Goal: Book appointment/travel/reservation

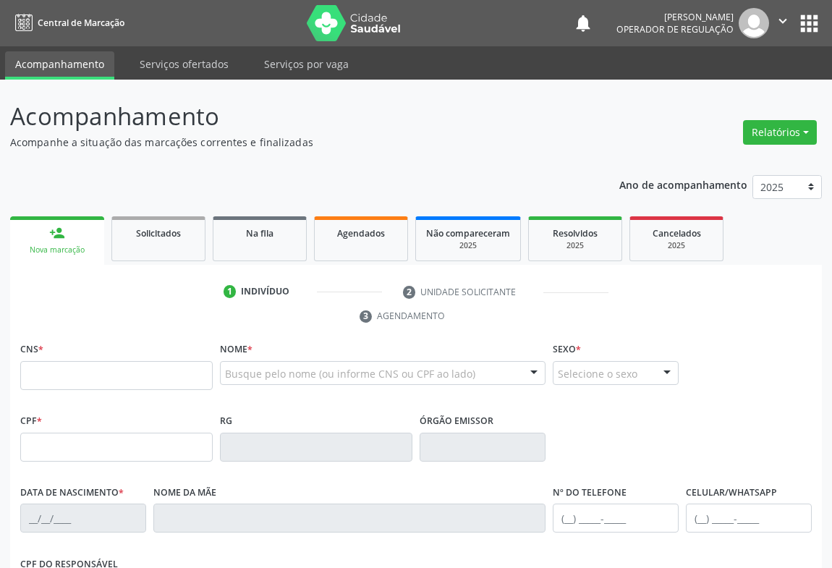
drag, startPoint x: 235, startPoint y: 376, endPoint x: 240, endPoint y: 366, distance: 11.3
drag, startPoint x: 235, startPoint y: 374, endPoint x: 250, endPoint y: 353, distance: 24.9
click at [248, 366] on input "text" at bounding box center [370, 380] width 291 height 29
type input "704005342784066"
drag, startPoint x: 222, startPoint y: 376, endPoint x: 303, endPoint y: 376, distance: 81.1
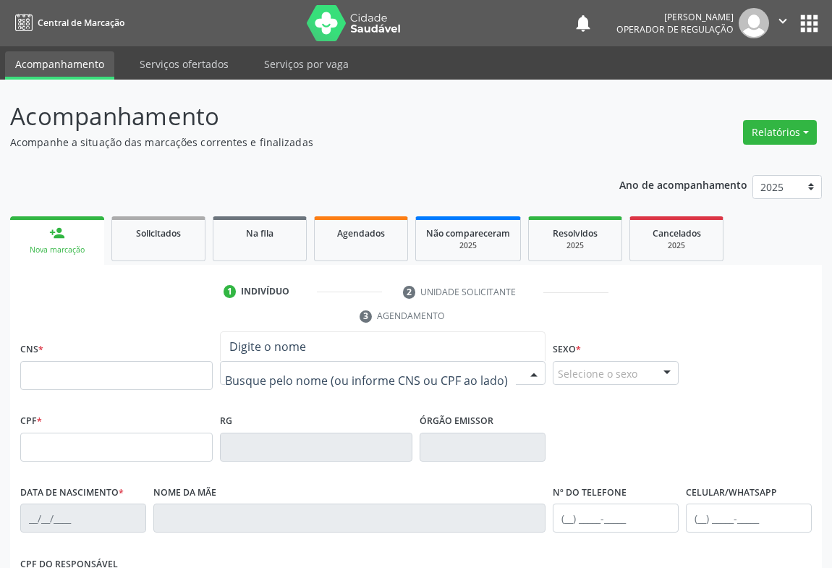
click at [337, 381] on div at bounding box center [383, 373] width 326 height 25
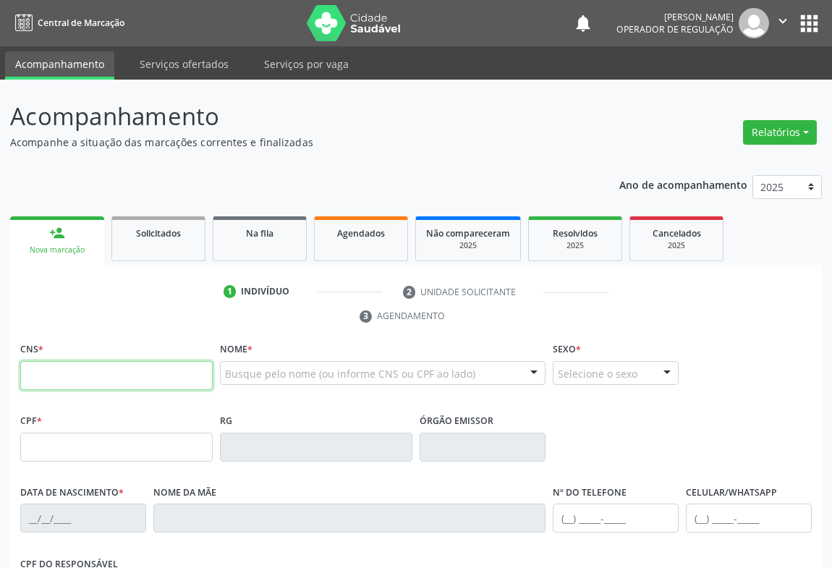
click at [33, 371] on input "text" at bounding box center [116, 375] width 193 height 29
type input "704 0053 4278 4066"
type input "1305835964"
type input "[DATE]"
type input "[PHONE_NUMBER]"
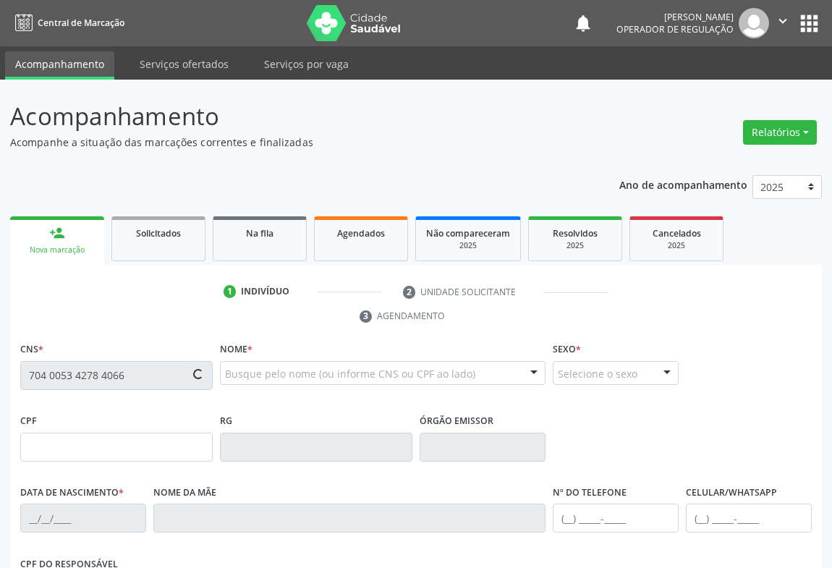
type input "[PHONE_NUMBER]"
type input "018.776.265-11"
type input "SN"
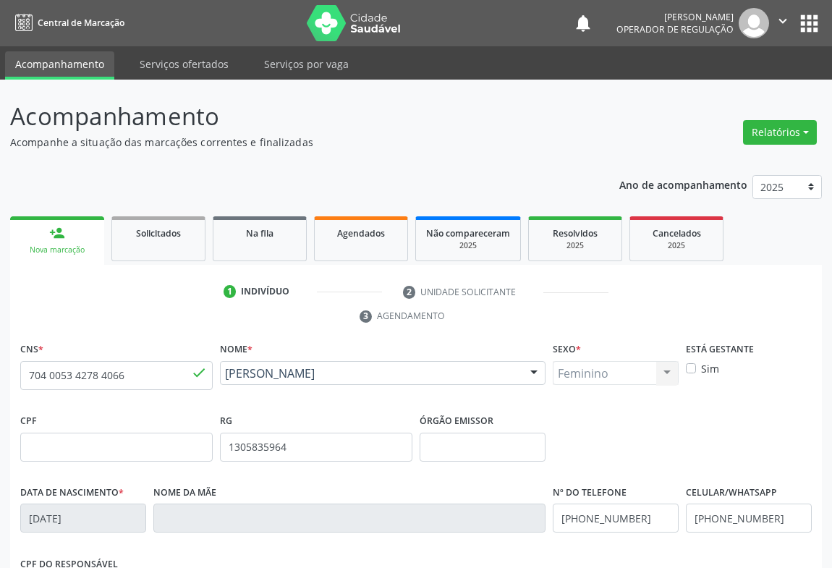
scroll to position [240, 0]
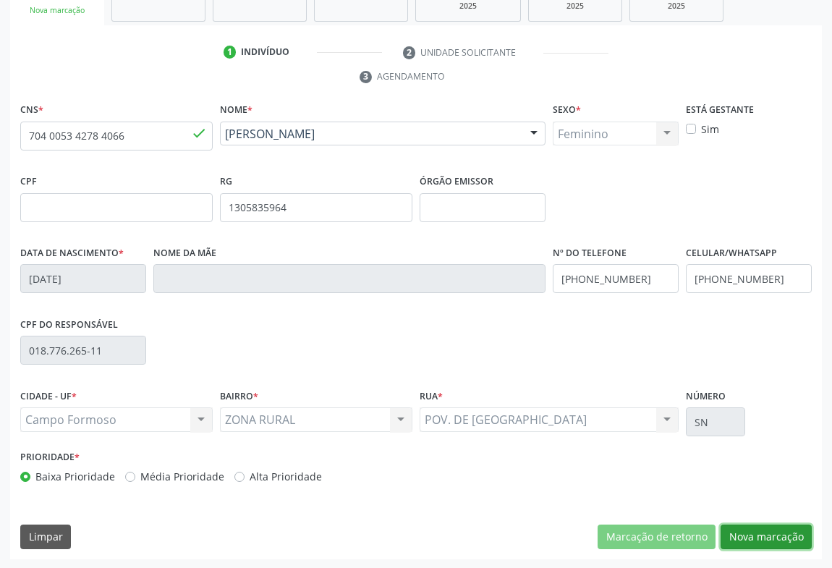
click at [770, 530] on button "Nova marcação" at bounding box center [766, 537] width 91 height 25
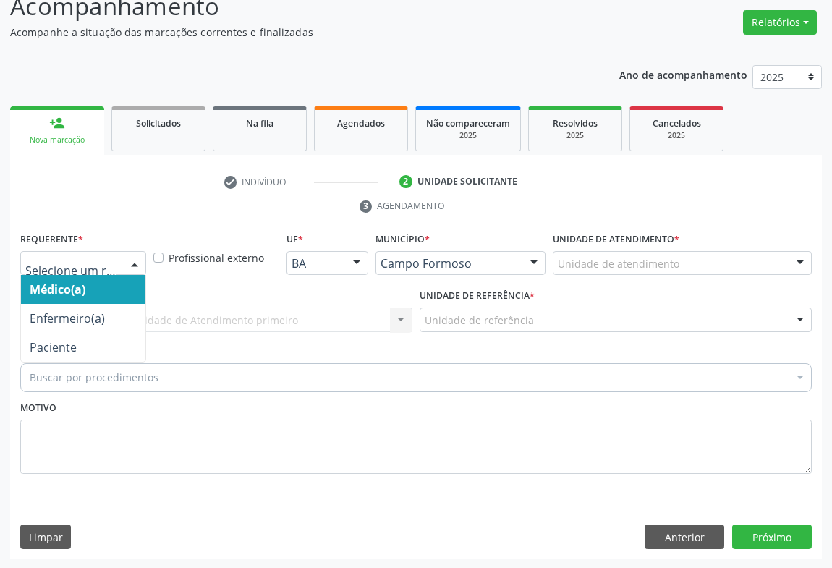
click at [134, 260] on div at bounding box center [135, 264] width 22 height 25
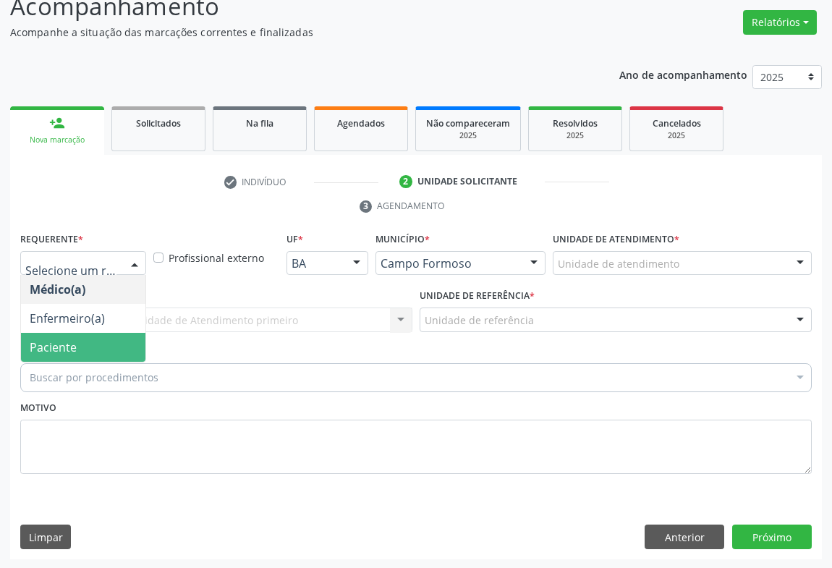
click at [74, 339] on span "Paciente" at bounding box center [53, 347] width 47 height 16
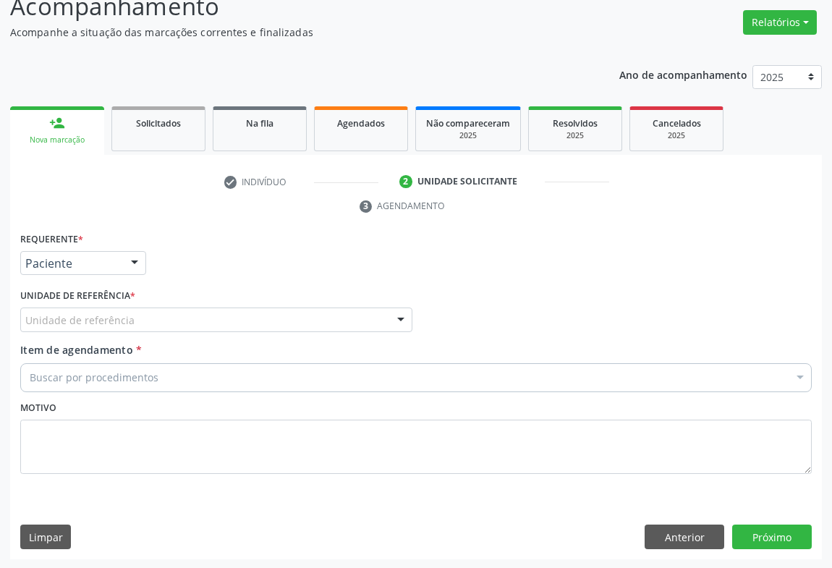
click at [176, 314] on div "Unidade de referência" at bounding box center [216, 320] width 392 height 25
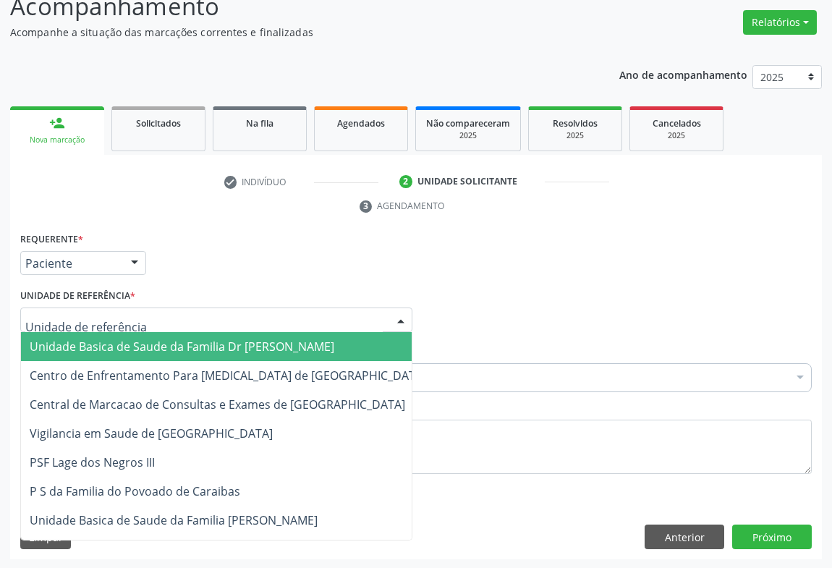
drag, startPoint x: 151, startPoint y: 330, endPoint x: 156, endPoint y: 340, distance: 11.3
click at [151, 332] on span "Unidade Basica de Saude da Familia Dr [PERSON_NAME]" at bounding box center [228, 346] width 414 height 29
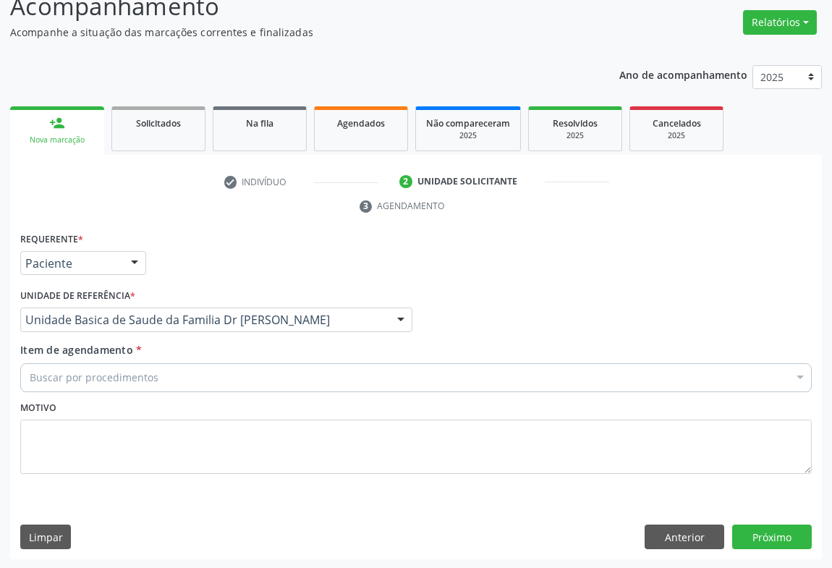
click at [157, 345] on div "Item de agendamento * Buscar por procedimentos Selecionar todos 0202040089 - 3X…" at bounding box center [416, 365] width 792 height 46
drag, startPoint x: 231, startPoint y: 376, endPoint x: 254, endPoint y: 360, distance: 28.1
click at [232, 376] on div "Buscar por procedimentos" at bounding box center [416, 377] width 792 height 29
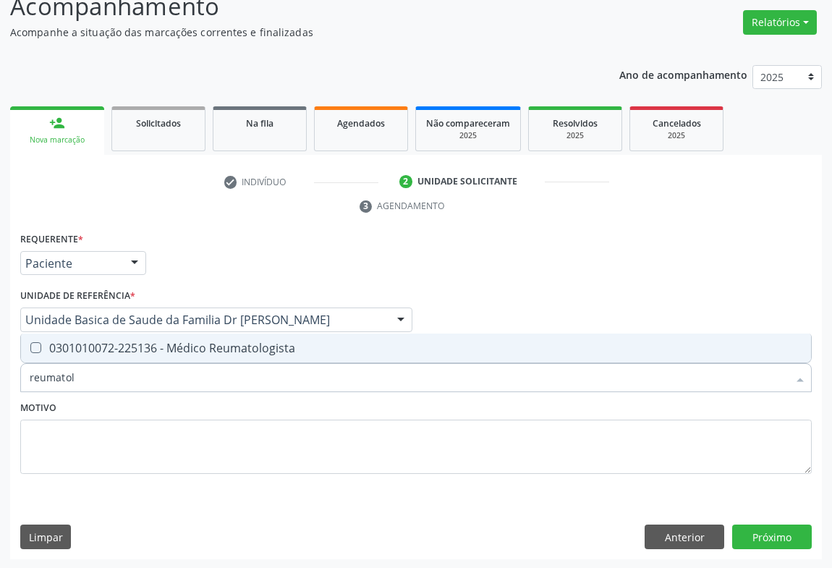
type input "reumatolo"
drag, startPoint x: 246, startPoint y: 348, endPoint x: 261, endPoint y: 358, distance: 17.7
click at [250, 350] on div "0301010072-225136 - Médico Reumatologista" at bounding box center [416, 348] width 773 height 12
checkbox Reumatologista "true"
click at [286, 418] on div "Motivo" at bounding box center [416, 435] width 792 height 77
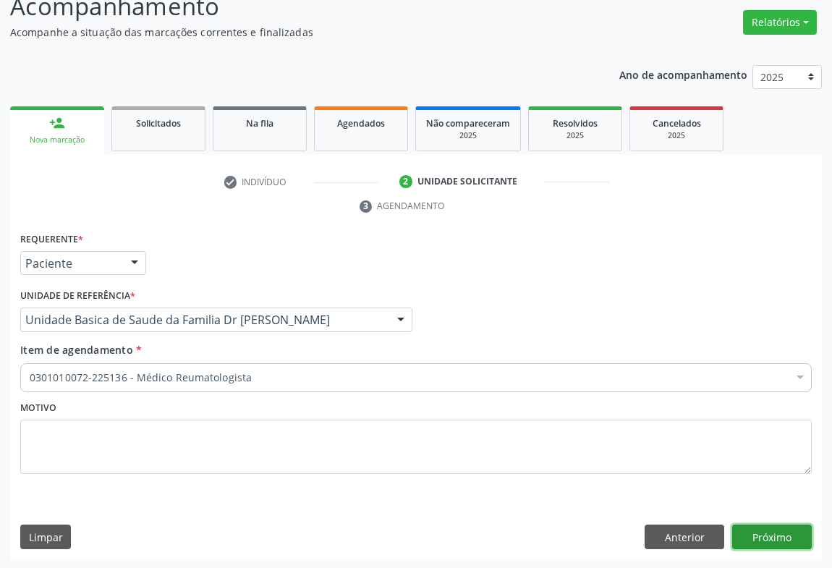
click at [756, 536] on button "Próximo" at bounding box center [773, 537] width 80 height 25
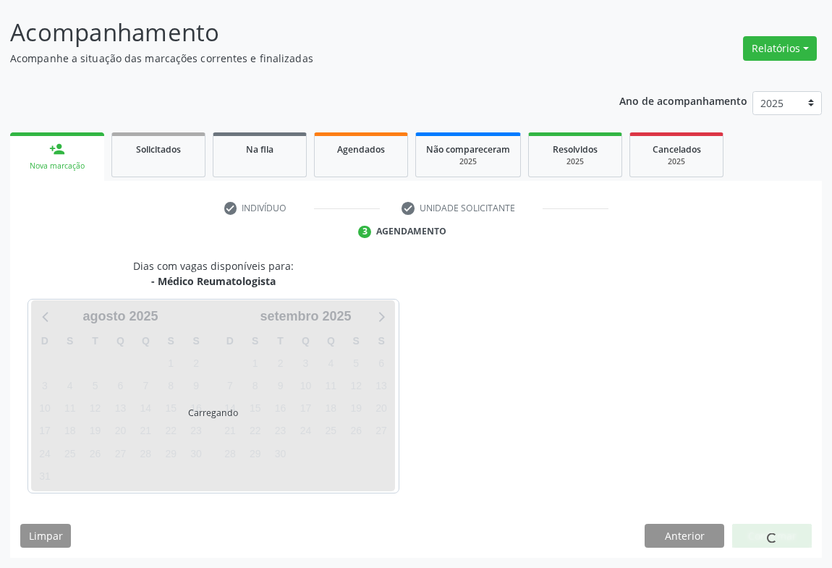
scroll to position [83, 0]
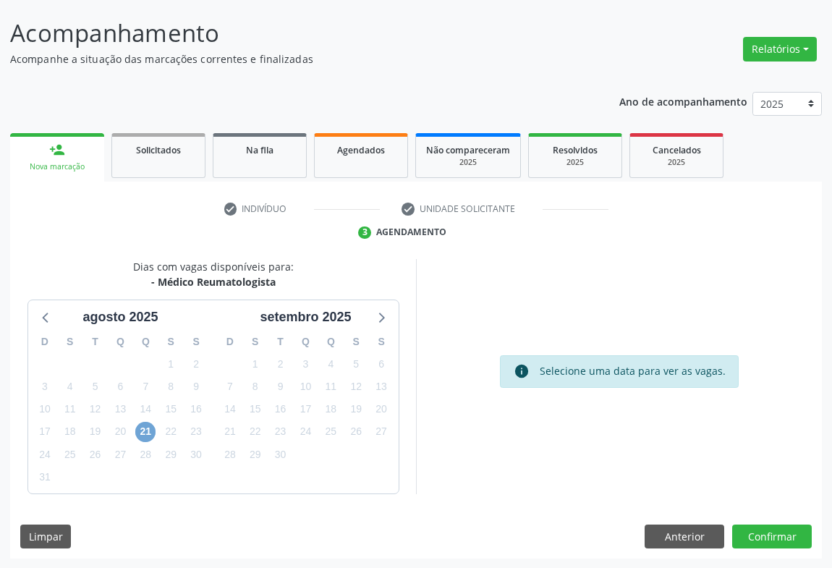
click at [153, 434] on span "21" at bounding box center [145, 432] width 20 height 20
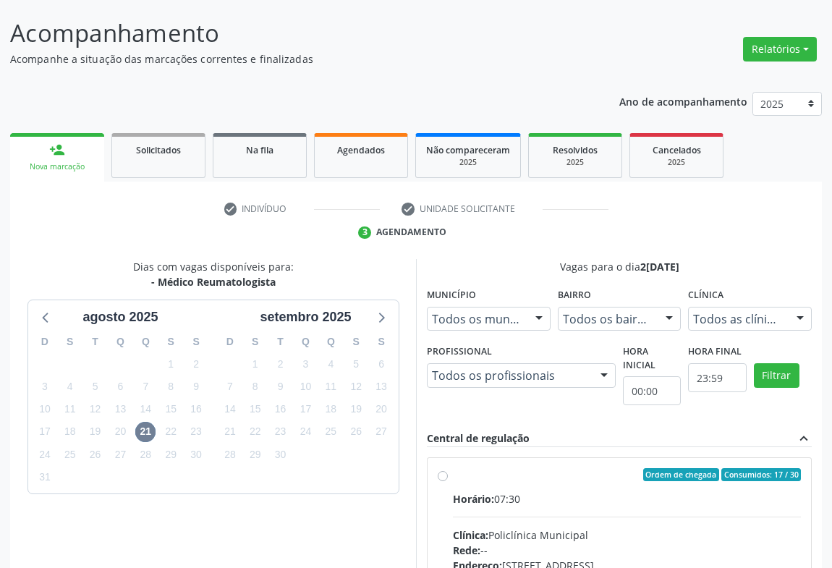
drag, startPoint x: 464, startPoint y: 475, endPoint x: 527, endPoint y: 458, distance: 65.1
click at [465, 474] on div "Ordem de chegada Consumidos: 17 / 30" at bounding box center [627, 474] width 348 height 13
click at [448, 474] on input "Ordem de chegada Consumidos: 17 / 30 Horário: 07:30 Clínica: Policlínica Munici…" at bounding box center [443, 474] width 10 height 13
radio input "true"
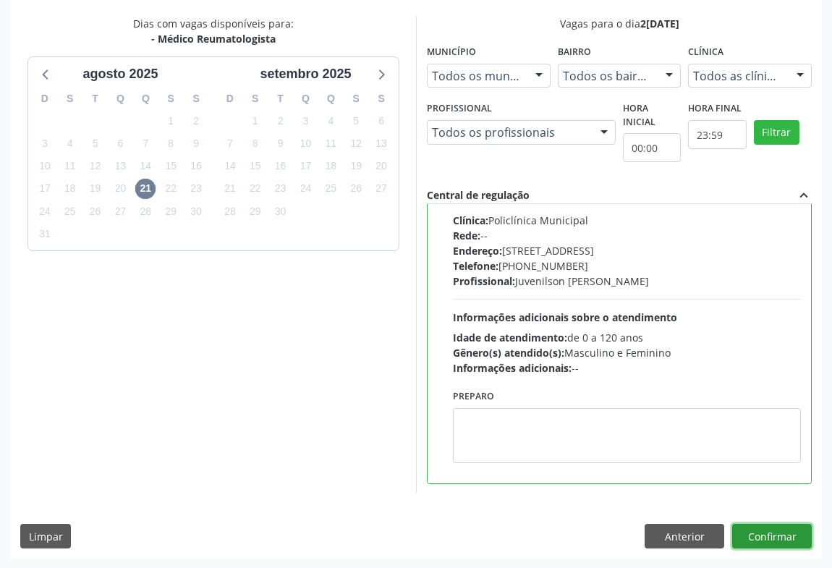
click at [770, 536] on button "Confirmar" at bounding box center [773, 536] width 80 height 25
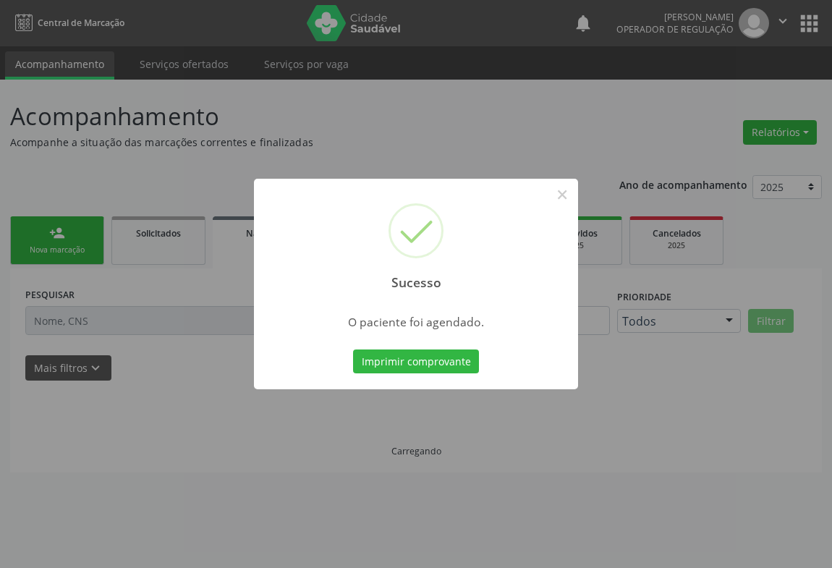
scroll to position [0, 0]
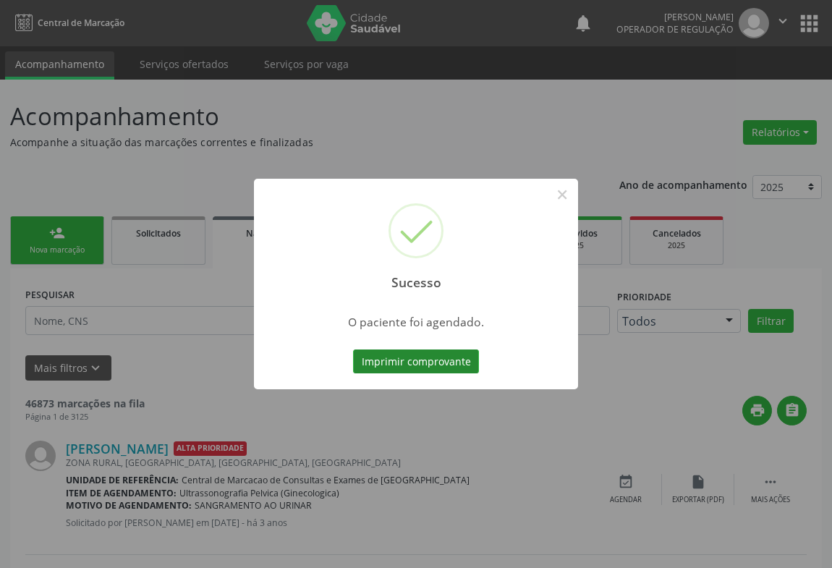
click at [422, 358] on button "Imprimir comprovante" at bounding box center [416, 362] width 126 height 25
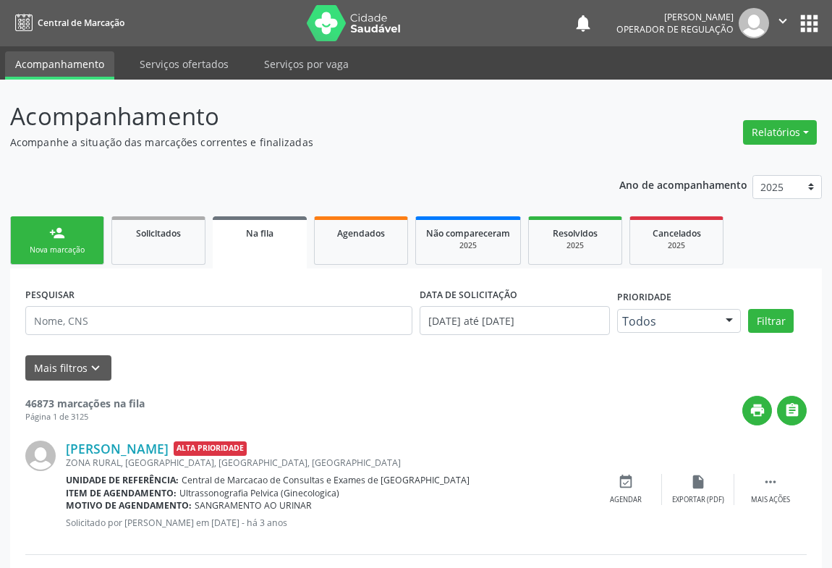
click at [56, 242] on link "person_add Nova marcação" at bounding box center [57, 240] width 94 height 48
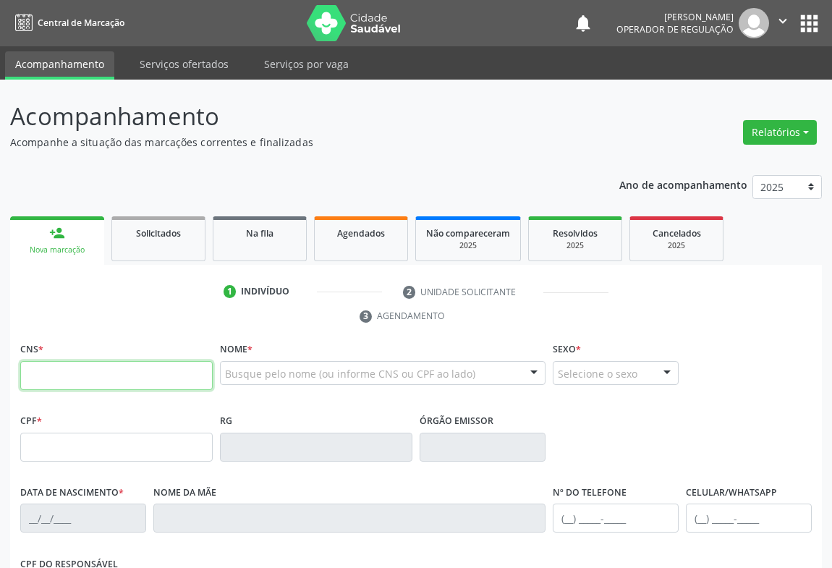
drag, startPoint x: 75, startPoint y: 374, endPoint x: 101, endPoint y: 372, distance: 26.1
click at [75, 374] on input "text" at bounding box center [116, 375] width 193 height 29
type input "700 0084 6125 8503"
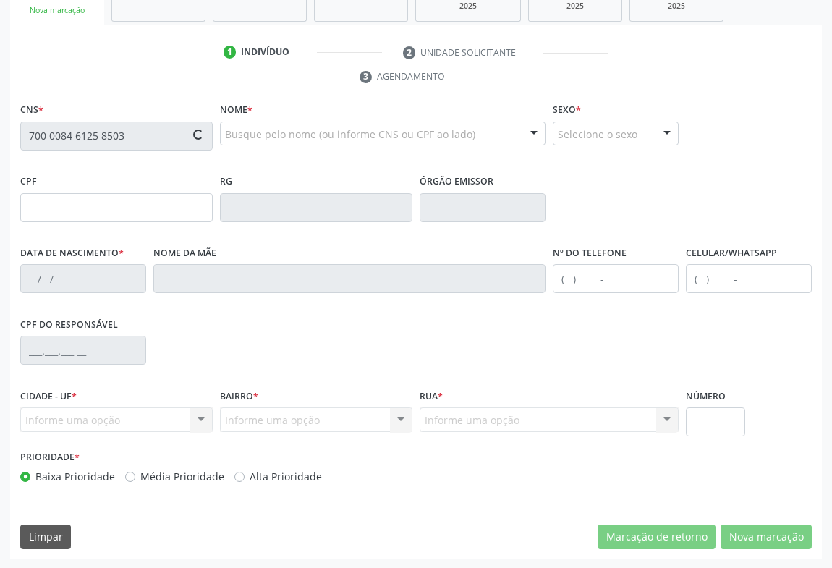
type input "[DATE]"
type input "SN"
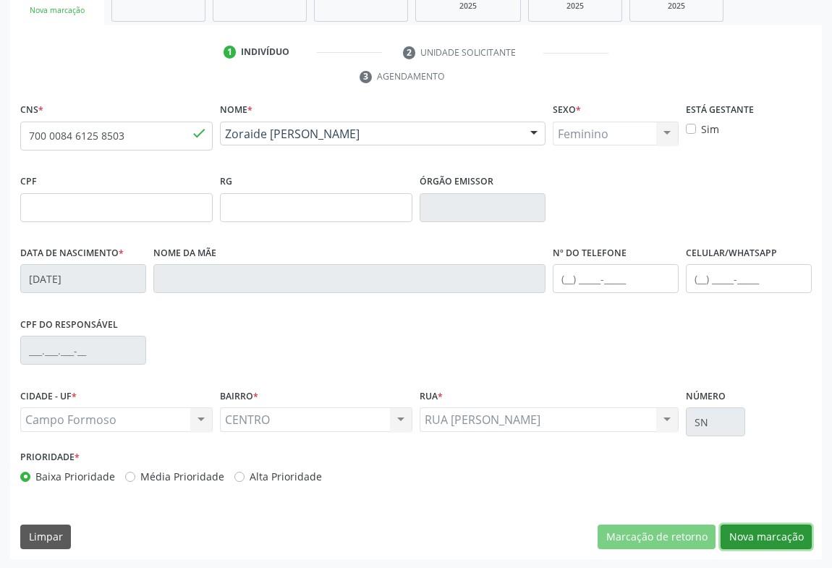
click at [772, 537] on button "Nova marcação" at bounding box center [766, 537] width 91 height 25
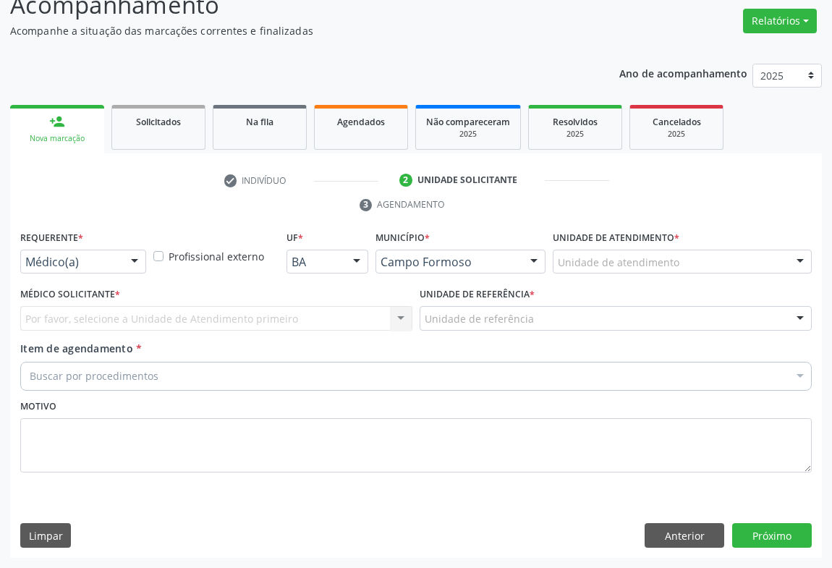
scroll to position [110, 0]
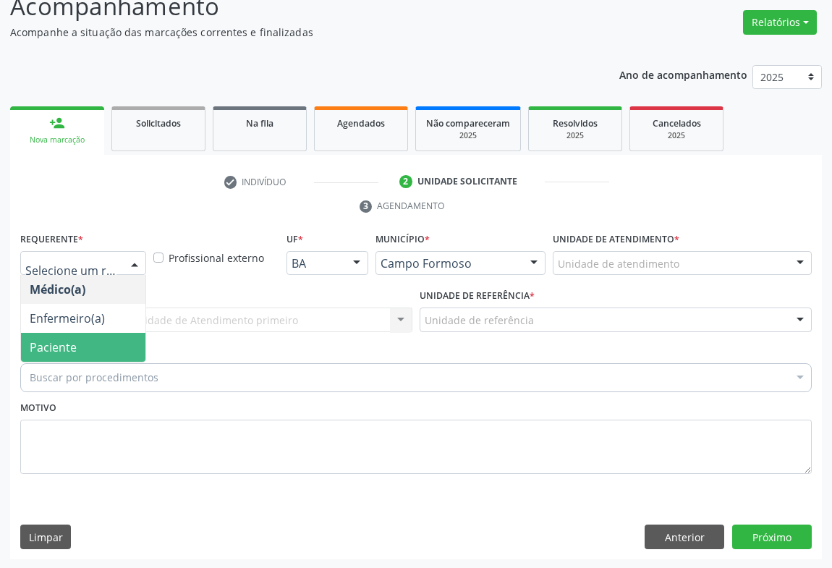
drag, startPoint x: 66, startPoint y: 347, endPoint x: 145, endPoint y: 327, distance: 81.3
click at [67, 347] on span "Paciente" at bounding box center [53, 347] width 47 height 16
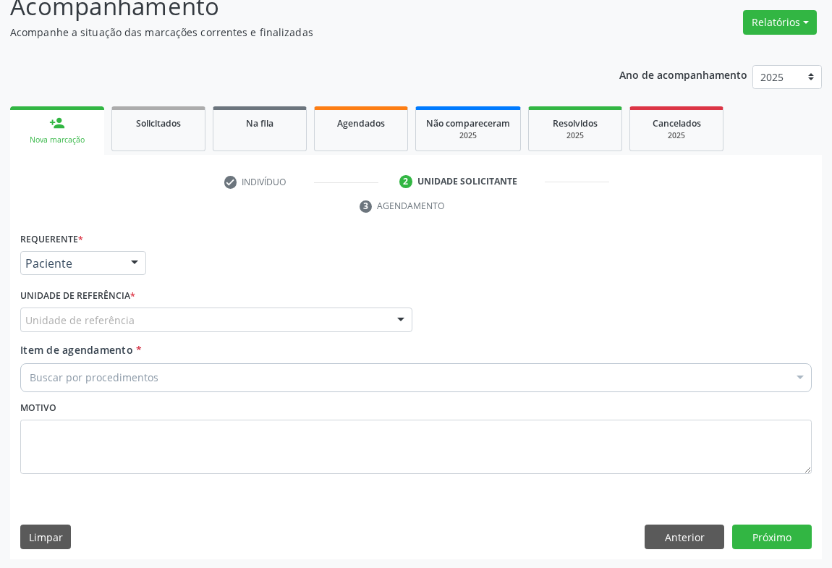
click at [211, 314] on div "Unidade de referência" at bounding box center [216, 320] width 392 height 25
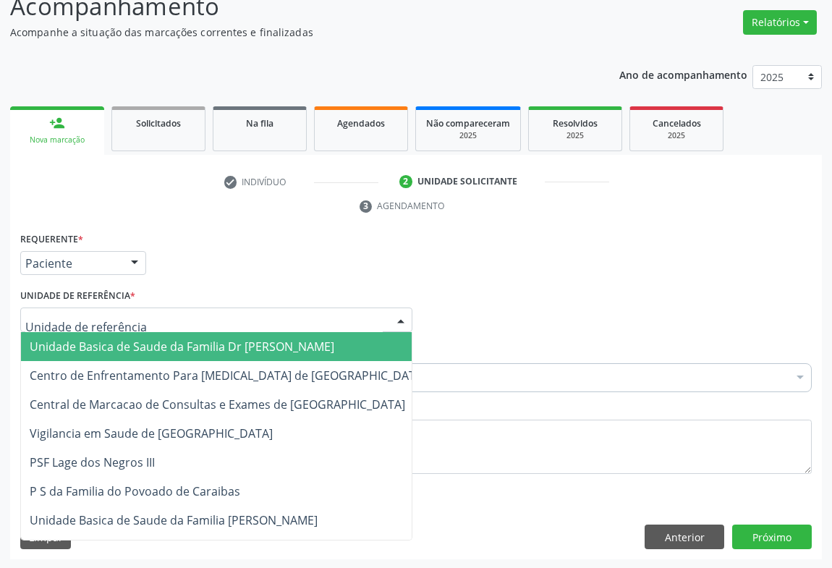
drag, startPoint x: 130, startPoint y: 347, endPoint x: 153, endPoint y: 369, distance: 32.2
click at [130, 347] on span "Unidade Basica de Saude da Familia Dr [PERSON_NAME]" at bounding box center [182, 347] width 305 height 16
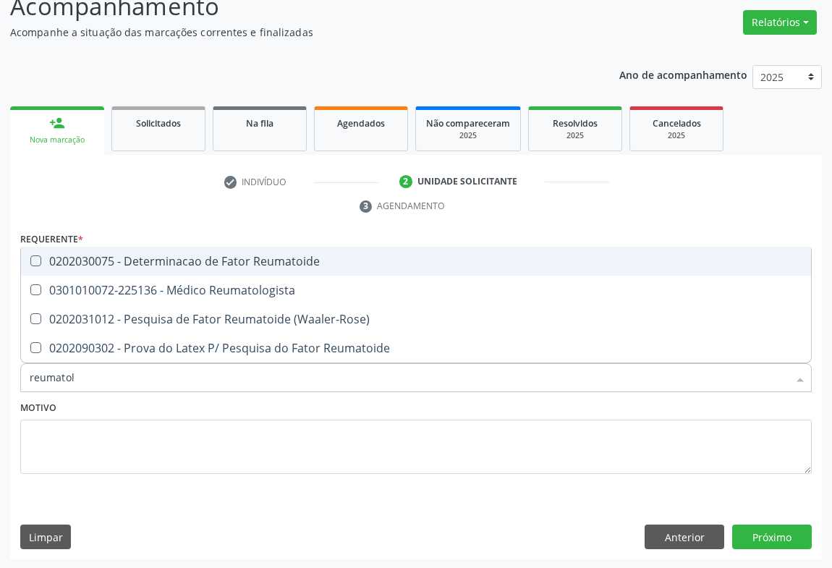
type input "reumatolo"
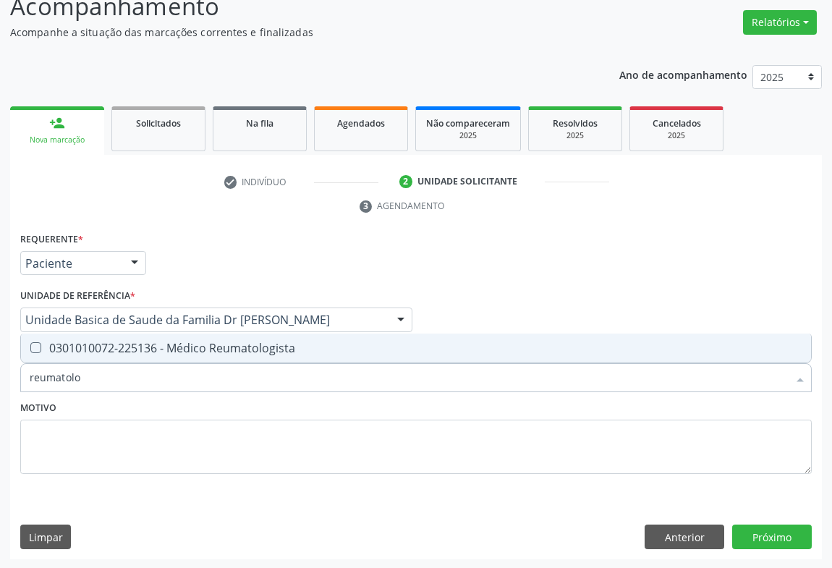
drag, startPoint x: 147, startPoint y: 348, endPoint x: 214, endPoint y: 407, distance: 89.3
click at [148, 351] on div "0301010072-225136 - Médico Reumatologista" at bounding box center [416, 348] width 773 height 12
checkbox Reumatologista "true"
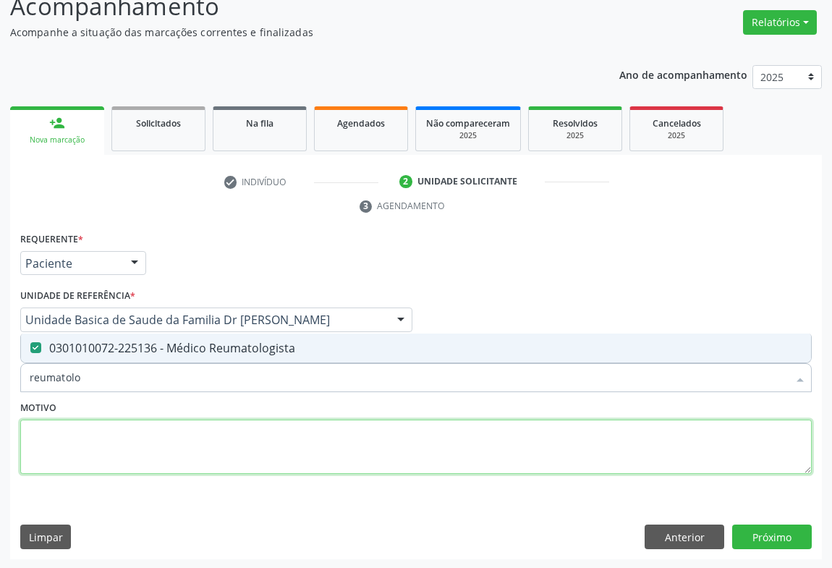
drag, startPoint x: 195, startPoint y: 431, endPoint x: 287, endPoint y: 499, distance: 114.2
click at [196, 431] on textarea at bounding box center [416, 447] width 792 height 55
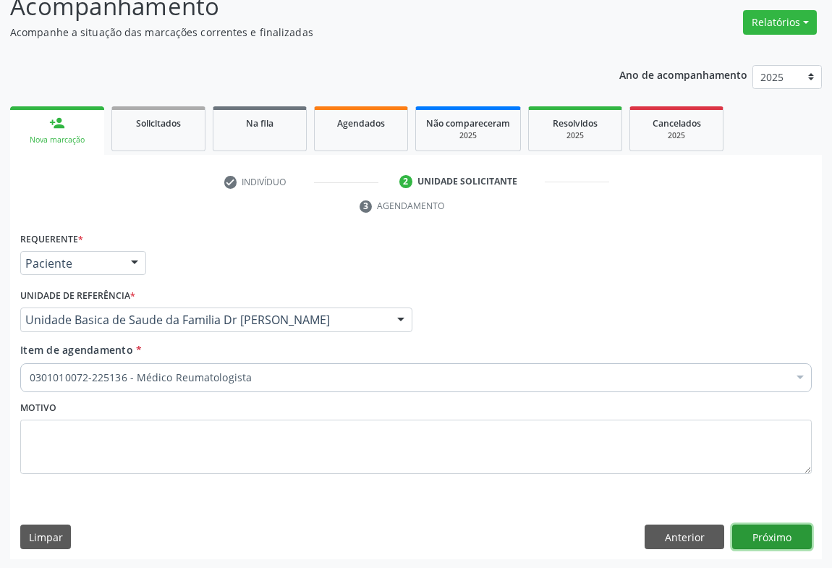
click at [775, 526] on button "Próximo" at bounding box center [773, 537] width 80 height 25
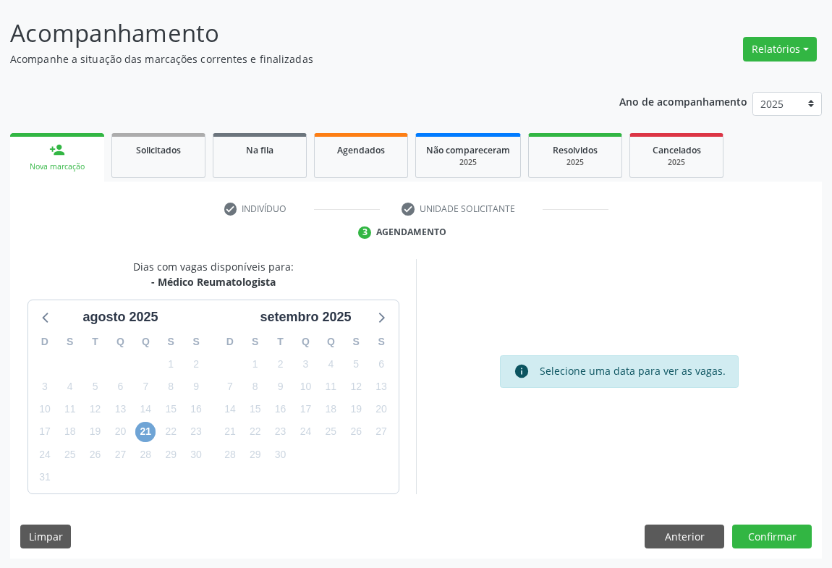
click at [149, 431] on span "21" at bounding box center [145, 432] width 20 height 20
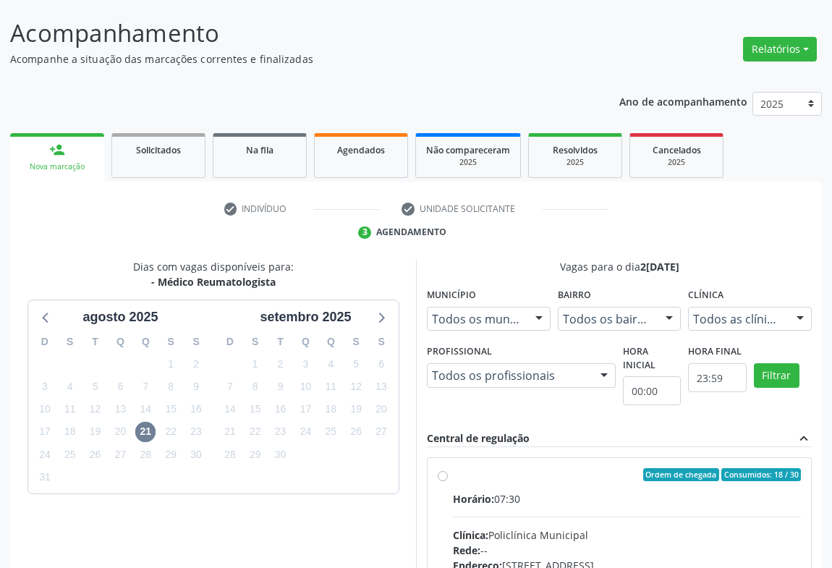
drag, startPoint x: 450, startPoint y: 481, endPoint x: 459, endPoint y: 481, distance: 8.7
click at [451, 481] on div "Ordem de chegada Consumidos: 18 / 30 Horário: 07:30 Clínica: Policlínica Munici…" at bounding box center [619, 579] width 363 height 222
radio input "true"
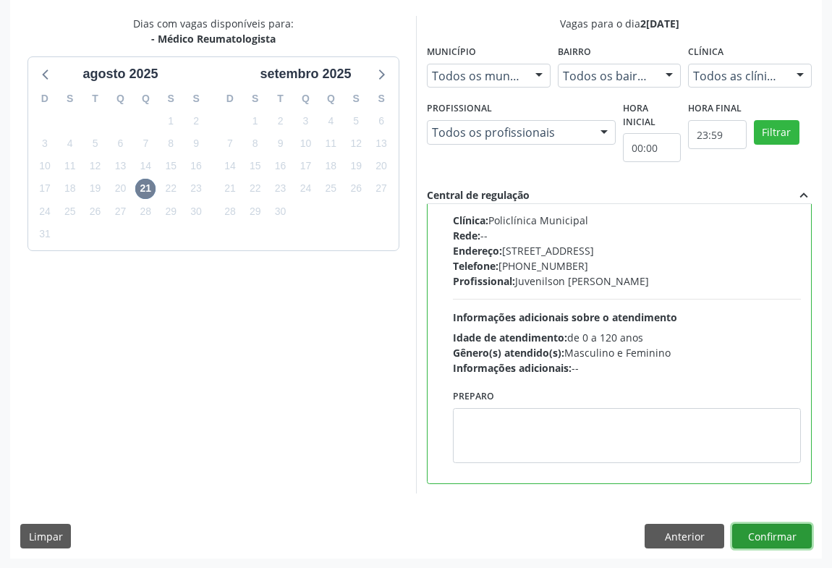
click at [781, 536] on button "Confirmar" at bounding box center [773, 536] width 80 height 25
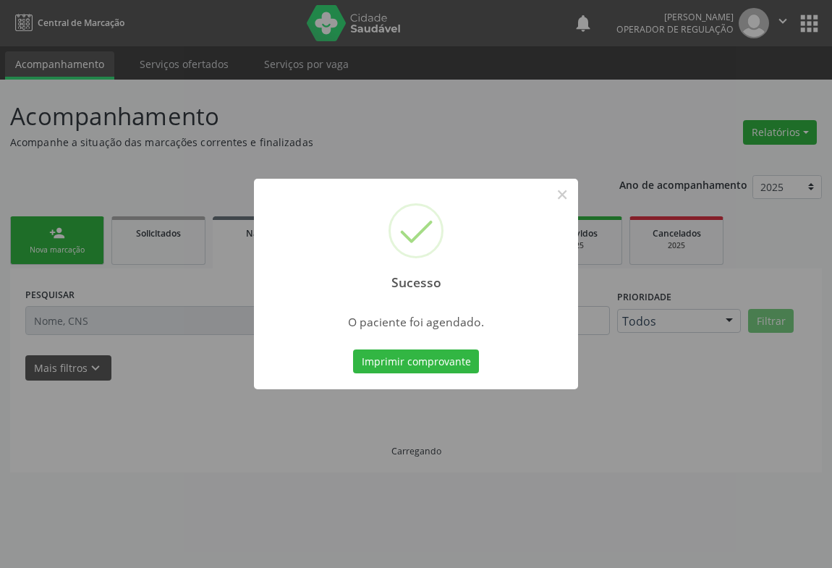
scroll to position [0, 0]
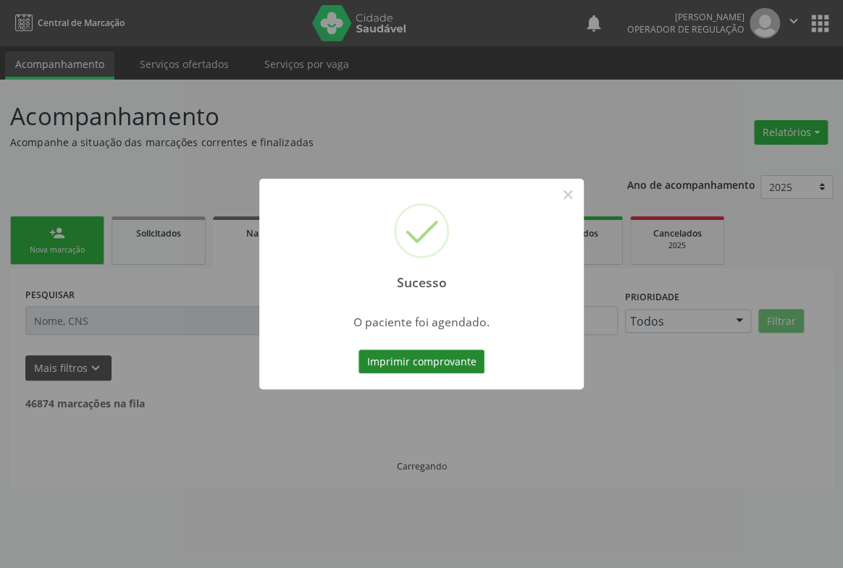
click at [434, 363] on button "Imprimir comprovante" at bounding box center [421, 362] width 126 height 25
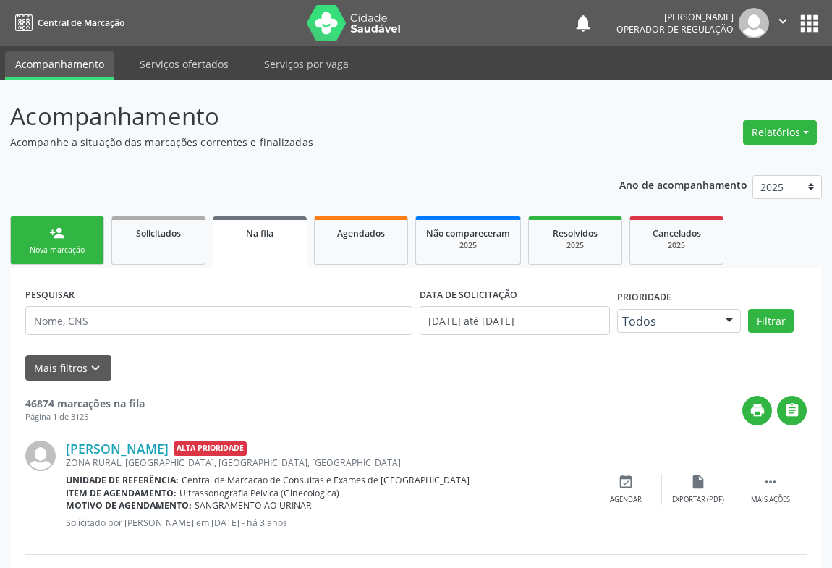
click at [74, 233] on link "person_add Nova marcação" at bounding box center [57, 240] width 94 height 48
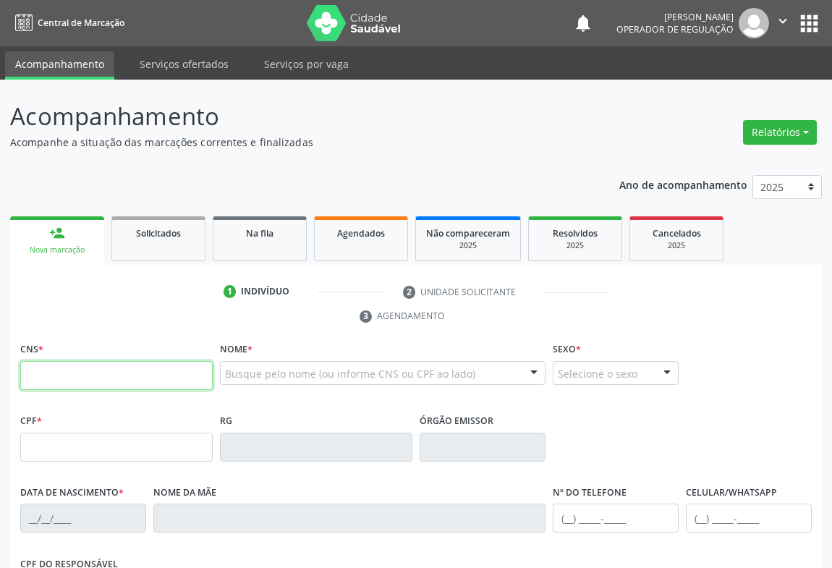
click at [113, 363] on input "text" at bounding box center [116, 375] width 193 height 29
type input "709 6046 6299 1377"
type input "2181962707"
type input "[DATE]"
type input "[PHONE_NUMBER]"
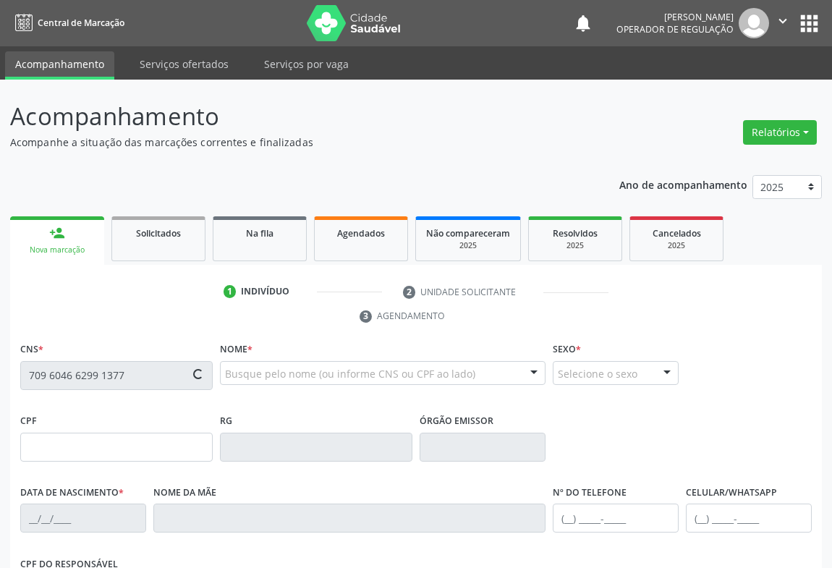
type input "906.954.291-91"
type input "S/N"
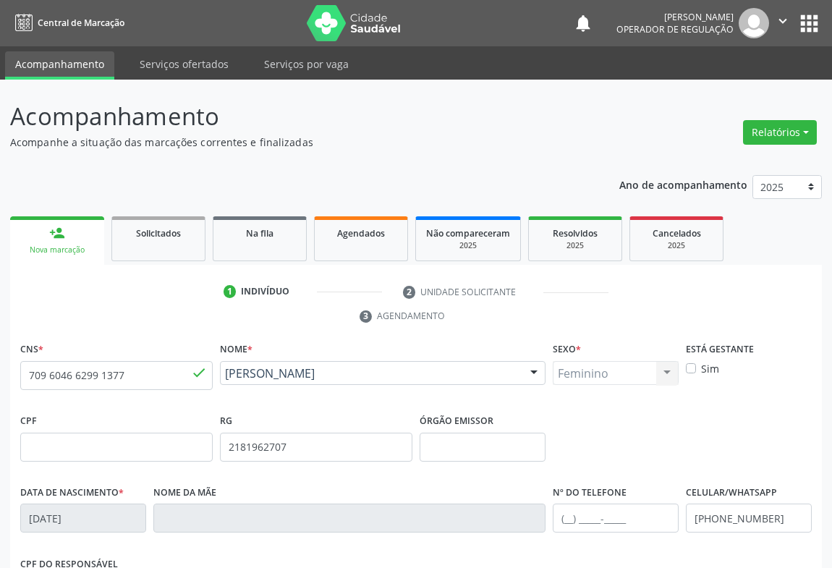
scroll to position [240, 0]
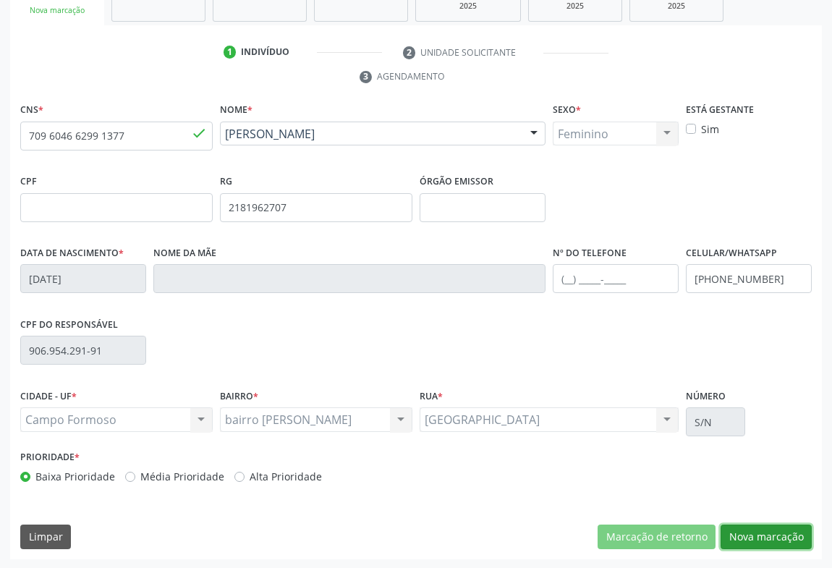
click at [777, 528] on button "Nova marcação" at bounding box center [766, 537] width 91 height 25
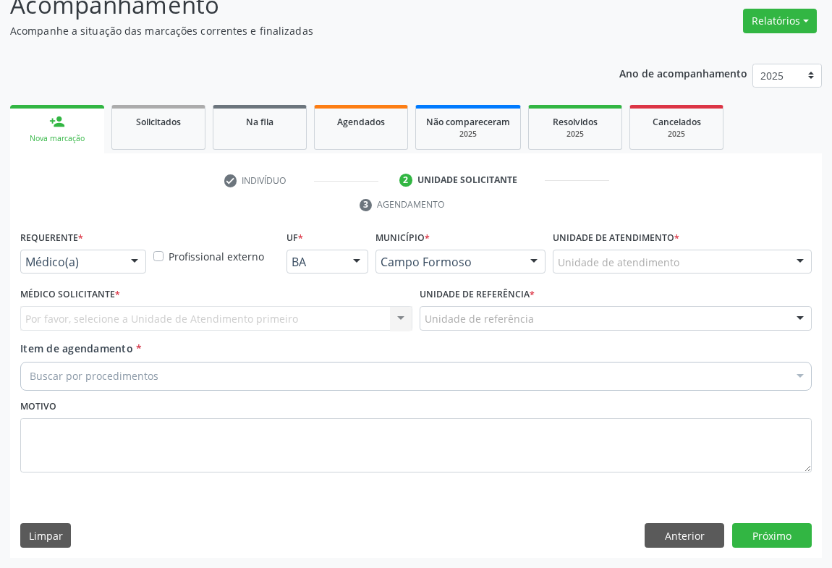
scroll to position [110, 0]
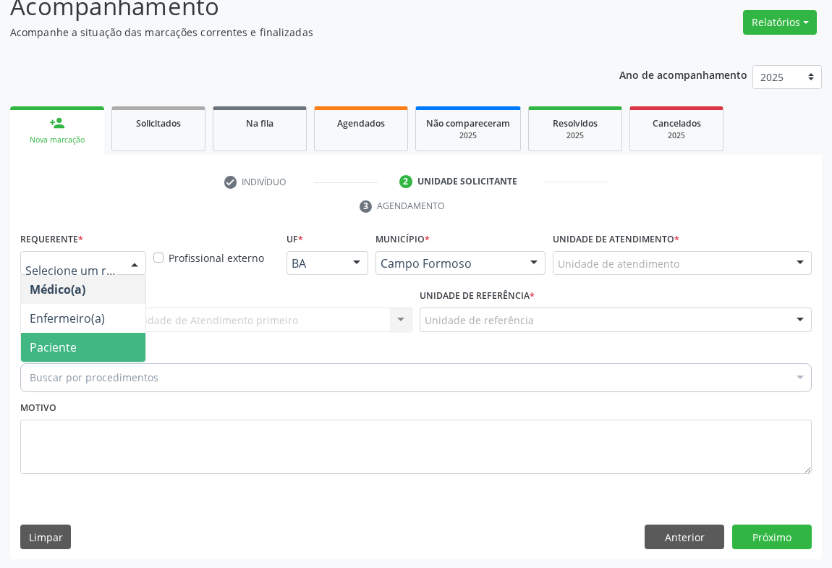
drag, startPoint x: 79, startPoint y: 343, endPoint x: 204, endPoint y: 336, distance: 125.4
click at [82, 343] on span "Paciente" at bounding box center [83, 347] width 125 height 29
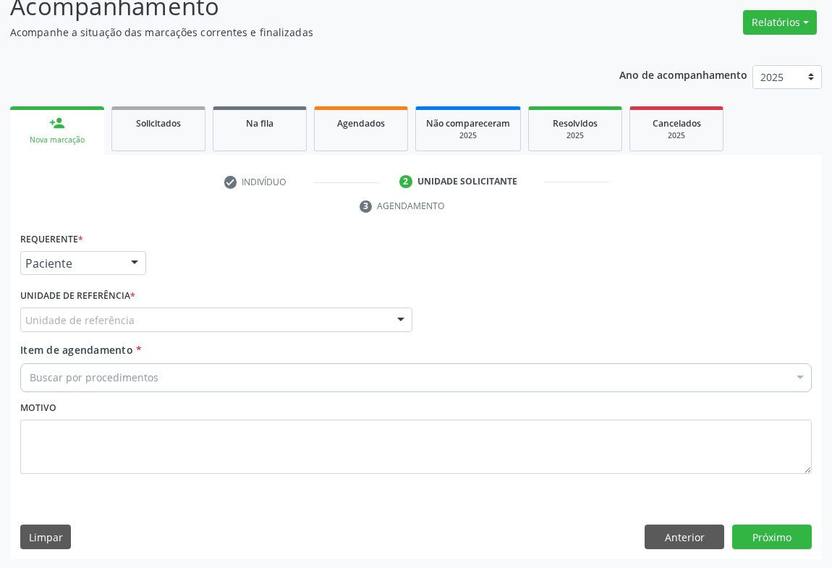
click at [258, 316] on div "Unidade de referência" at bounding box center [216, 320] width 392 height 25
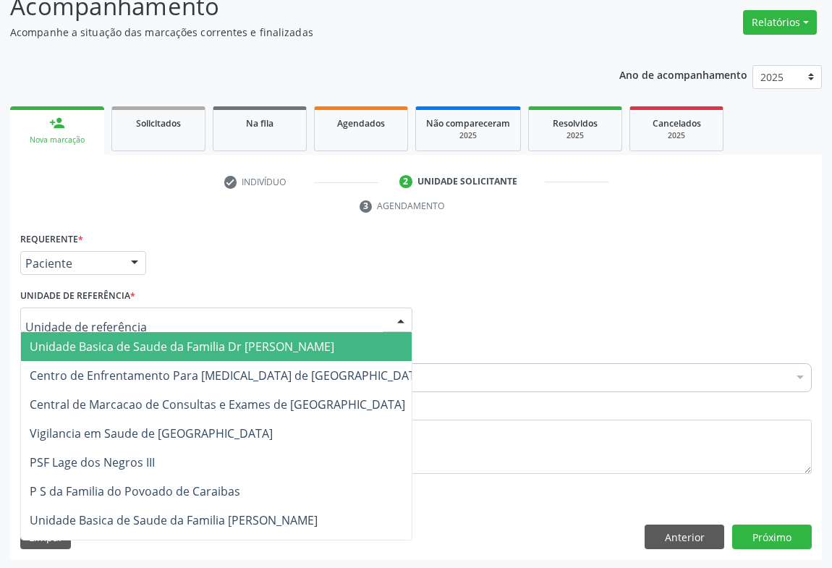
click at [158, 347] on span "Unidade Basica de Saude da Familia Dr [PERSON_NAME]" at bounding box center [182, 347] width 305 height 16
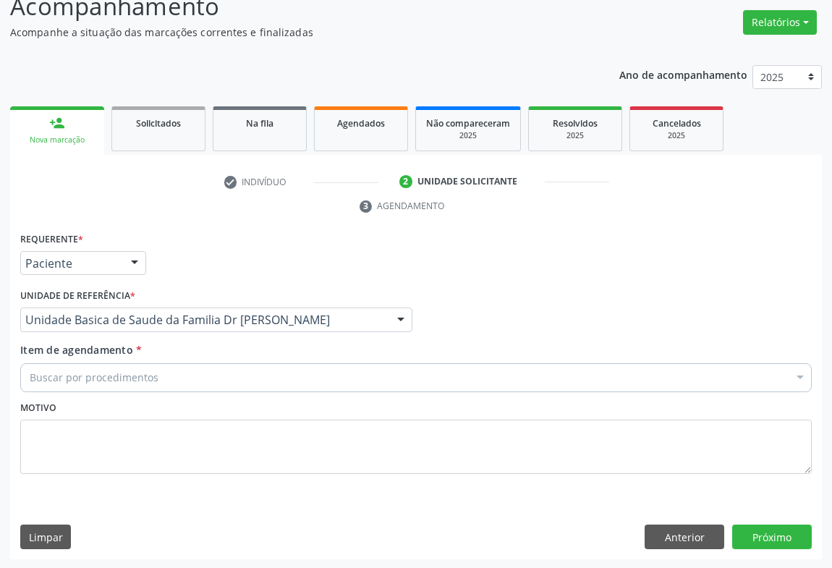
drag, startPoint x: 143, startPoint y: 376, endPoint x: 229, endPoint y: 355, distance: 88.7
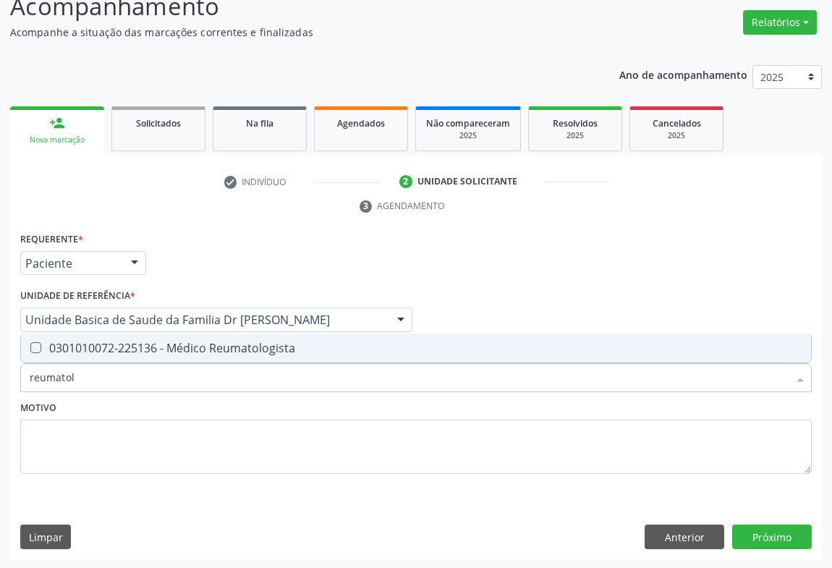
type input "reumatolo"
drag, startPoint x: 226, startPoint y: 337, endPoint x: 302, endPoint y: 395, distance: 95.6
click at [226, 338] on span "0301010072-225136 - Médico Reumatologista" at bounding box center [416, 348] width 790 height 29
checkbox Reumatologista "true"
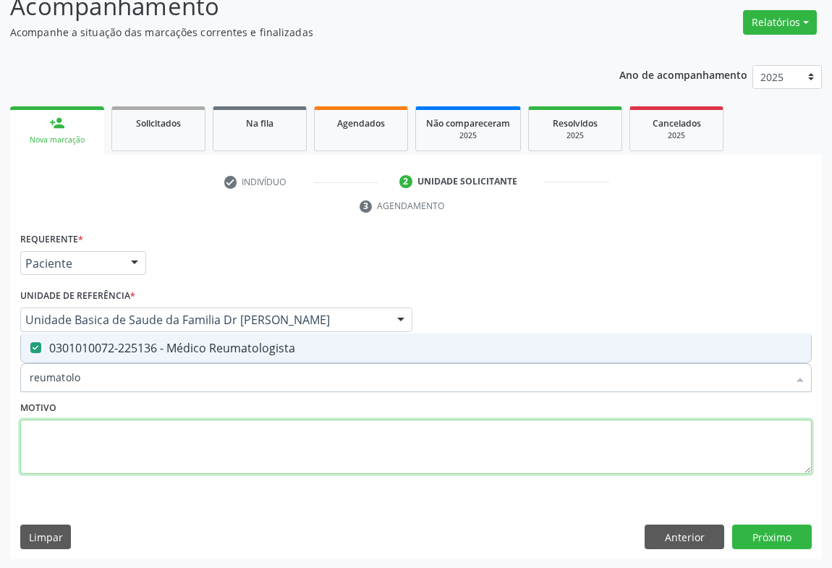
drag, startPoint x: 261, startPoint y: 427, endPoint x: 345, endPoint y: 461, distance: 91.3
click at [260, 427] on textarea at bounding box center [416, 447] width 792 height 55
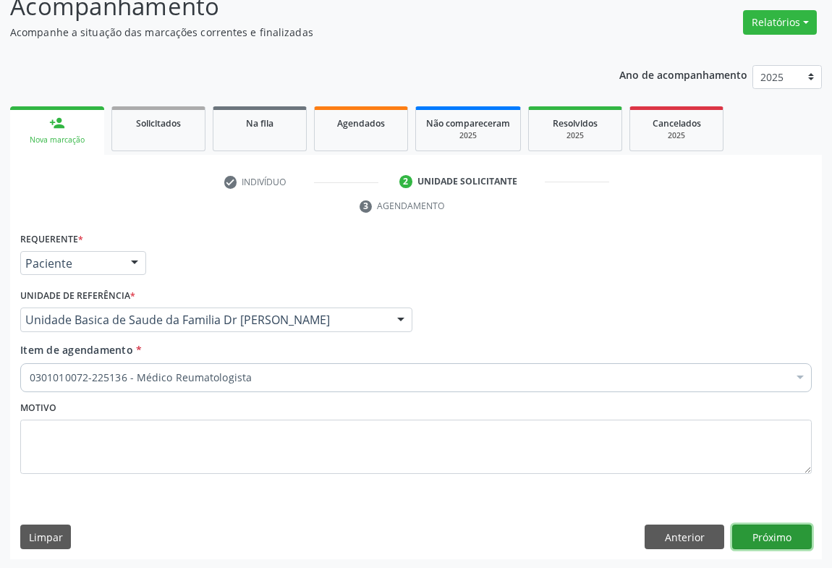
click at [780, 527] on button "Próximo" at bounding box center [773, 537] width 80 height 25
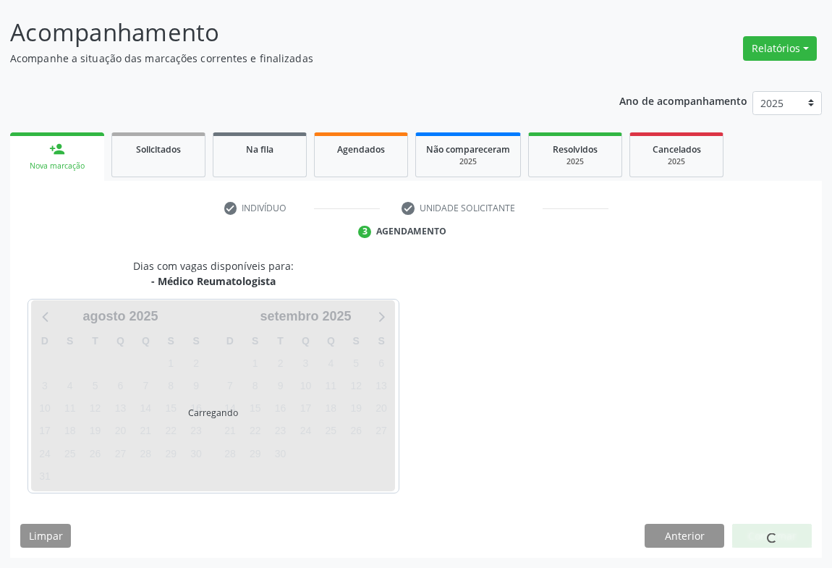
scroll to position [83, 0]
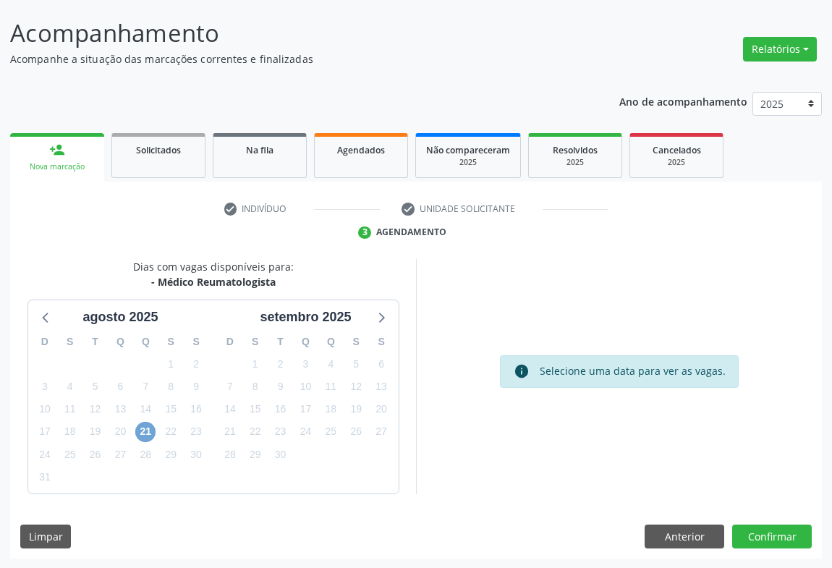
click at [152, 429] on span "21" at bounding box center [145, 432] width 20 height 20
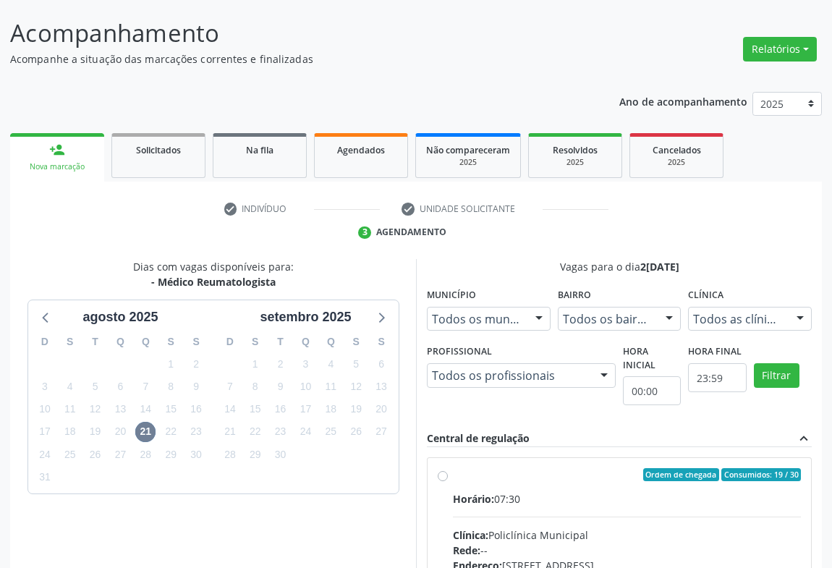
click at [459, 479] on div "Ordem de chegada Consumidos: 19 / 30" at bounding box center [627, 474] width 348 height 13
click at [448, 479] on input "Ordem de chegada Consumidos: 19 / 30 Horário: 07:30 Clínica: Policlínica Munici…" at bounding box center [443, 474] width 10 height 13
radio input "true"
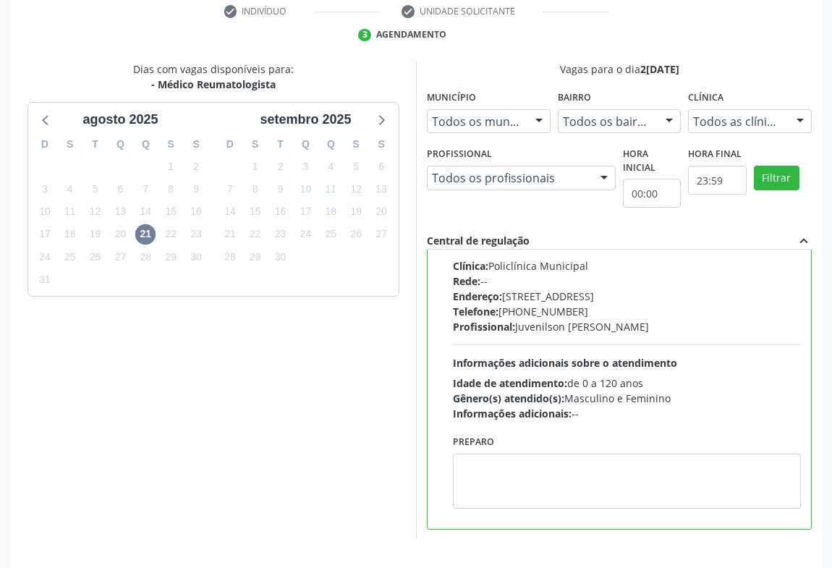
scroll to position [326, 0]
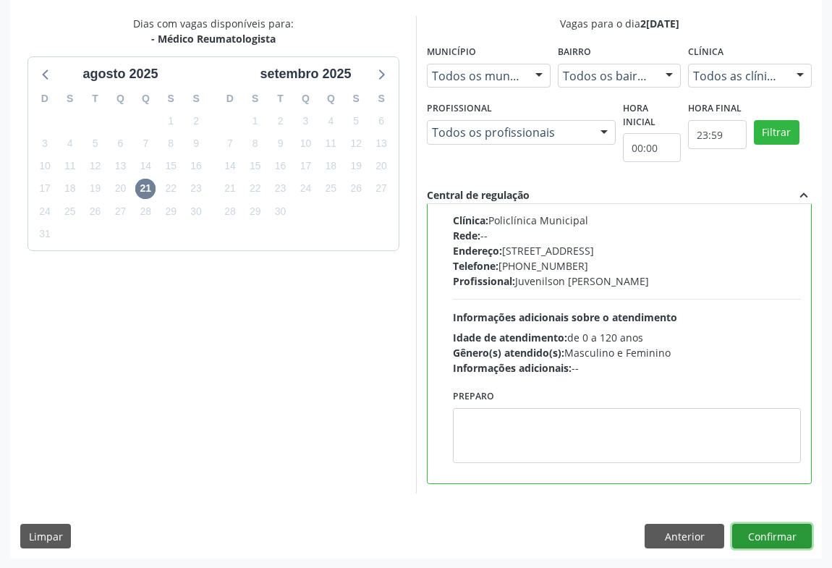
click at [765, 537] on button "Confirmar" at bounding box center [773, 536] width 80 height 25
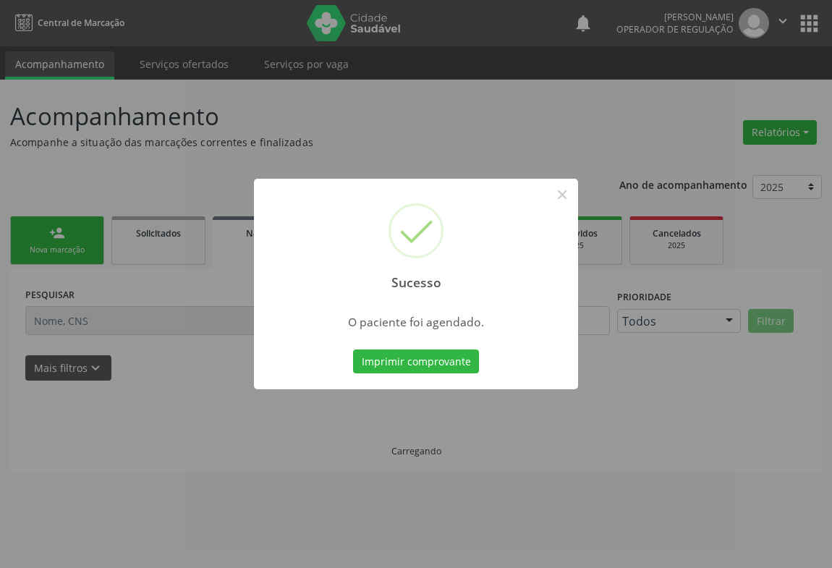
scroll to position [0, 0]
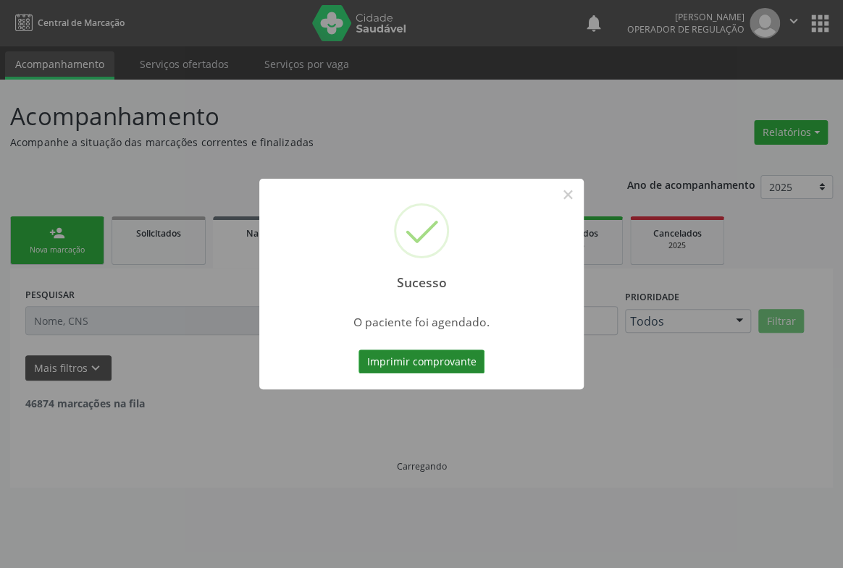
click at [422, 363] on button "Imprimir comprovante" at bounding box center [421, 362] width 126 height 25
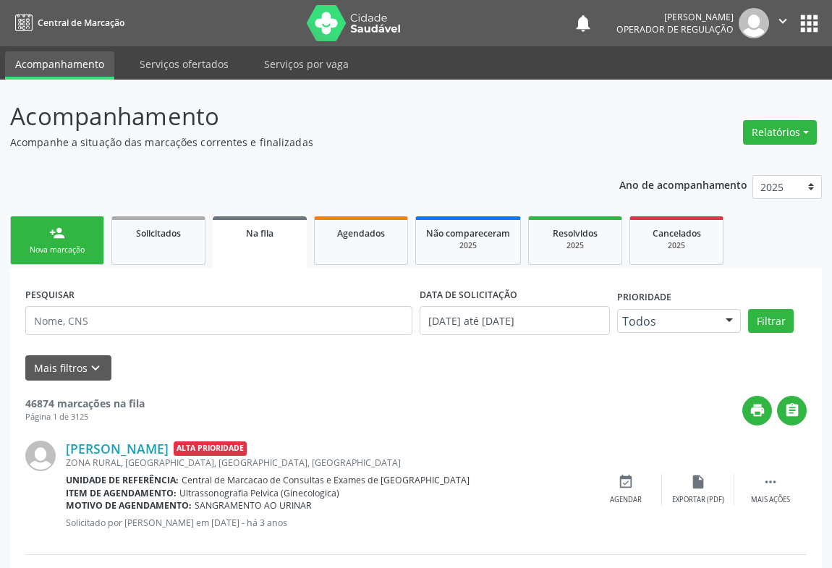
click at [68, 232] on link "person_add Nova marcação" at bounding box center [57, 240] width 94 height 48
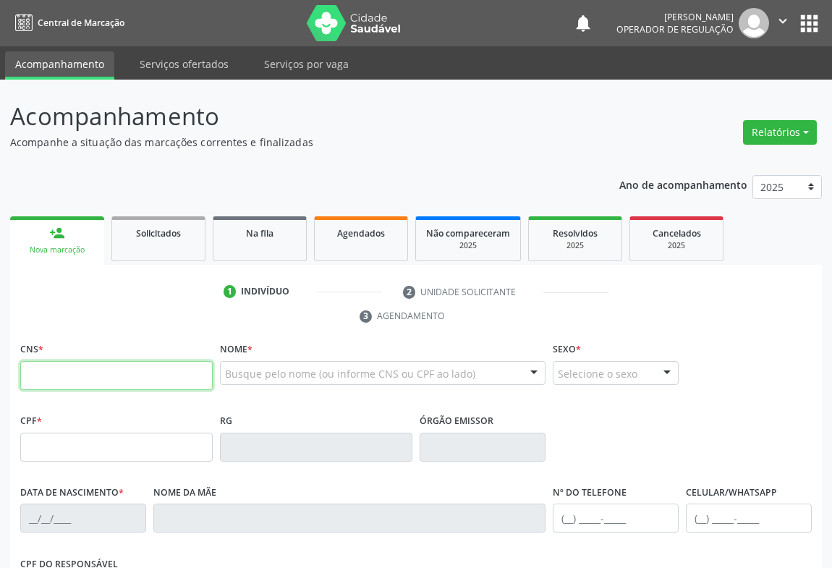
drag, startPoint x: 105, startPoint y: 374, endPoint x: 262, endPoint y: 374, distance: 157.1
click at [114, 374] on input "text" at bounding box center [116, 375] width 193 height 29
type input "708 0023 9634 4722"
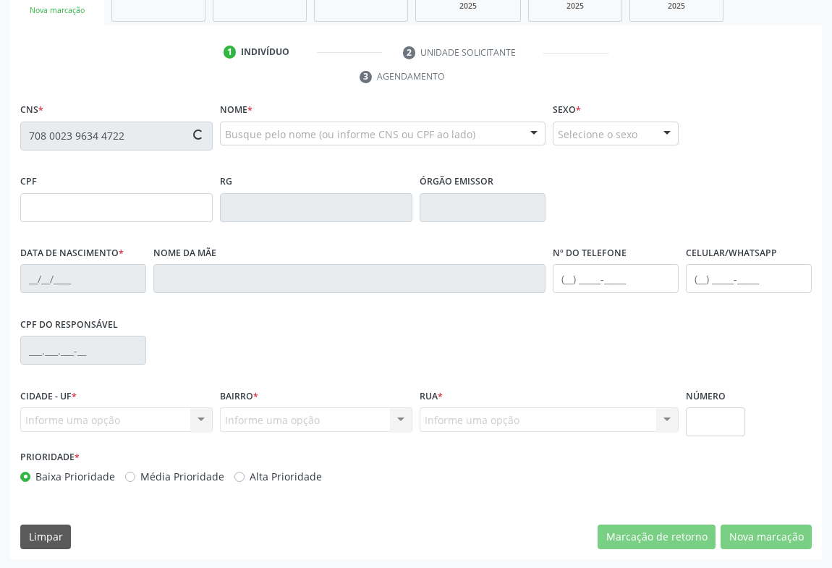
type input "0217385648"
type input "[DATE]"
type input "[PHONE_NUMBER]"
type input "218.322.775-34"
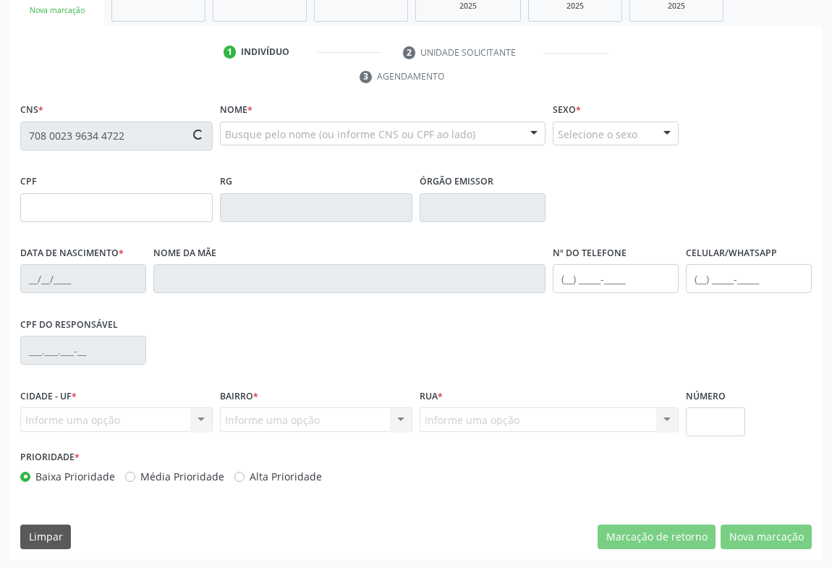
type input "96"
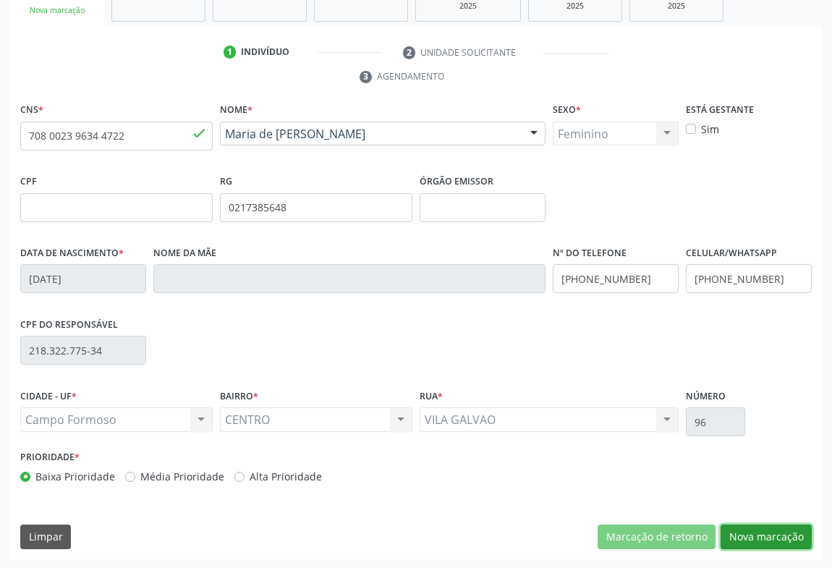
click at [771, 544] on button "Nova marcação" at bounding box center [766, 537] width 91 height 25
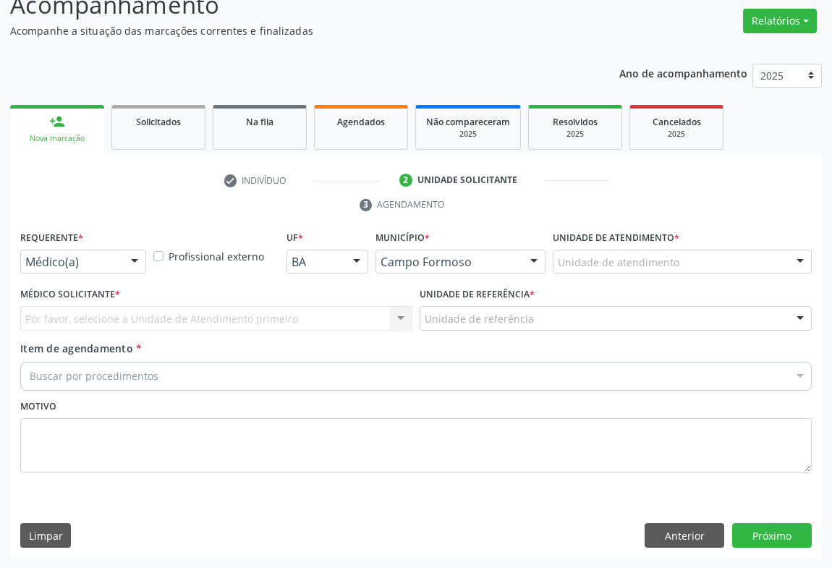
scroll to position [110, 0]
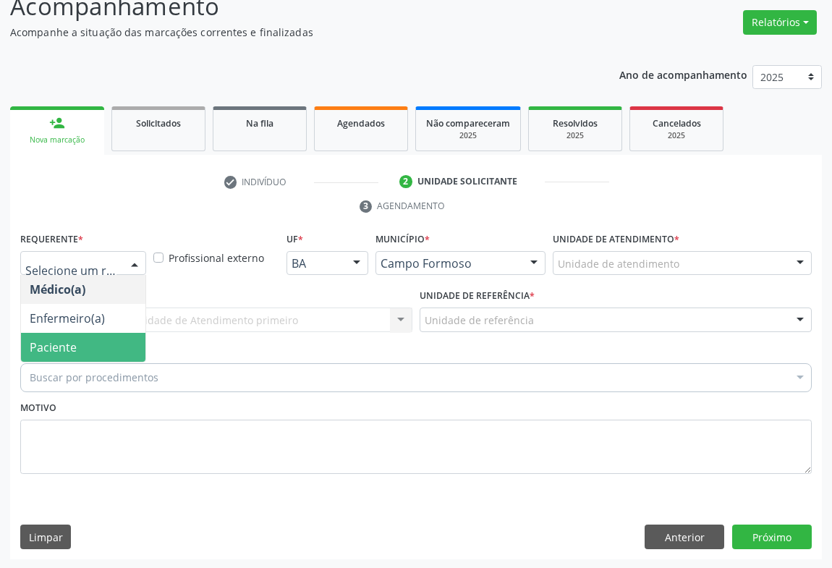
click at [80, 339] on span "Paciente" at bounding box center [83, 347] width 125 height 29
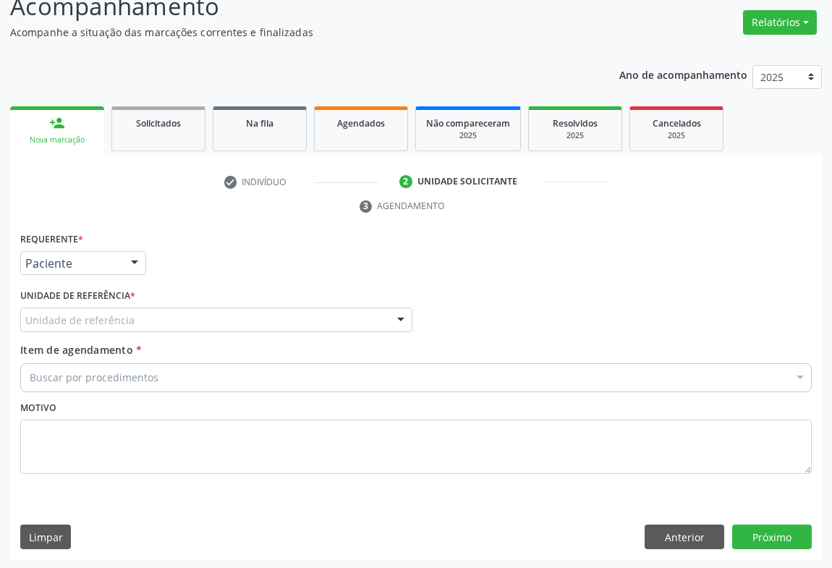
click at [167, 318] on div "Unidade de referência" at bounding box center [216, 320] width 392 height 25
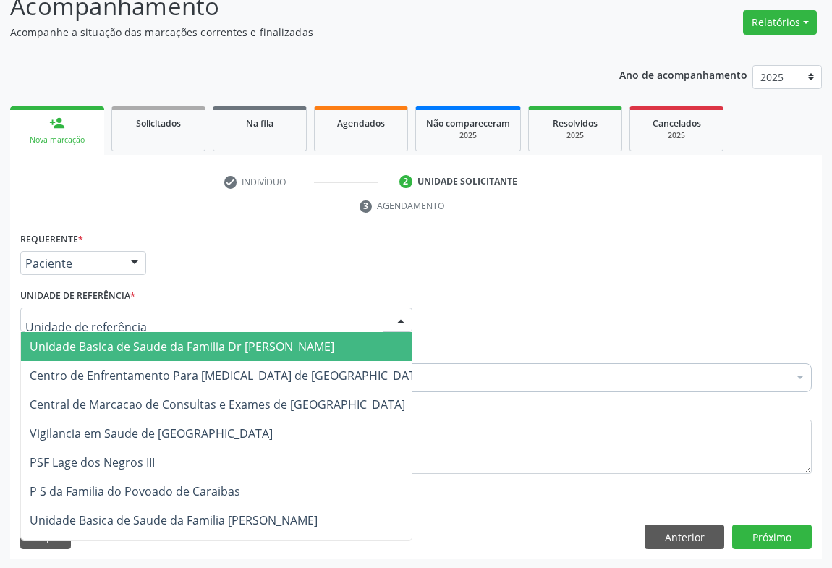
drag, startPoint x: 138, startPoint y: 338, endPoint x: 159, endPoint y: 348, distance: 23.3
click at [140, 339] on span "Unidade Basica de Saude da Familia Dr [PERSON_NAME]" at bounding box center [182, 347] width 305 height 16
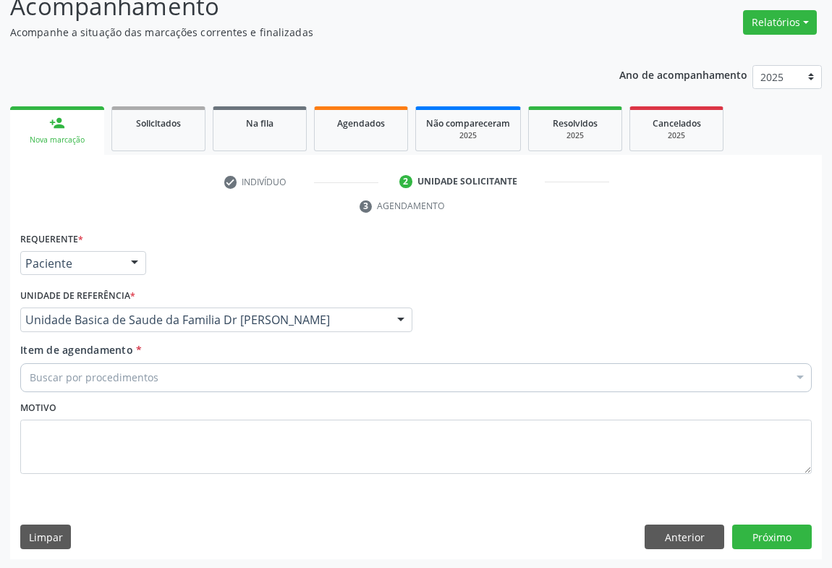
click at [132, 367] on div "Buscar por procedimentos" at bounding box center [416, 377] width 792 height 29
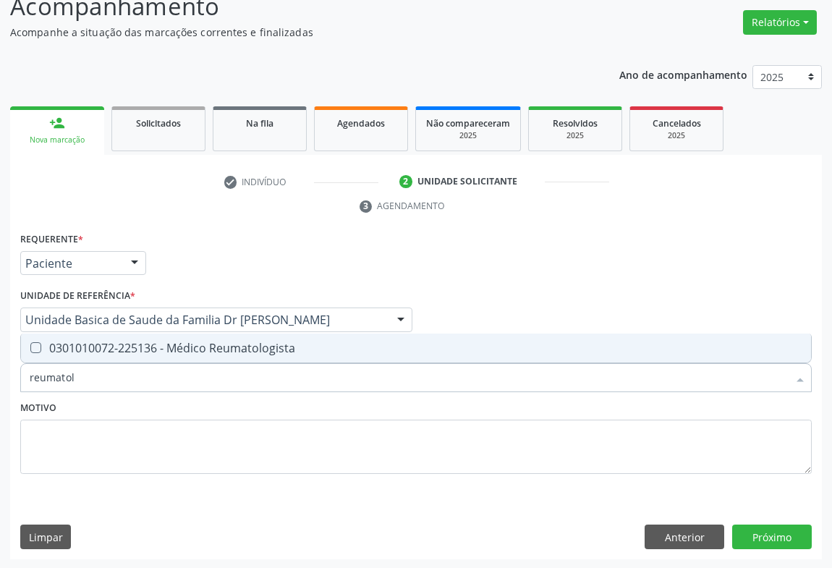
type input "reumatolo"
drag, startPoint x: 280, startPoint y: 342, endPoint x: 376, endPoint y: 413, distance: 119.0
click at [292, 342] on div "0301010072-225136 - Médico Reumatologista" at bounding box center [416, 348] width 773 height 12
checkbox Reumatologista "true"
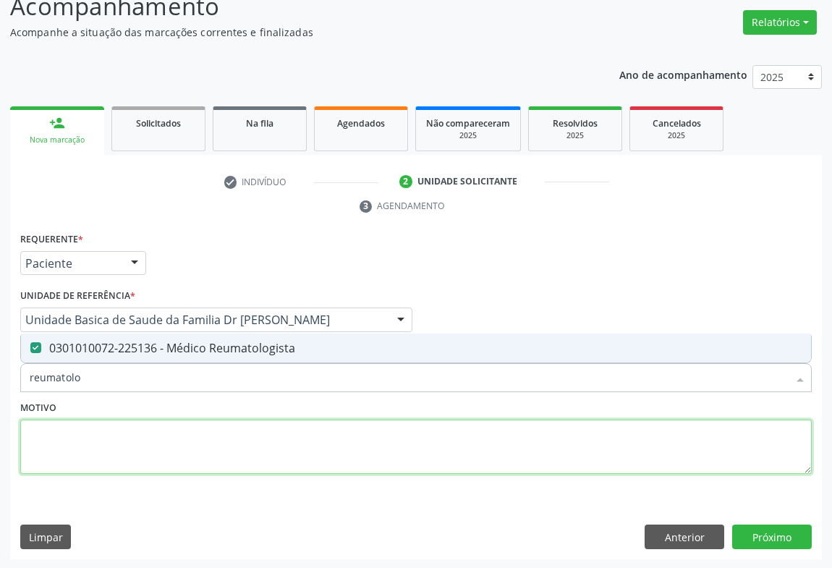
drag, startPoint x: 300, startPoint y: 447, endPoint x: 295, endPoint y: 427, distance: 20.9
click at [303, 447] on textarea at bounding box center [416, 447] width 792 height 55
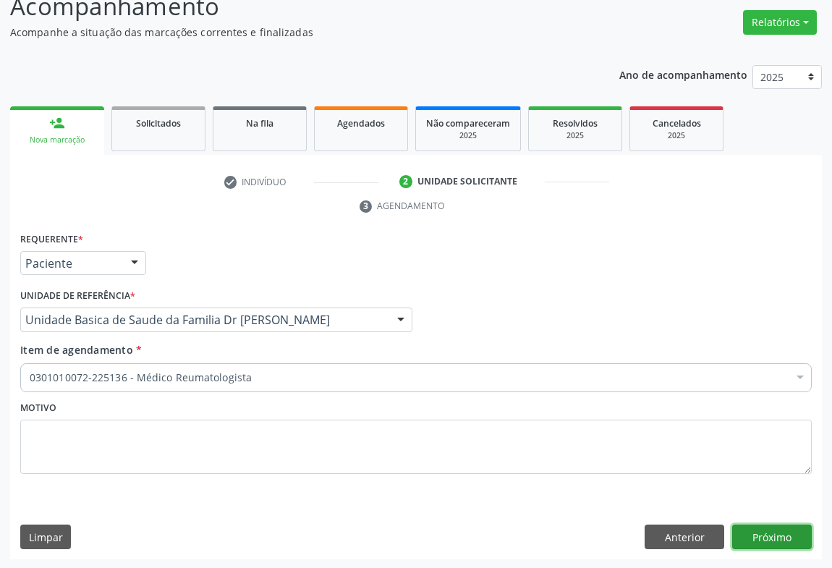
click at [782, 533] on button "Próximo" at bounding box center [773, 537] width 80 height 25
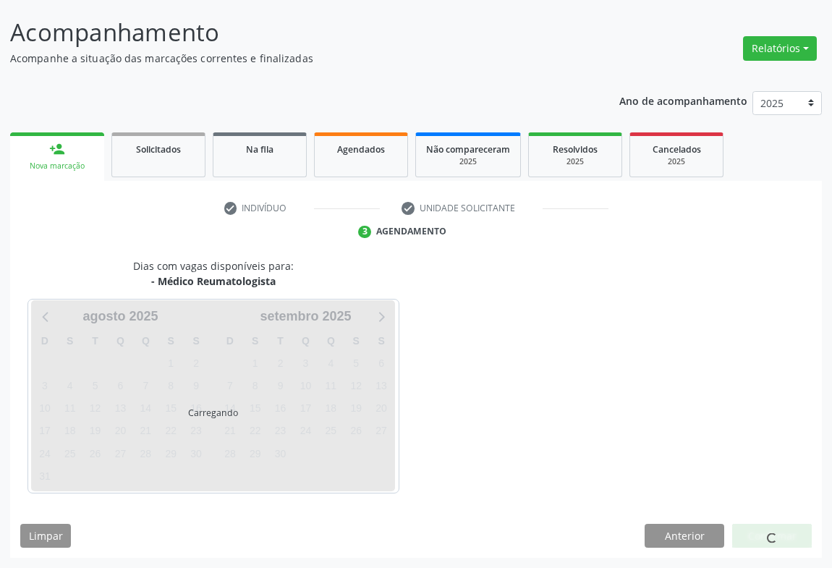
scroll to position [83, 0]
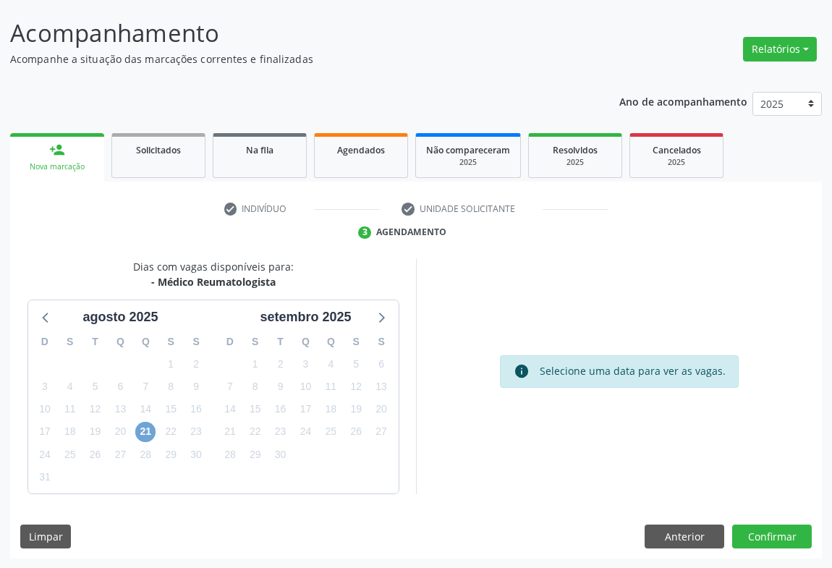
click at [147, 432] on span "21" at bounding box center [145, 432] width 20 height 20
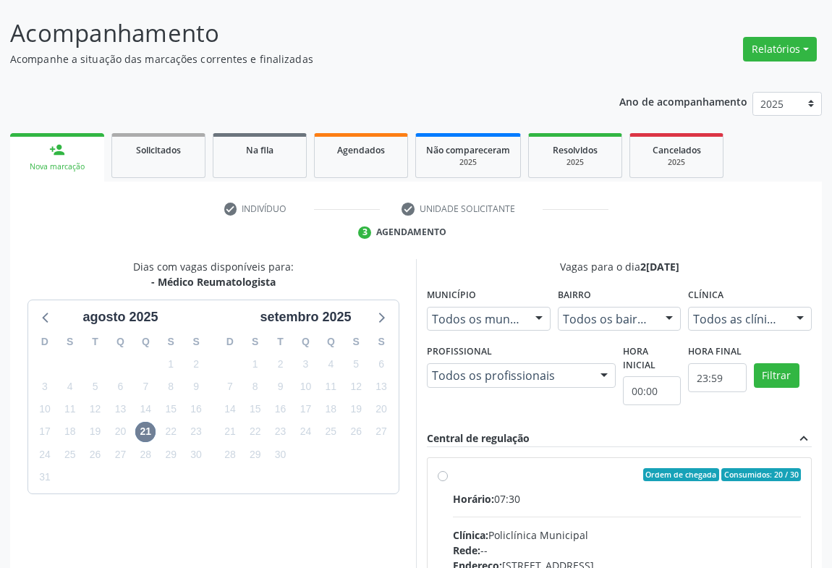
click at [501, 491] on div "Horário: 07:30" at bounding box center [627, 498] width 348 height 15
radio input "true"
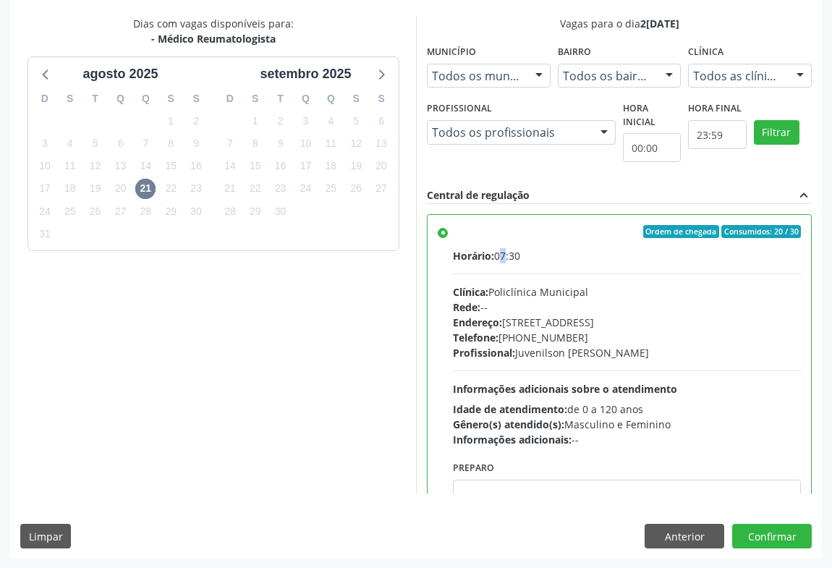
scroll to position [72, 0]
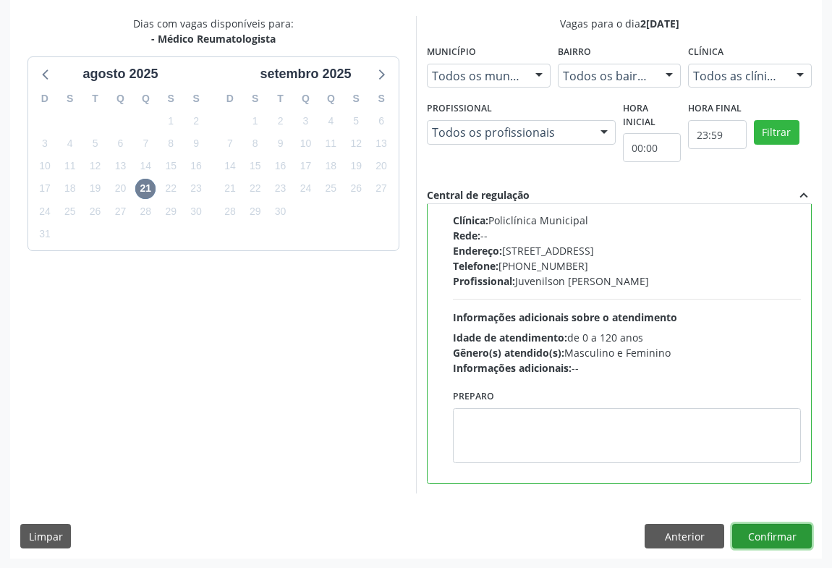
click at [769, 526] on button "Confirmar" at bounding box center [773, 536] width 80 height 25
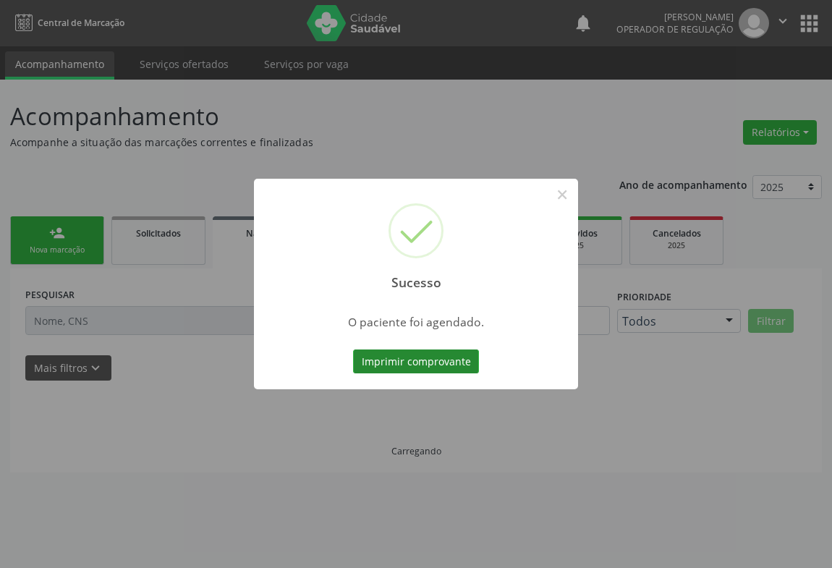
scroll to position [0, 0]
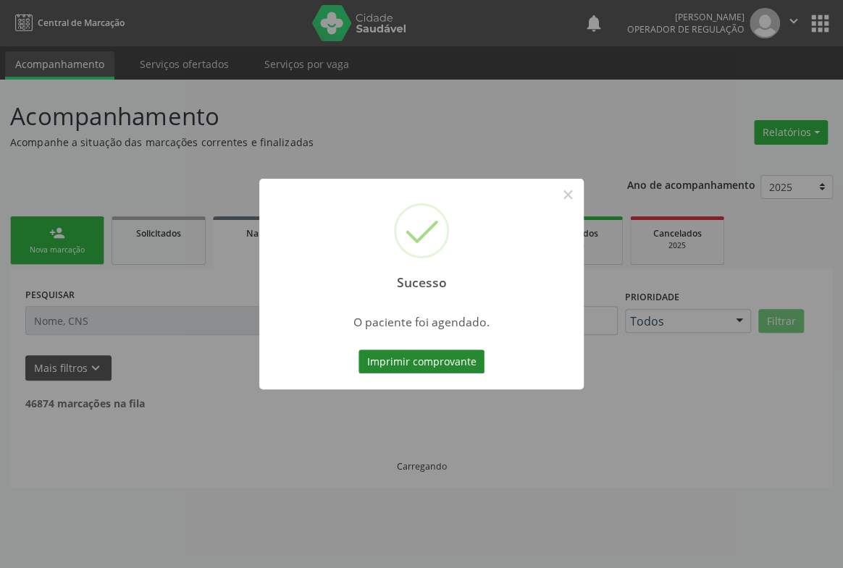
click at [425, 362] on button "Imprimir comprovante" at bounding box center [421, 362] width 126 height 25
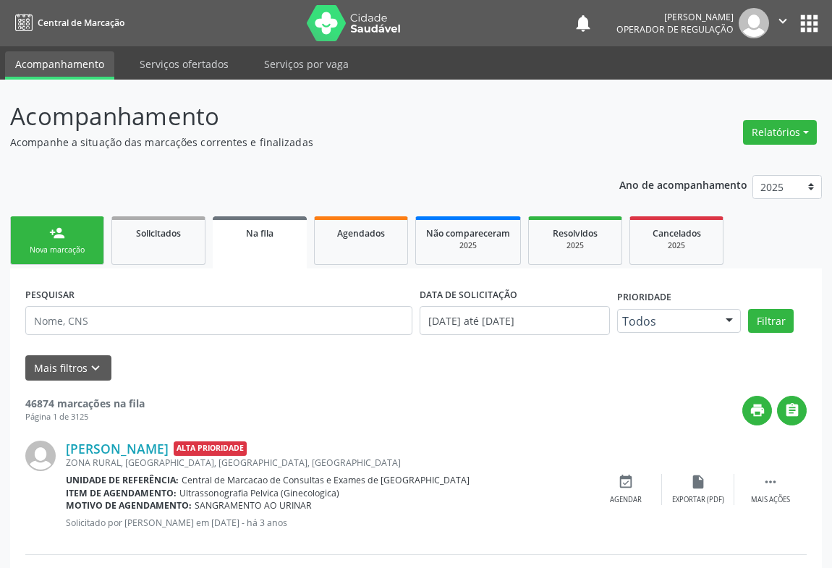
click at [67, 248] on div "Nova marcação" at bounding box center [57, 250] width 72 height 11
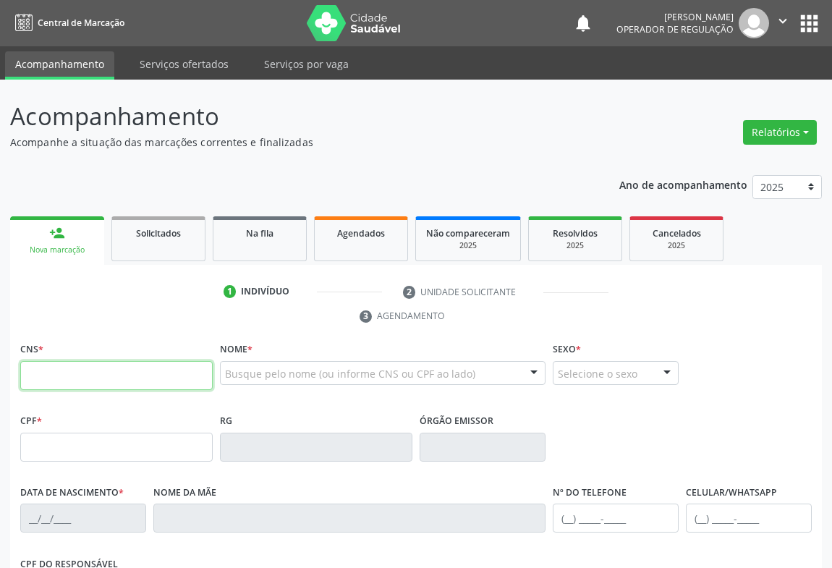
drag, startPoint x: 109, startPoint y: 374, endPoint x: 129, endPoint y: 378, distance: 20.6
click at [119, 376] on input "text" at bounding box center [116, 375] width 193 height 29
type input "704 8010 5937 7144"
type input "0360814182"
type input "1[DATE]"
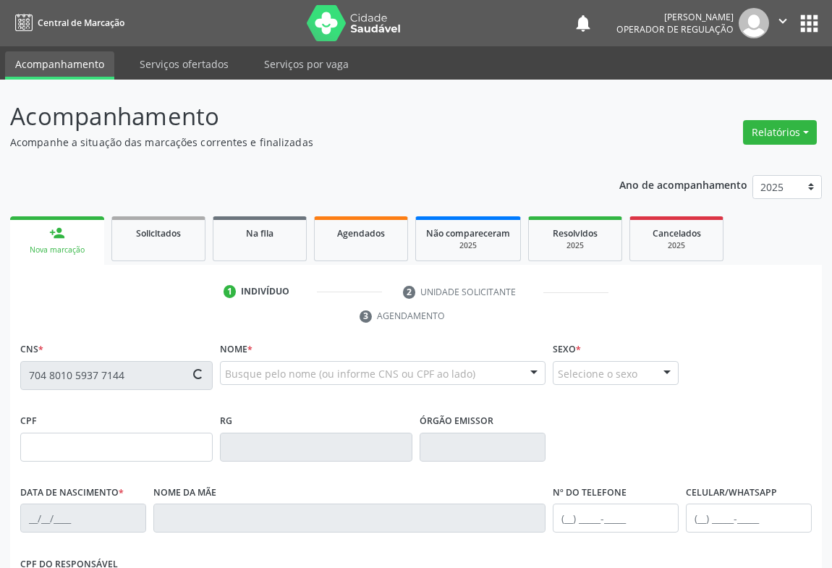
type input "204.482.605-49"
type input "SN"
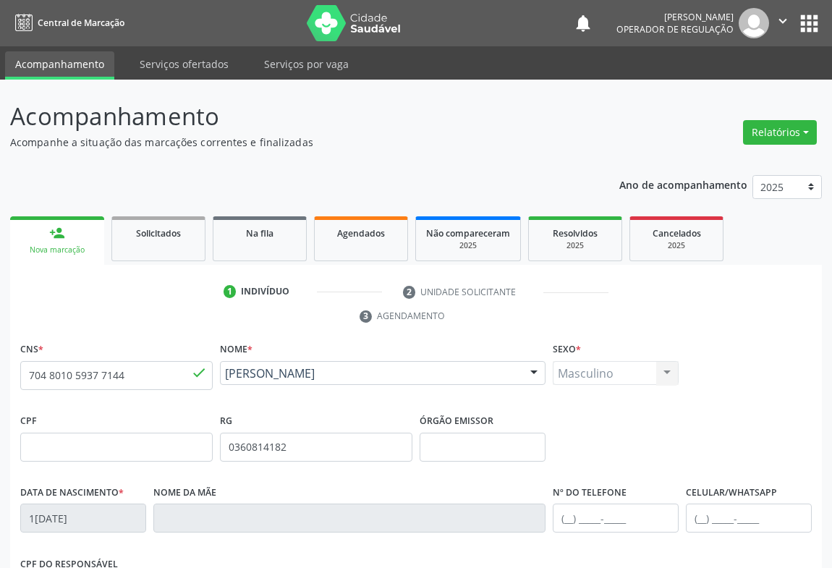
scroll to position [240, 0]
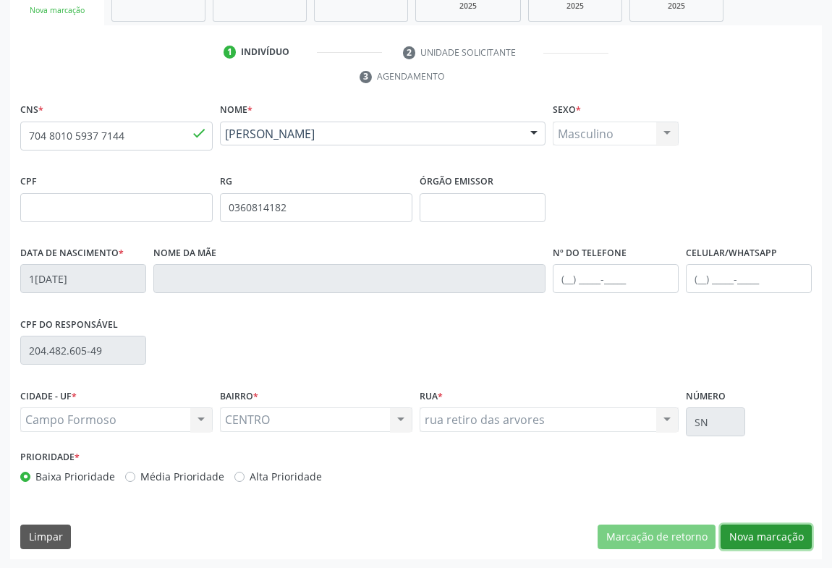
click at [767, 538] on button "Nova marcação" at bounding box center [766, 537] width 91 height 25
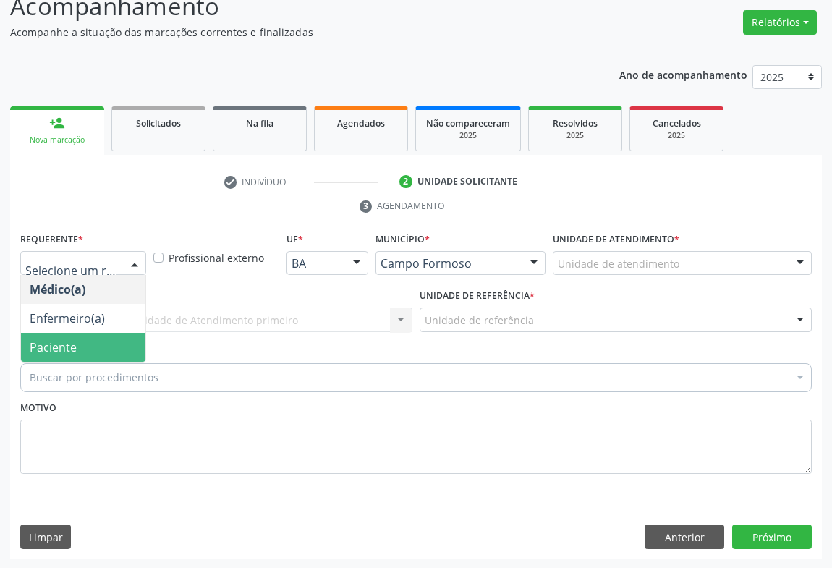
drag, startPoint x: 61, startPoint y: 354, endPoint x: 134, endPoint y: 336, distance: 75.3
click at [67, 355] on span "Paciente" at bounding box center [83, 347] width 125 height 29
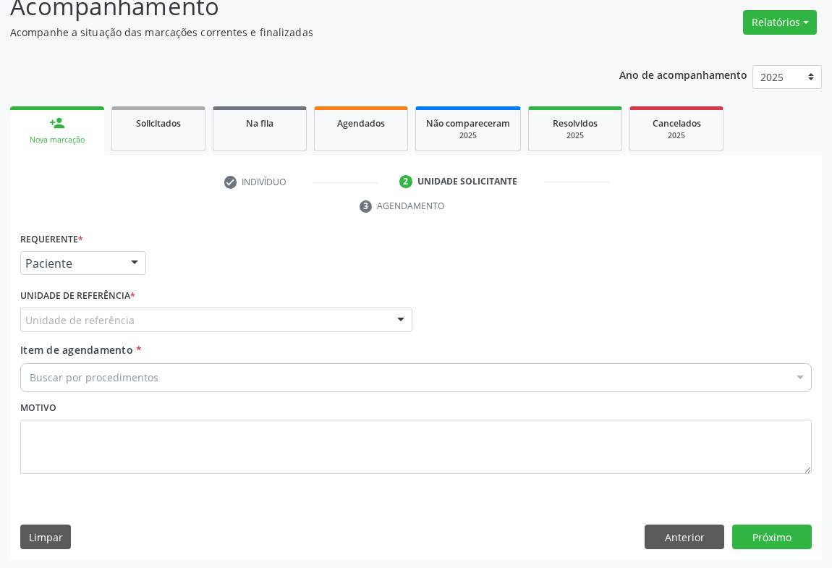
click at [196, 319] on div "Unidade de referência" at bounding box center [216, 320] width 392 height 25
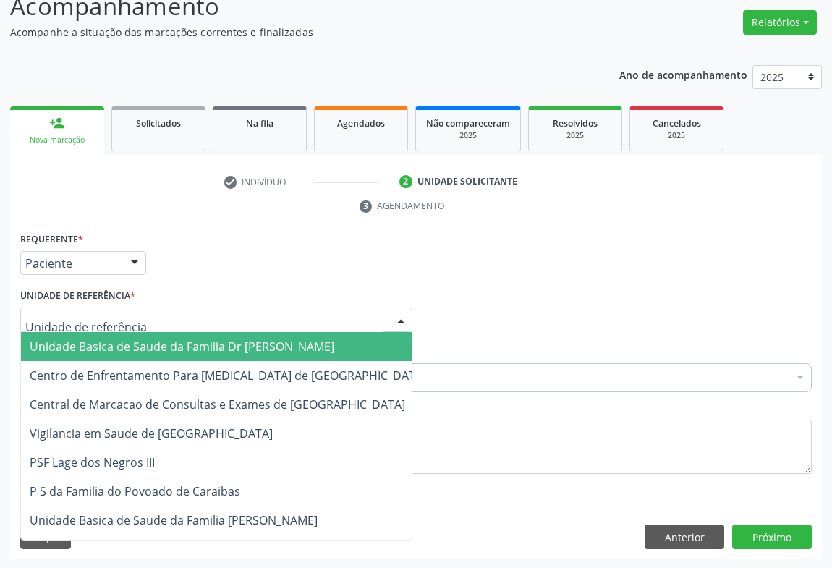
click at [149, 349] on span "Unidade Basica de Saude da Familia Dr [PERSON_NAME]" at bounding box center [182, 347] width 305 height 16
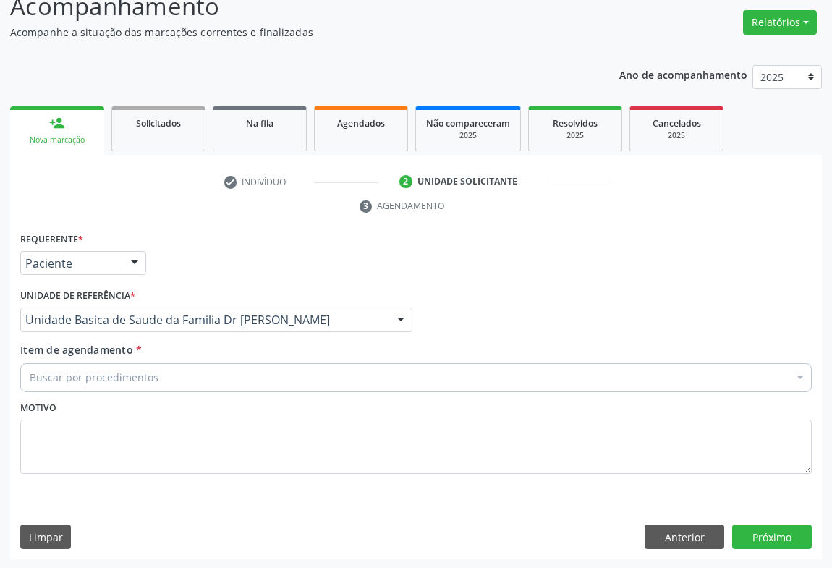
drag, startPoint x: 118, startPoint y: 381, endPoint x: 145, endPoint y: 355, distance: 37.9
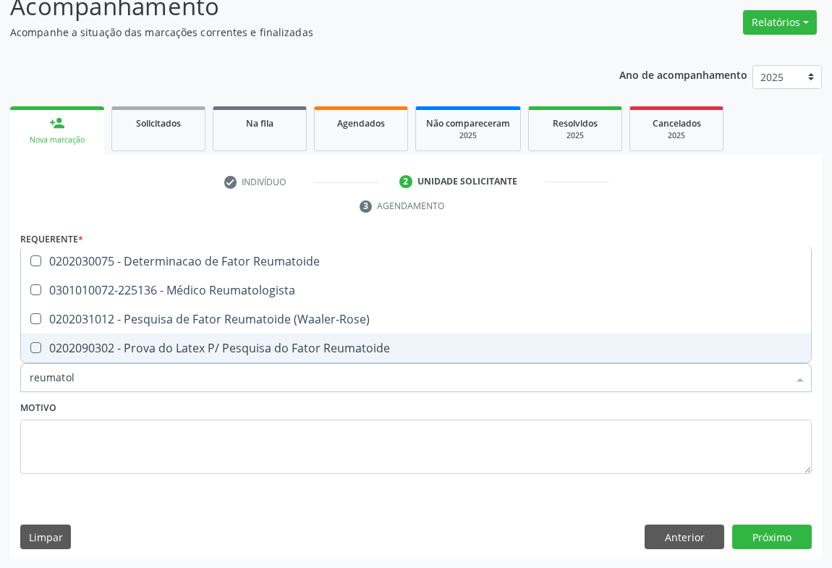
type input "reumatolo"
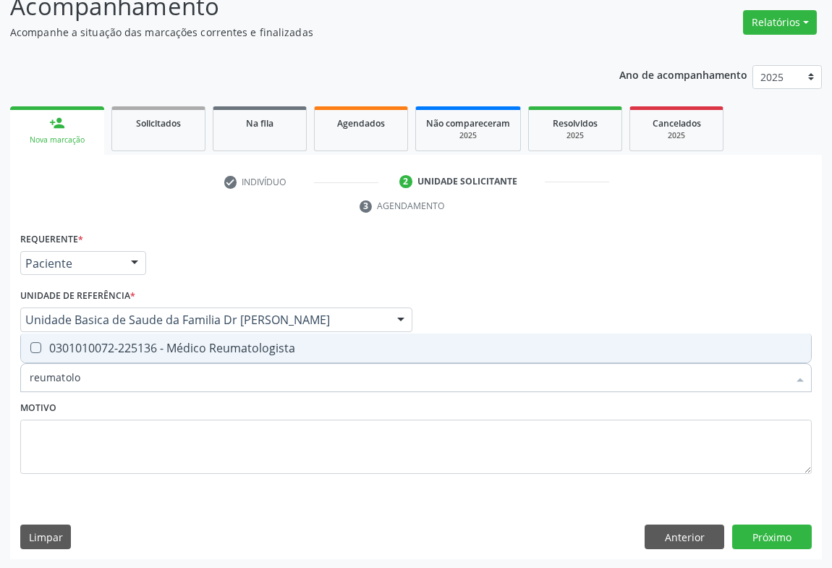
click at [143, 348] on div "0301010072-225136 - Médico Reumatologista" at bounding box center [416, 348] width 773 height 12
checkbox Reumatologista "true"
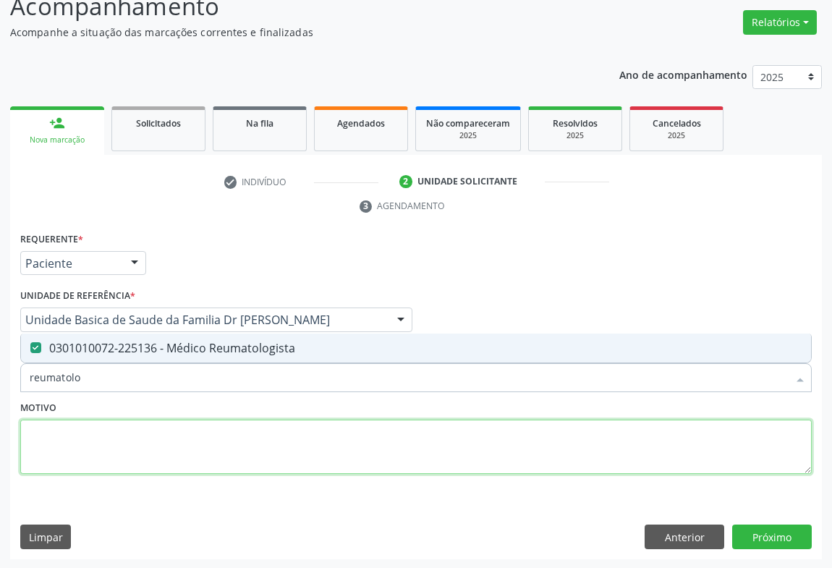
drag, startPoint x: 156, startPoint y: 444, endPoint x: 664, endPoint y: 485, distance: 509.8
click at [159, 443] on textarea at bounding box center [416, 447] width 792 height 55
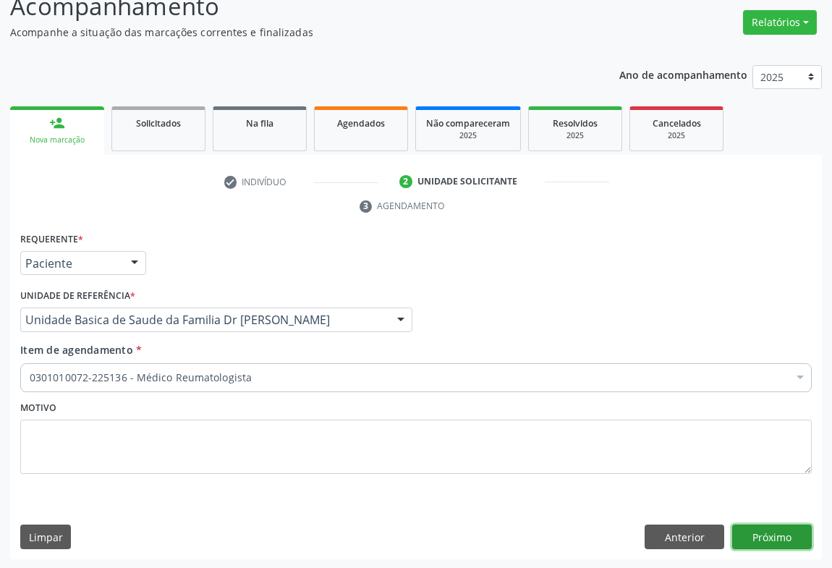
click at [753, 527] on button "Próximo" at bounding box center [773, 537] width 80 height 25
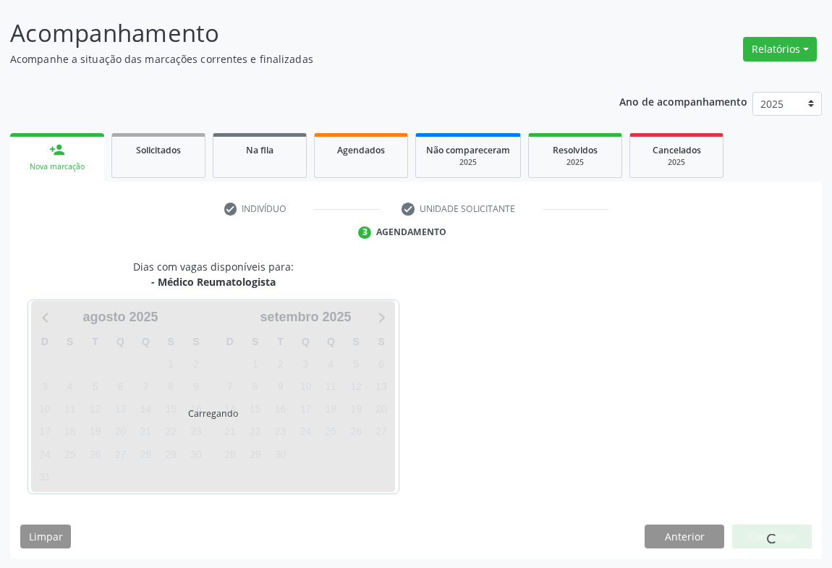
scroll to position [83, 0]
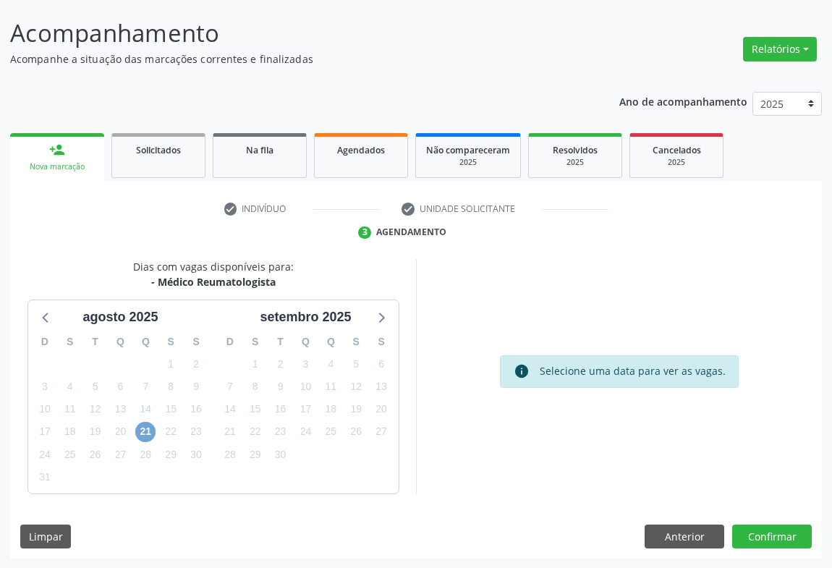
click at [147, 435] on span "21" at bounding box center [145, 432] width 20 height 20
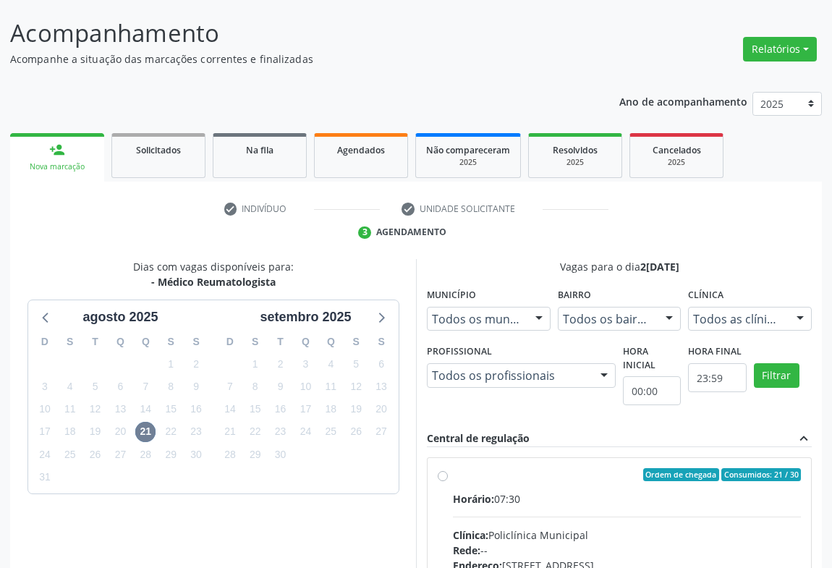
click at [518, 484] on label "Ordem de chegada Consumidos: 21 / 30 Horário: 07:30 Clínica: Policlínica Munici…" at bounding box center [627, 579] width 348 height 222
click at [448, 481] on input "Ordem de chegada Consumidos: 21 / 30 Horário: 07:30 Clínica: Policlínica Munici…" at bounding box center [443, 474] width 10 height 13
radio input "true"
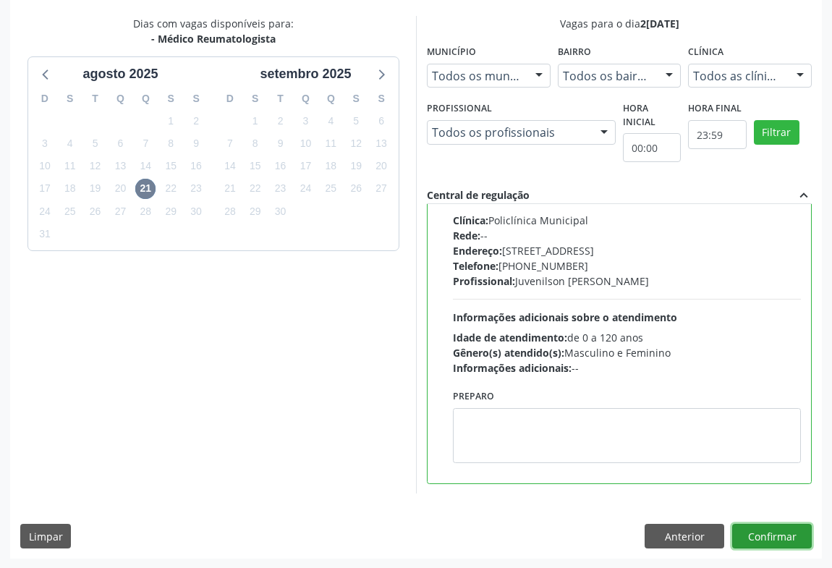
click at [773, 533] on button "Confirmar" at bounding box center [773, 536] width 80 height 25
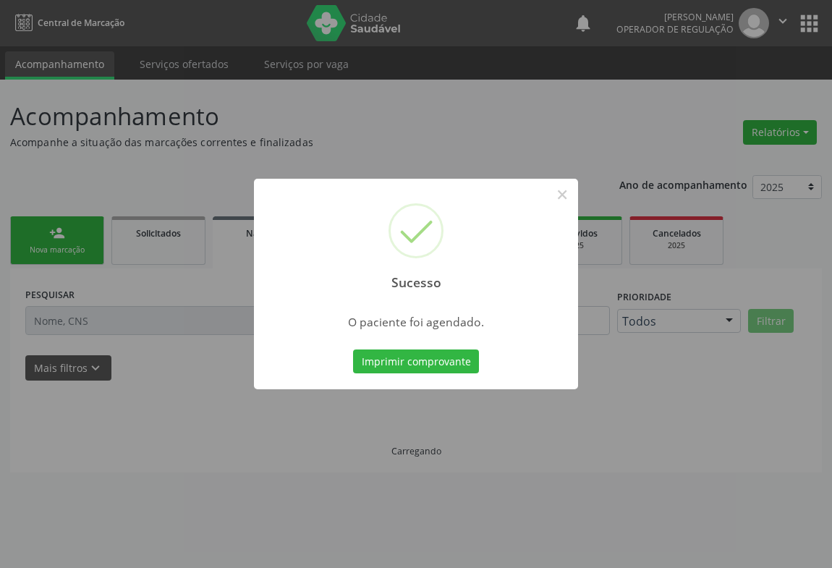
scroll to position [0, 0]
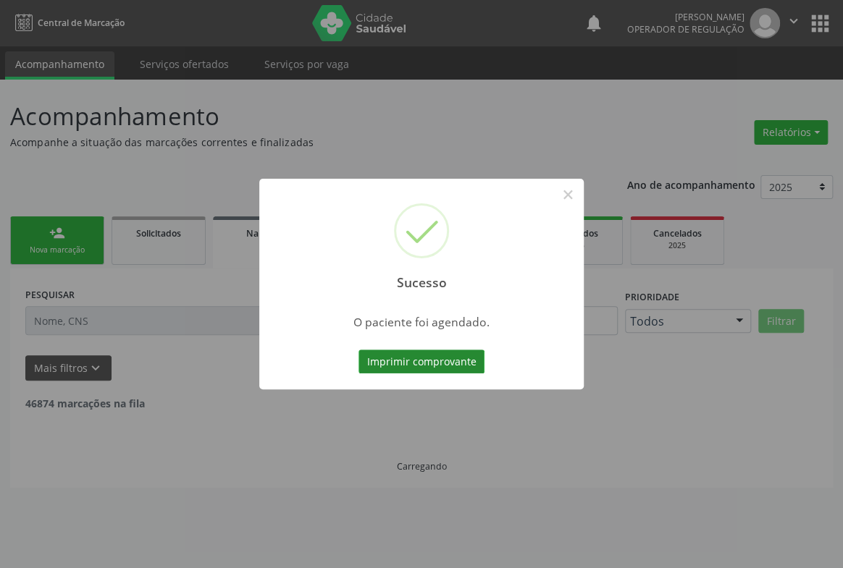
click at [405, 368] on button "Imprimir comprovante" at bounding box center [421, 362] width 126 height 25
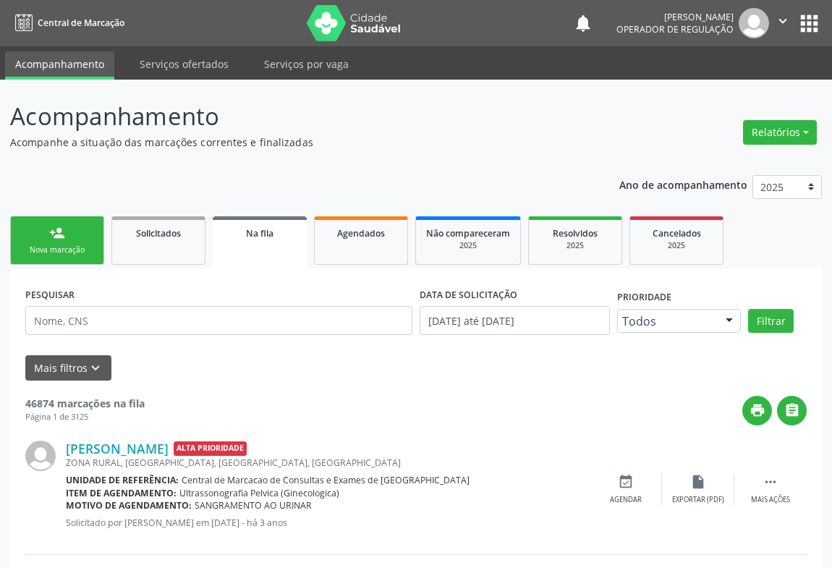
click at [79, 240] on link "person_add Nova marcação" at bounding box center [57, 240] width 94 height 48
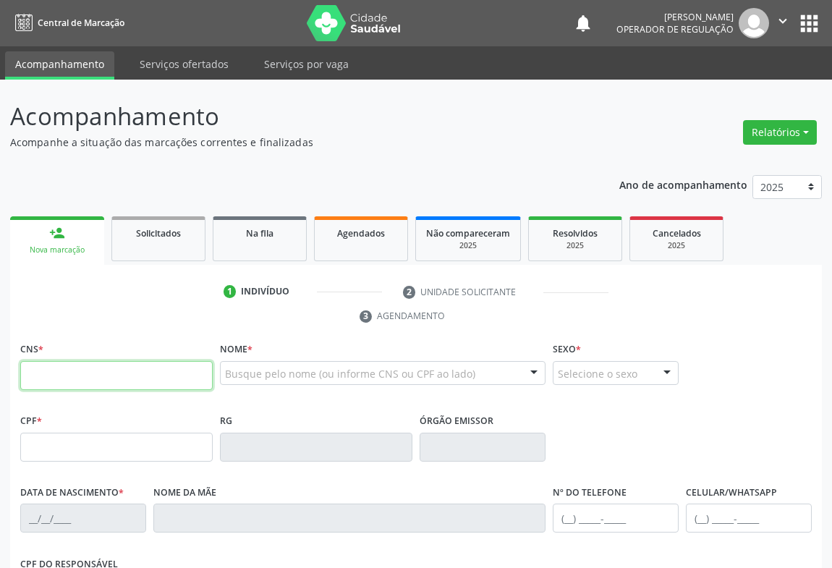
click at [111, 368] on input "text" at bounding box center [116, 375] width 193 height 29
type input "709 0058 5978 6016"
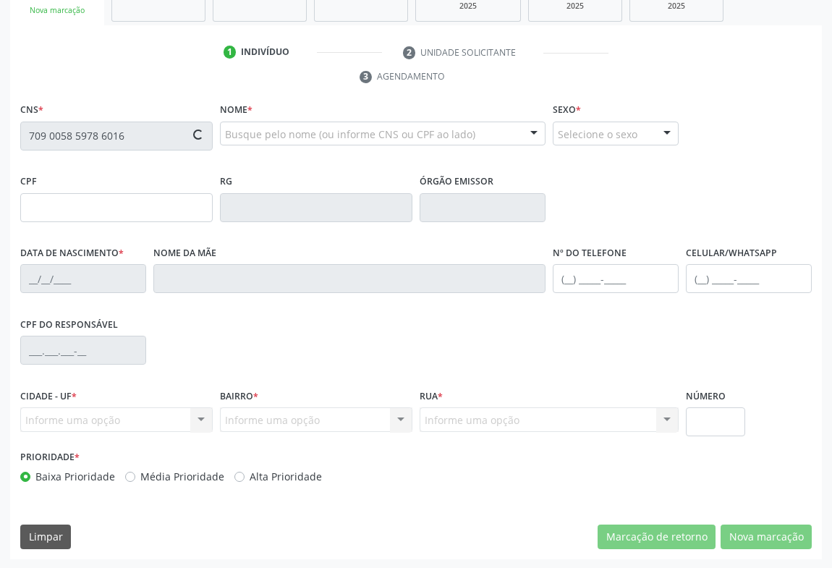
type input "0651945860"
type input "SP"
type input "1[DATE]"
type input "[PHONE_NUMBER]"
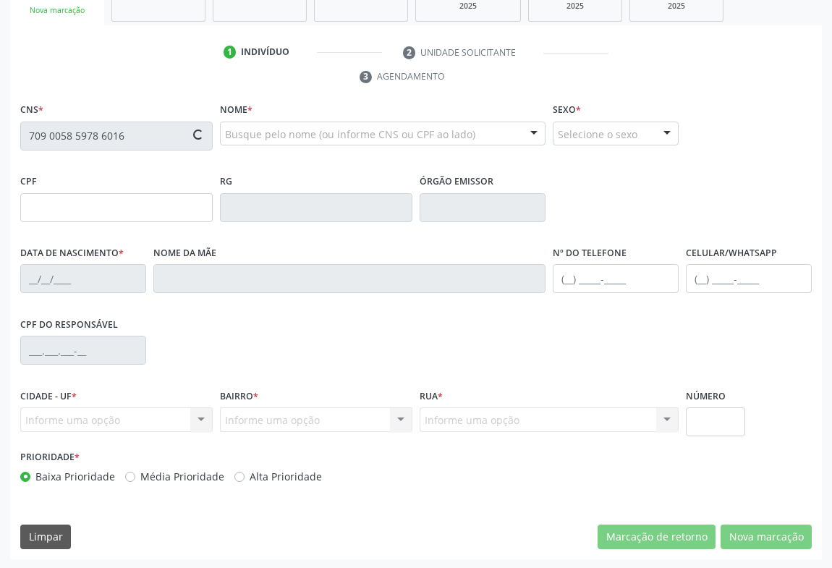
type input "859.554.505-72"
type input "SN"
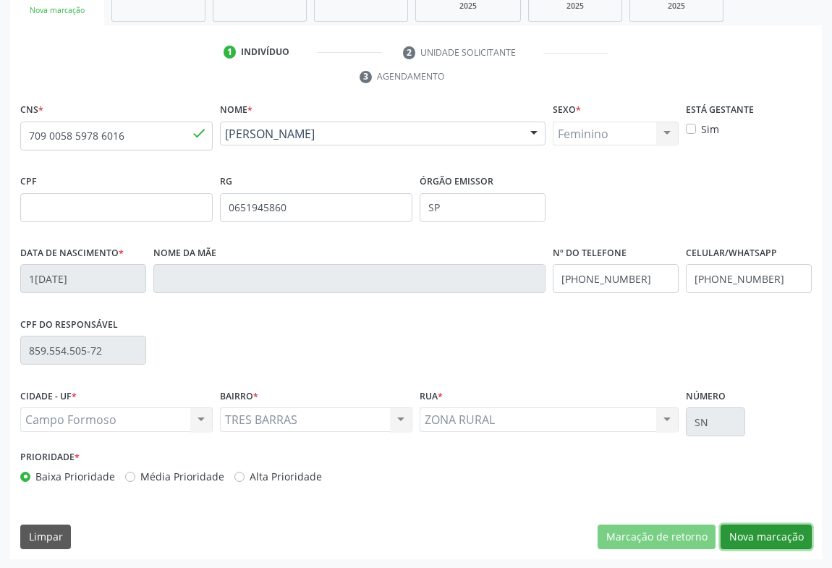
click at [775, 534] on button "Nova marcação" at bounding box center [766, 537] width 91 height 25
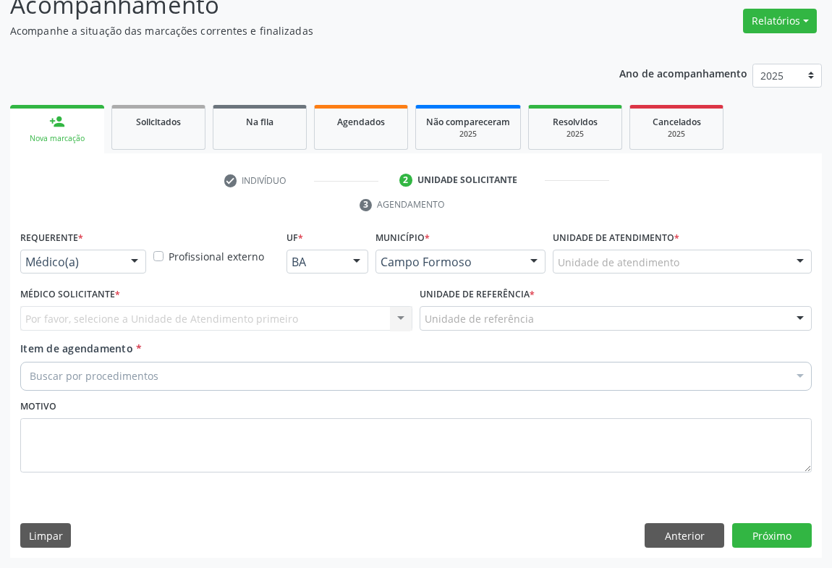
scroll to position [110, 0]
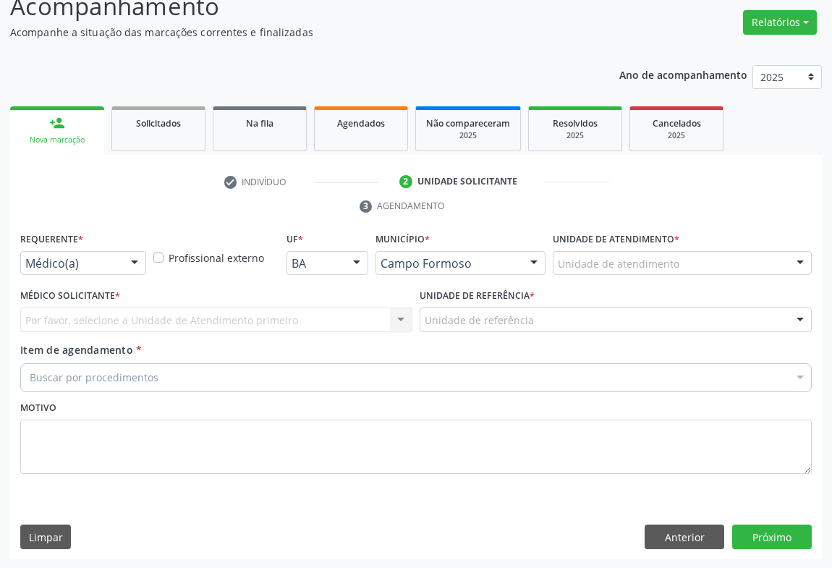
drag, startPoint x: 118, startPoint y: 259, endPoint x: 135, endPoint y: 256, distance: 17.7
click at [127, 258] on div "Médico(a) Médico(a) Enfermeiro(a) Paciente Nenhum resultado encontrado para: " …" at bounding box center [83, 263] width 126 height 25
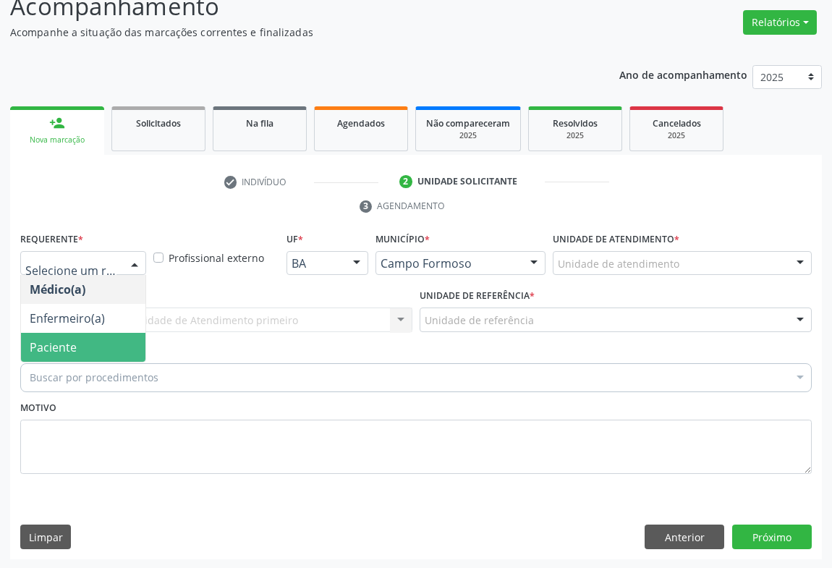
drag, startPoint x: 48, startPoint y: 340, endPoint x: 72, endPoint y: 332, distance: 26.1
click at [49, 339] on span "Paciente" at bounding box center [53, 347] width 47 height 16
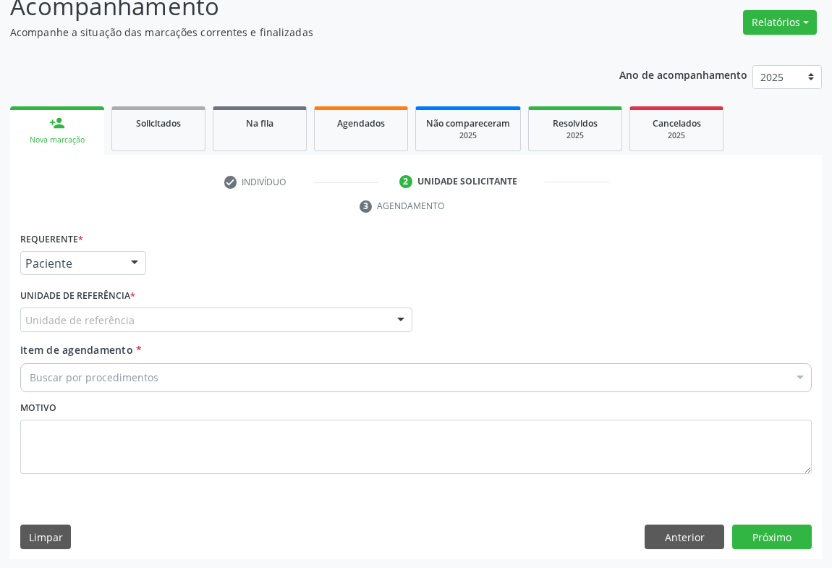
click at [290, 328] on div "Unidade de referência" at bounding box center [216, 320] width 392 height 25
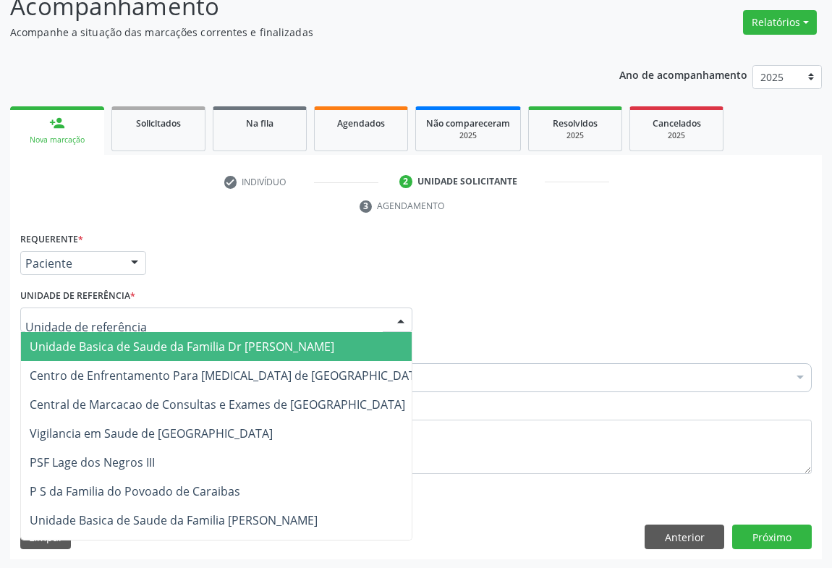
click at [156, 344] on span "Unidade Basica de Saude da Familia Dr [PERSON_NAME]" at bounding box center [182, 347] width 305 height 16
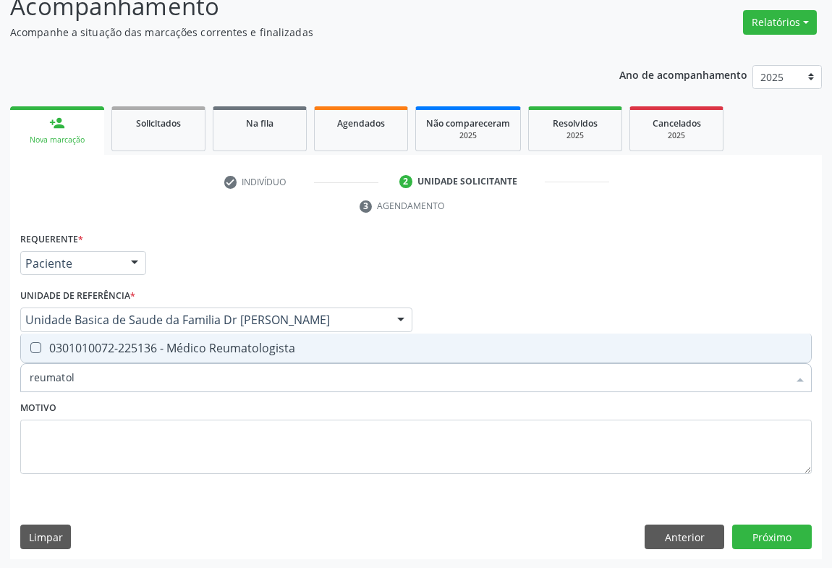
type input "reumatolo"
drag, startPoint x: 167, startPoint y: 351, endPoint x: 198, endPoint y: 421, distance: 76.8
click at [173, 359] on span "0301010072-225136 - Médico Reumatologista" at bounding box center [416, 348] width 790 height 29
checkbox Reumatologista "true"
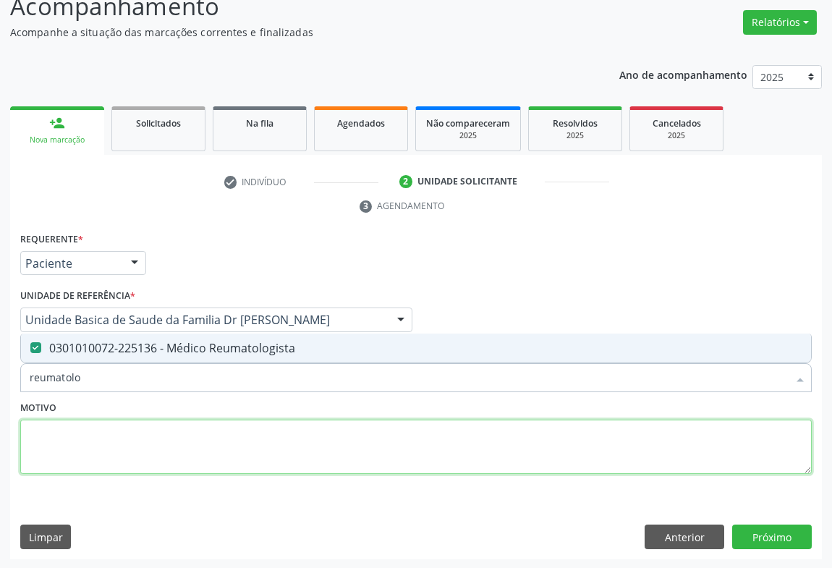
drag, startPoint x: 164, startPoint y: 439, endPoint x: 154, endPoint y: 419, distance: 22.0
click at [167, 437] on textarea at bounding box center [416, 447] width 792 height 55
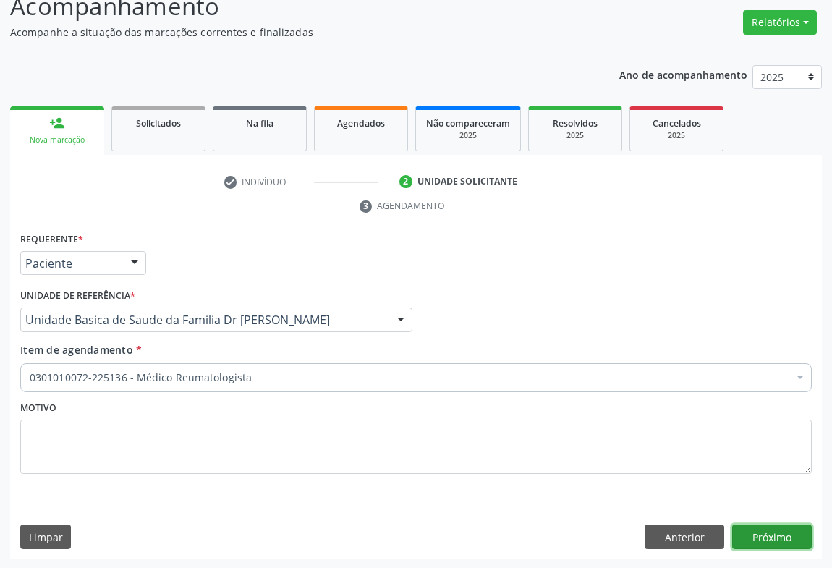
click at [776, 528] on button "Próximo" at bounding box center [773, 537] width 80 height 25
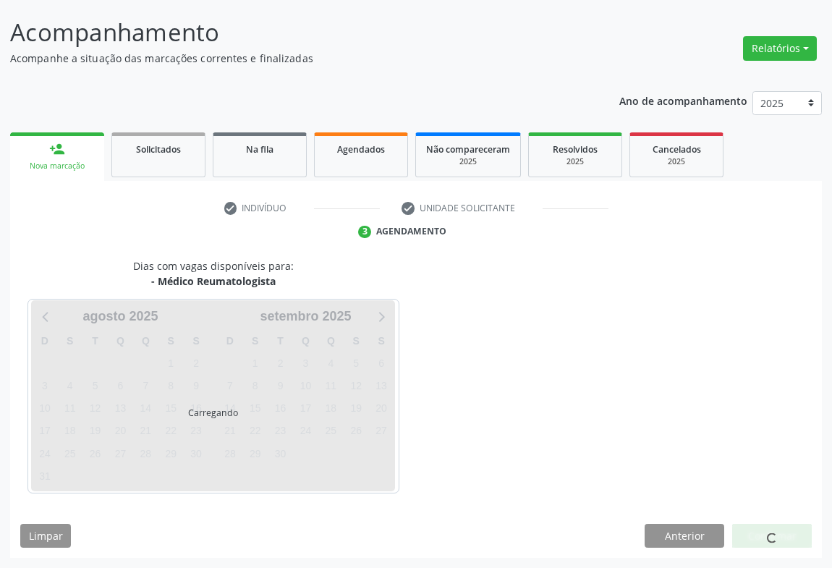
scroll to position [83, 0]
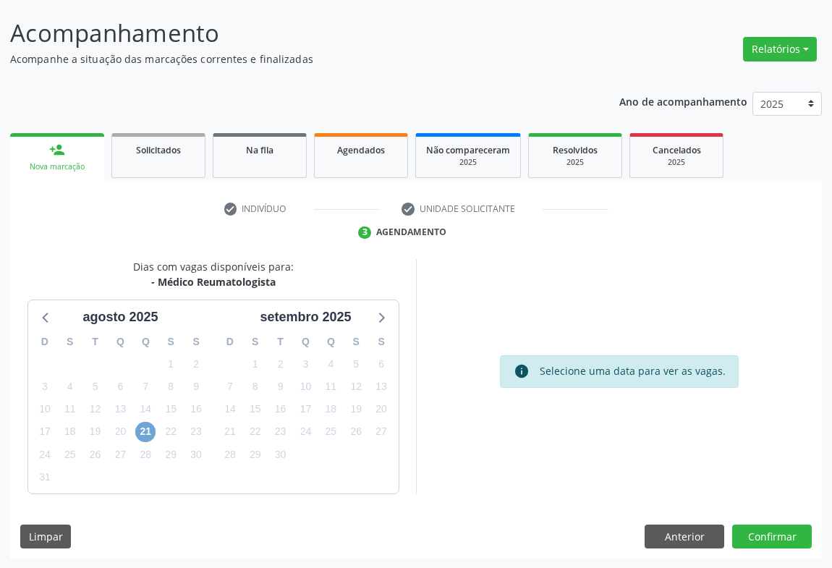
click at [145, 435] on span "21" at bounding box center [145, 432] width 20 height 20
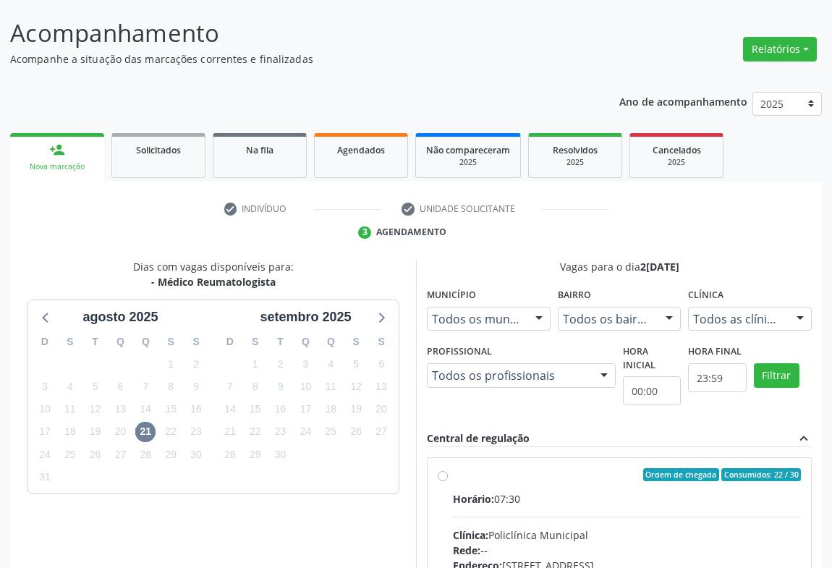
drag, startPoint x: 457, startPoint y: 480, endPoint x: 579, endPoint y: 476, distance: 122.4
click at [463, 480] on label "Ordem de chegada Consumidos: 22 / 30 Horário: 07:30 Clínica: Policlínica Munici…" at bounding box center [627, 579] width 348 height 222
click at [448, 480] on input "Ordem de chegada Consumidos: 22 / 30 Horário: 07:30 Clínica: Policlínica Munici…" at bounding box center [443, 474] width 10 height 13
radio input "true"
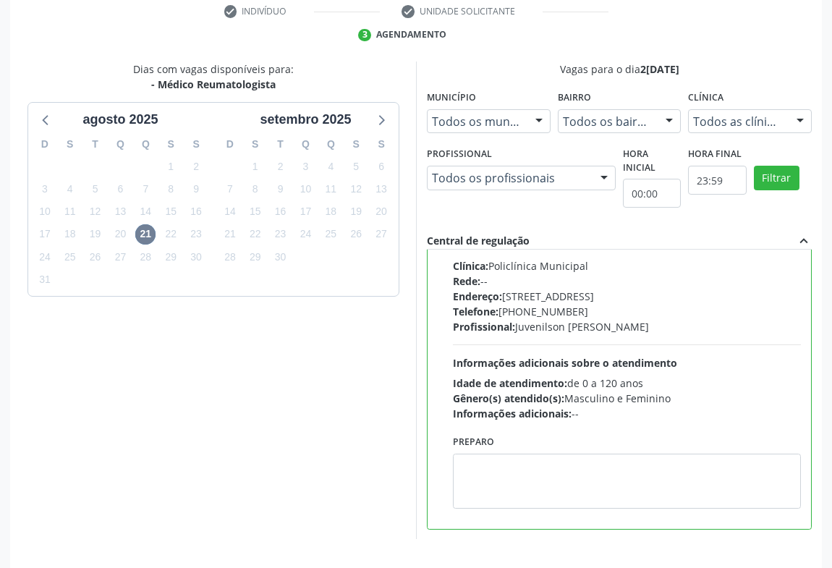
scroll to position [326, 0]
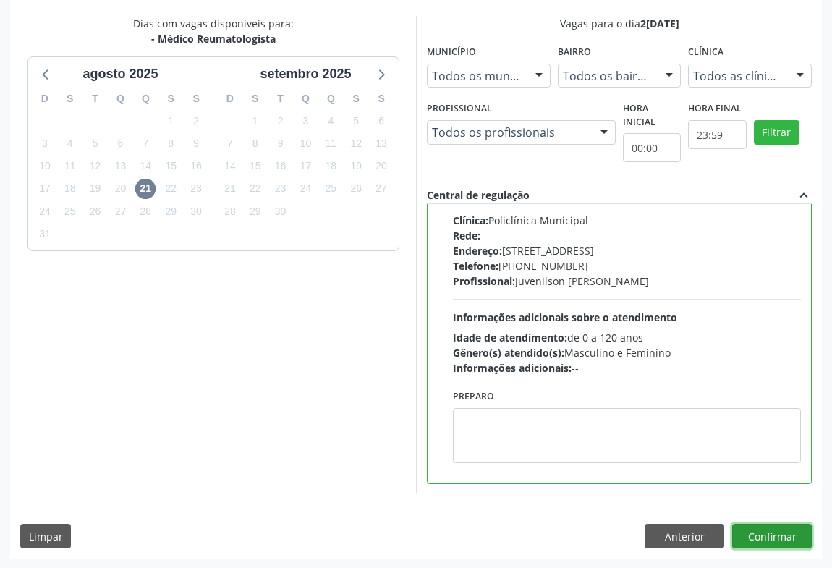
click at [765, 531] on button "Confirmar" at bounding box center [773, 536] width 80 height 25
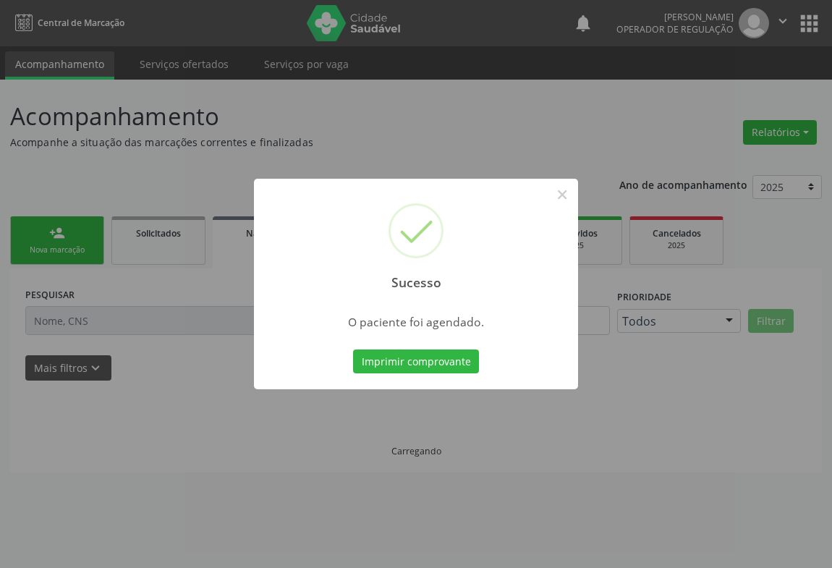
scroll to position [0, 0]
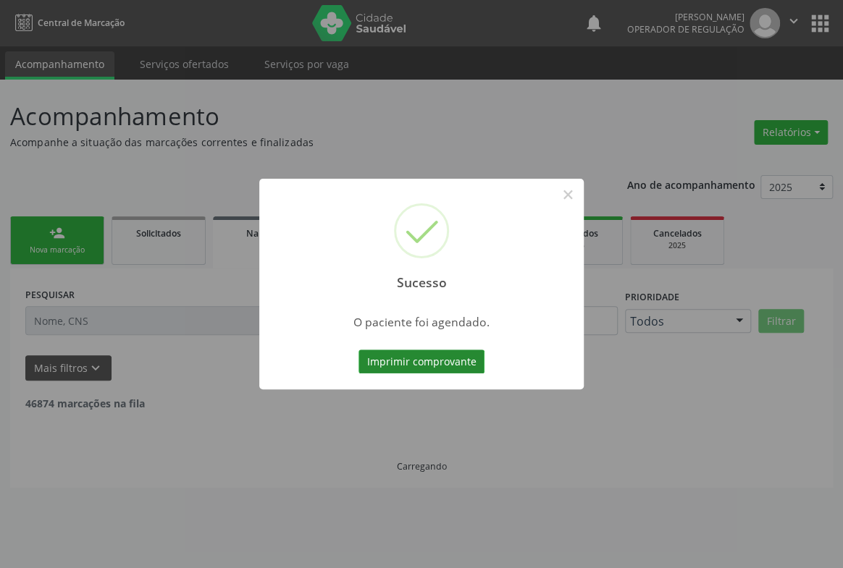
click at [422, 355] on button "Imprimir comprovante" at bounding box center [421, 362] width 126 height 25
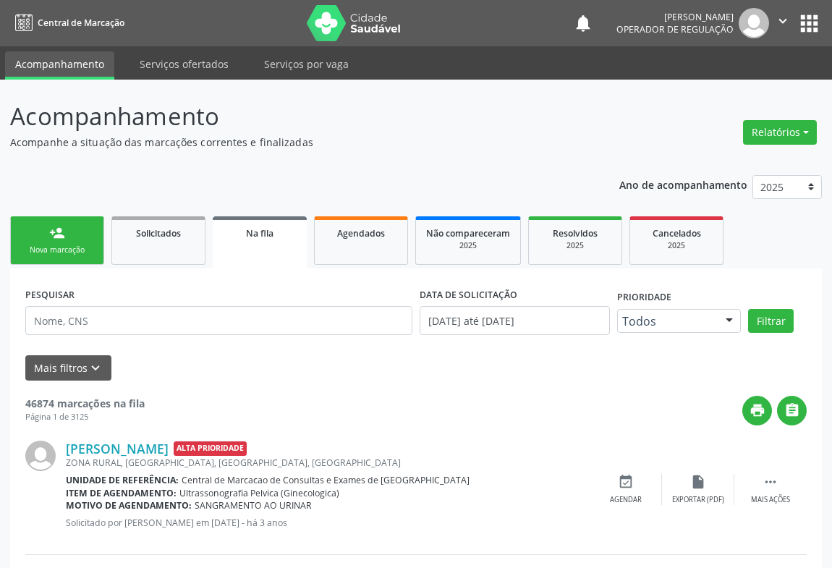
click at [51, 239] on div "person_add" at bounding box center [57, 233] width 16 height 16
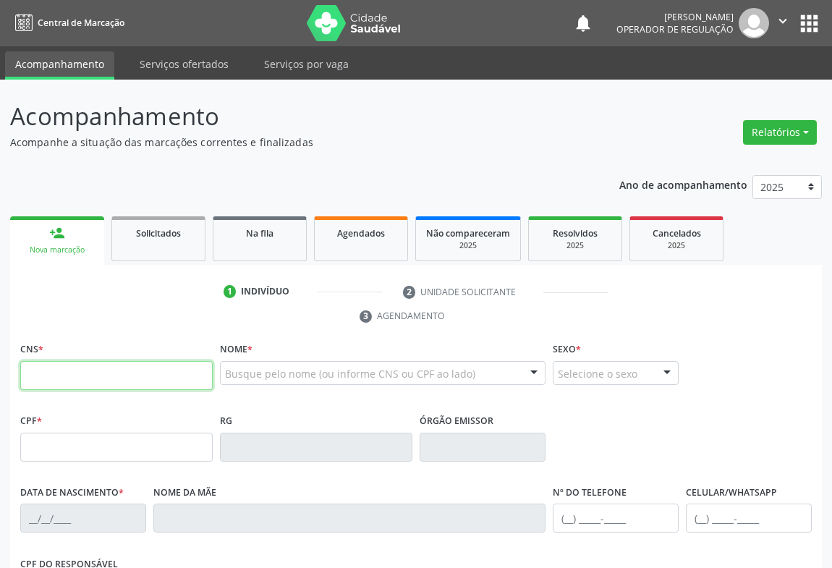
click at [86, 380] on input "text" at bounding box center [116, 375] width 193 height 29
type input "700 4061 9606 9250"
type input "1117451879"
type input "[DATE]"
type input "[PHONE_NUMBER]"
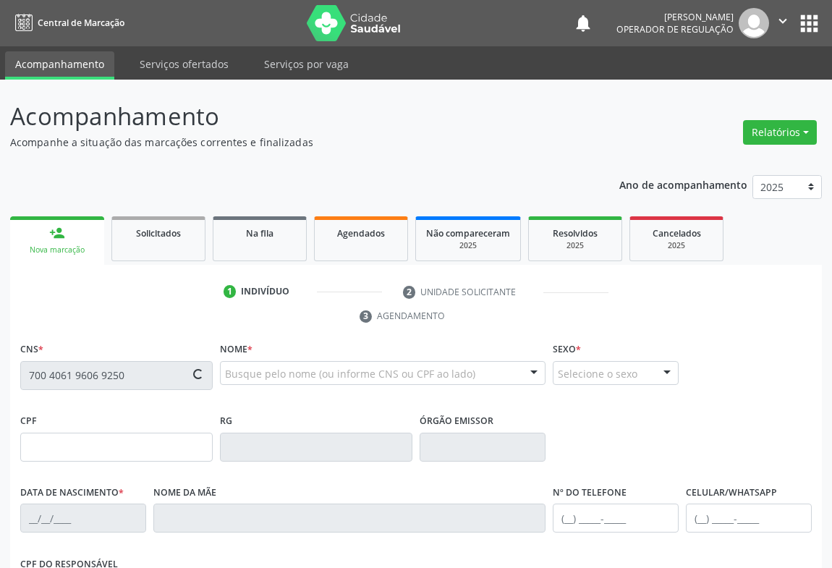
type input "[PHONE_NUMBER]"
type input "005.614.625-69"
type input "S/N"
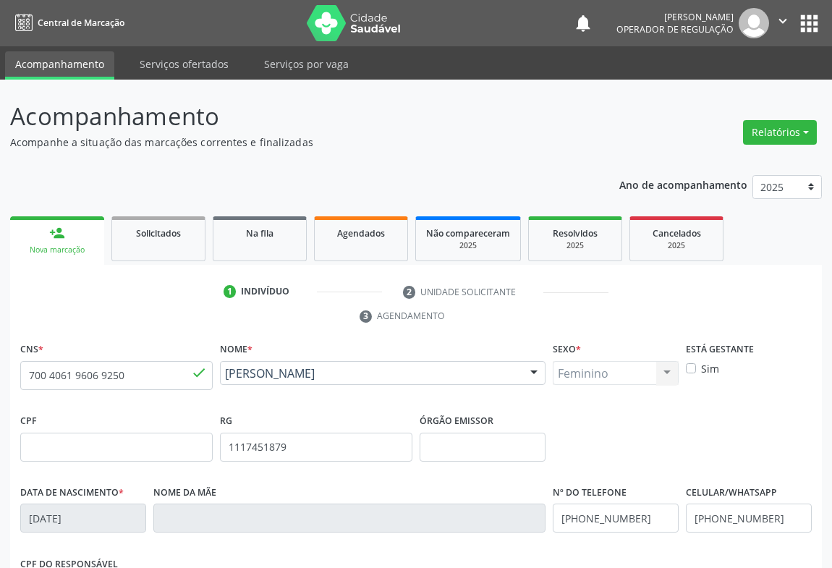
scroll to position [240, 0]
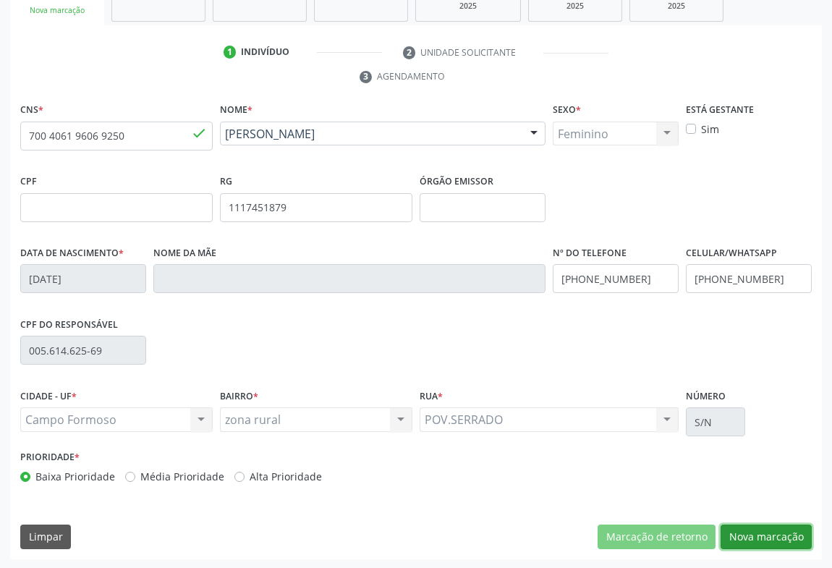
click at [763, 536] on button "Nova marcação" at bounding box center [766, 537] width 91 height 25
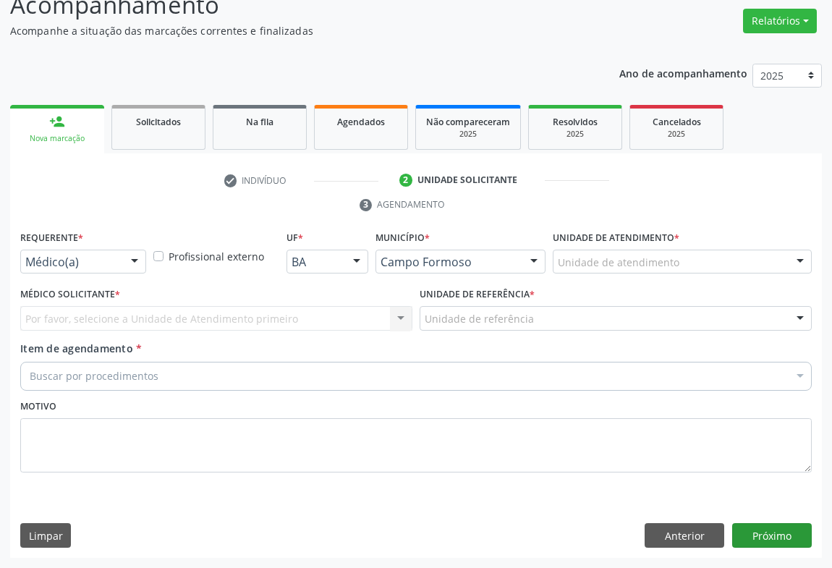
scroll to position [110, 0]
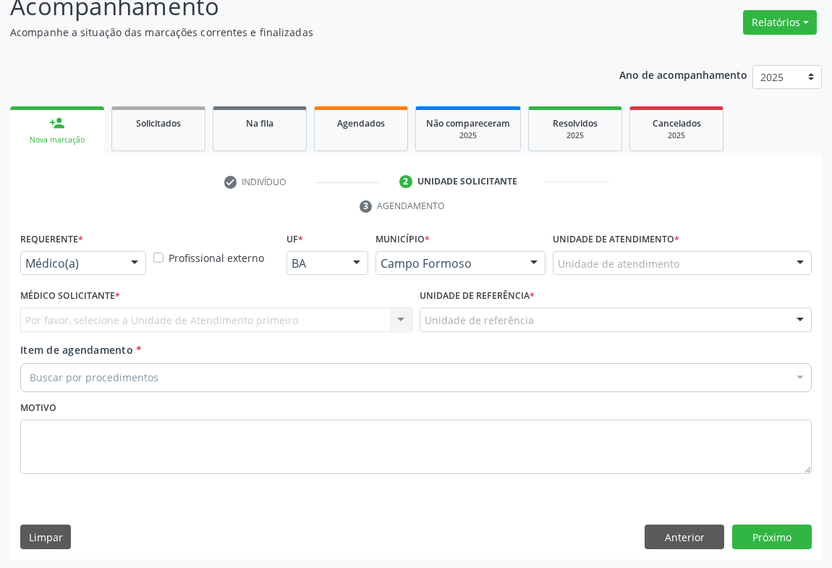
drag, startPoint x: 94, startPoint y: 258, endPoint x: 179, endPoint y: 317, distance: 103.4
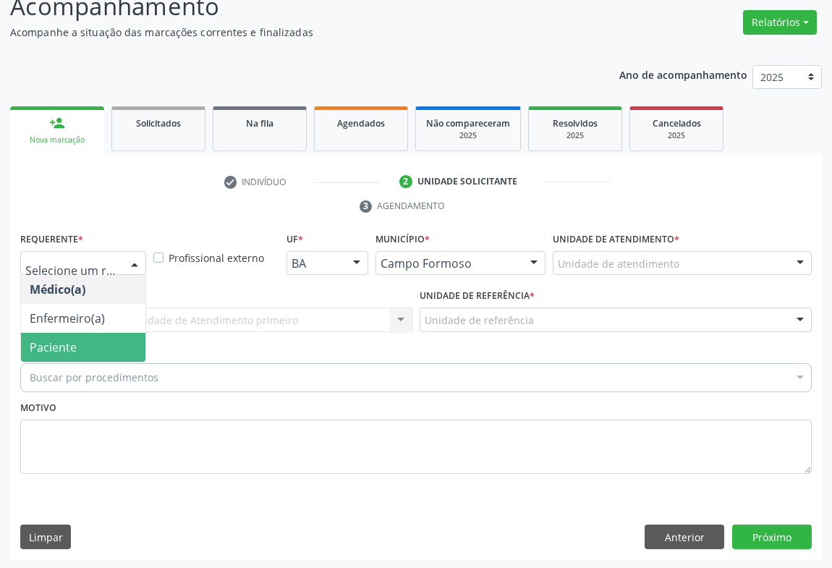
drag, startPoint x: 94, startPoint y: 345, endPoint x: 199, endPoint y: 330, distance: 106.0
click at [97, 345] on span "Paciente" at bounding box center [83, 347] width 125 height 29
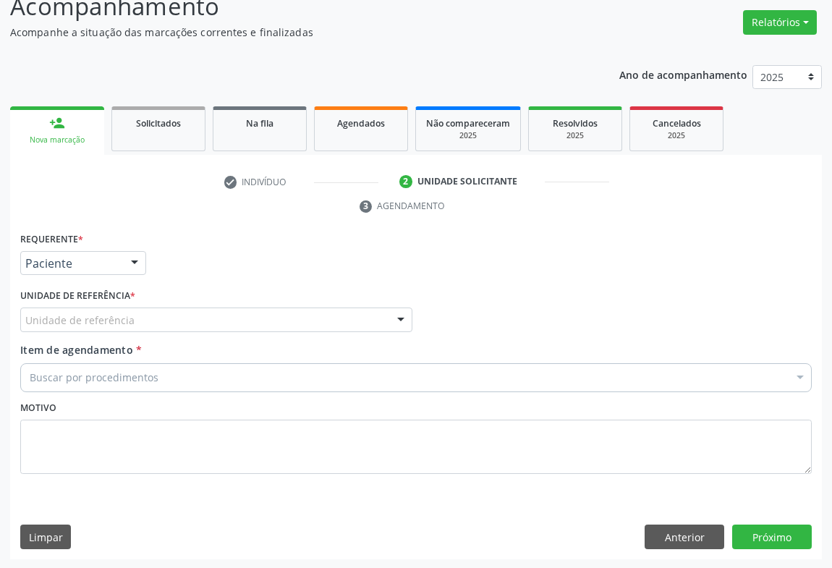
click at [212, 322] on div "Unidade de referência" at bounding box center [216, 320] width 392 height 25
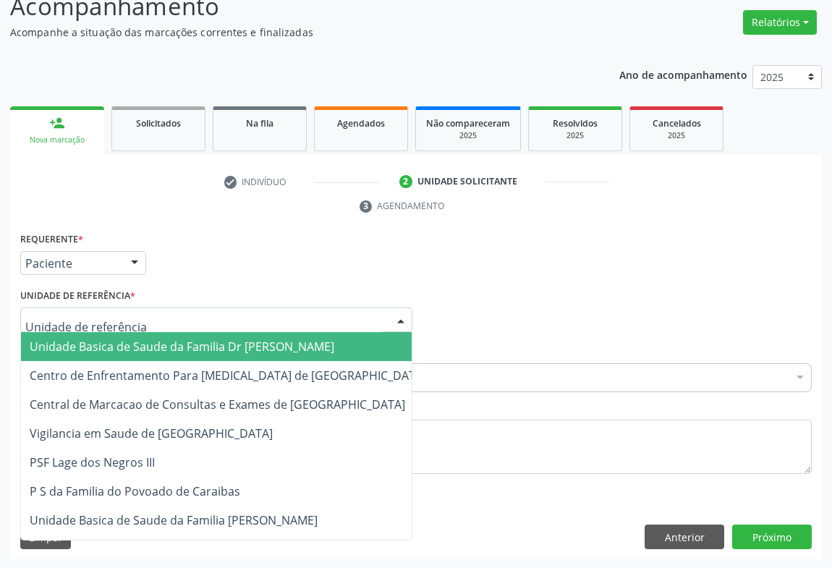
drag, startPoint x: 173, startPoint y: 339, endPoint x: 194, endPoint y: 351, distance: 24.0
click at [173, 339] on span "Unidade Basica de Saude da Familia Dr [PERSON_NAME]" at bounding box center [182, 347] width 305 height 16
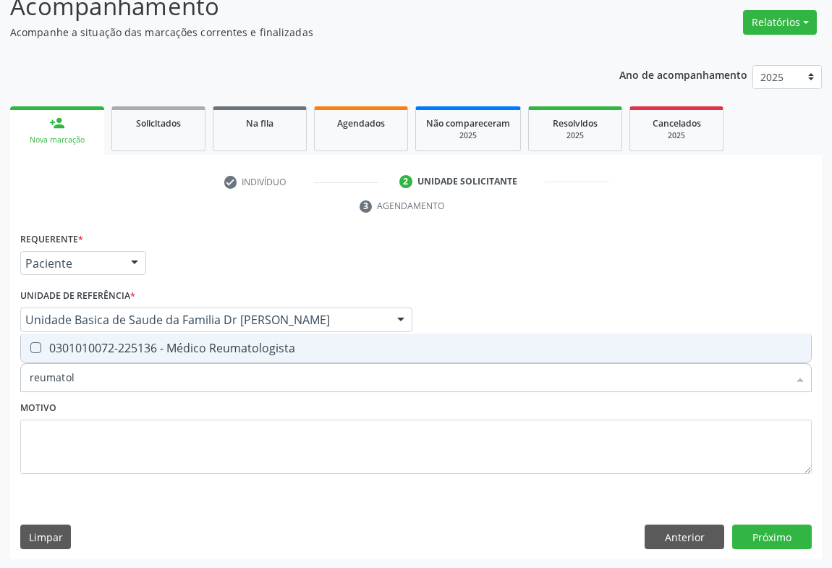
type input "reumatolo"
drag, startPoint x: 221, startPoint y: 346, endPoint x: 320, endPoint y: 405, distance: 115.6
click at [229, 350] on div "0301010072-225136 - Médico Reumatologista" at bounding box center [416, 348] width 773 height 12
checkbox Reumatologista "true"
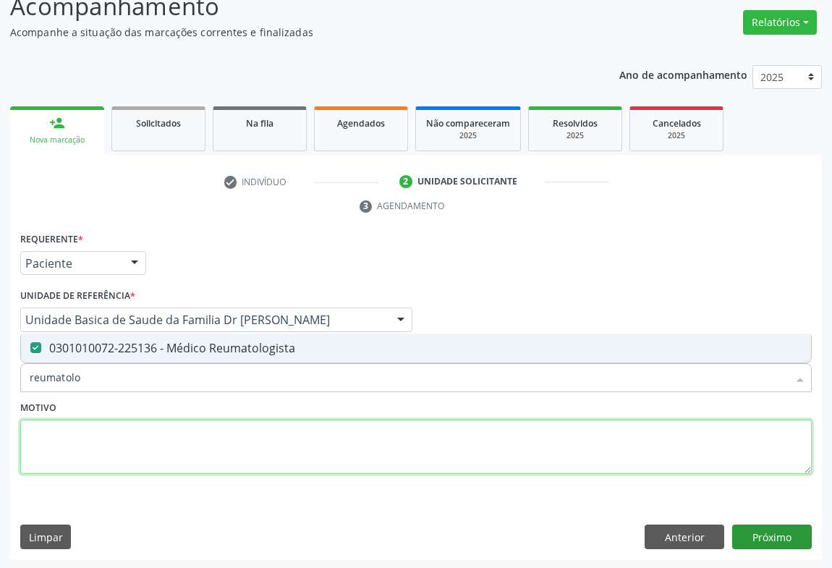
drag, startPoint x: 298, startPoint y: 434, endPoint x: 801, endPoint y: 547, distance: 514.9
click at [342, 434] on textarea at bounding box center [416, 447] width 792 height 55
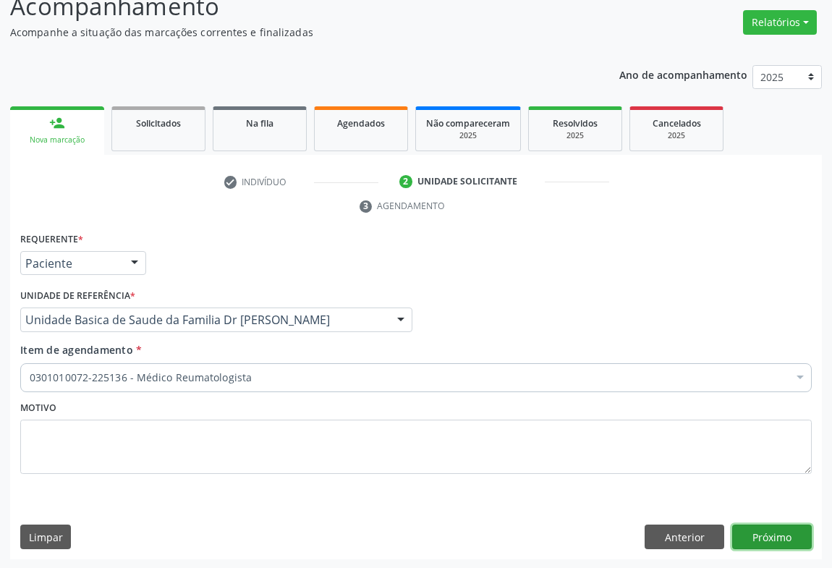
click at [776, 528] on button "Próximo" at bounding box center [773, 537] width 80 height 25
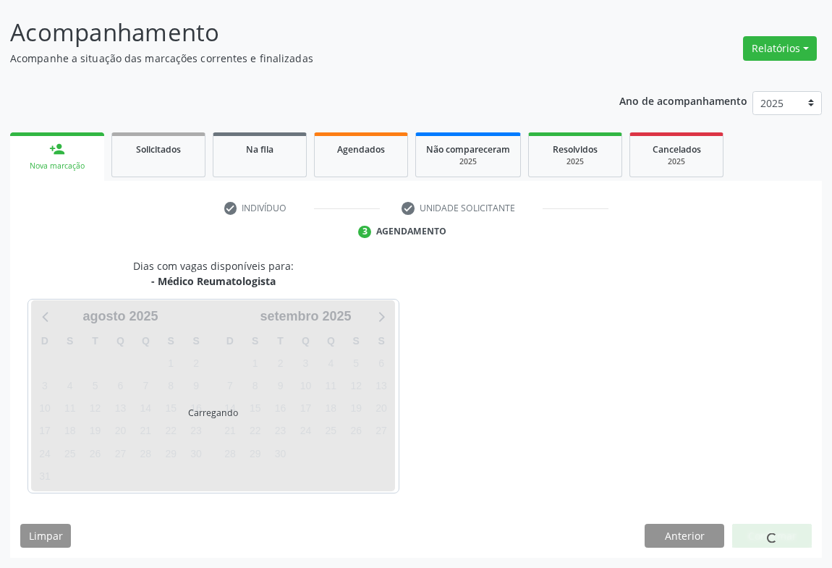
scroll to position [83, 0]
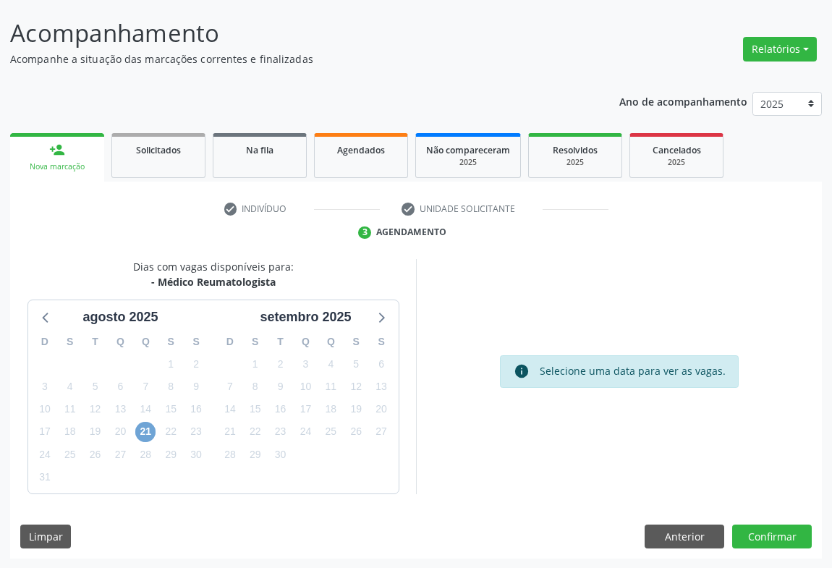
drag, startPoint x: 146, startPoint y: 430, endPoint x: 167, endPoint y: 420, distance: 23.3
click at [148, 430] on span "21" at bounding box center [145, 432] width 20 height 20
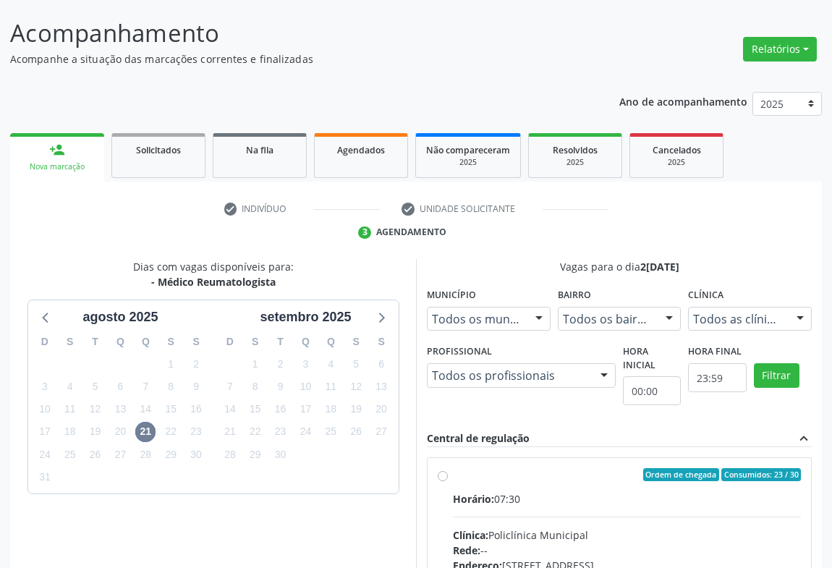
drag, startPoint x: 439, startPoint y: 487, endPoint x: 494, endPoint y: 489, distance: 55.1
click at [442, 487] on div "Ordem de chegada Consumidos: 23 / 30 Horário: 07:30 Clínica: Policlínica Munici…" at bounding box center [619, 579] width 363 height 222
radio input "true"
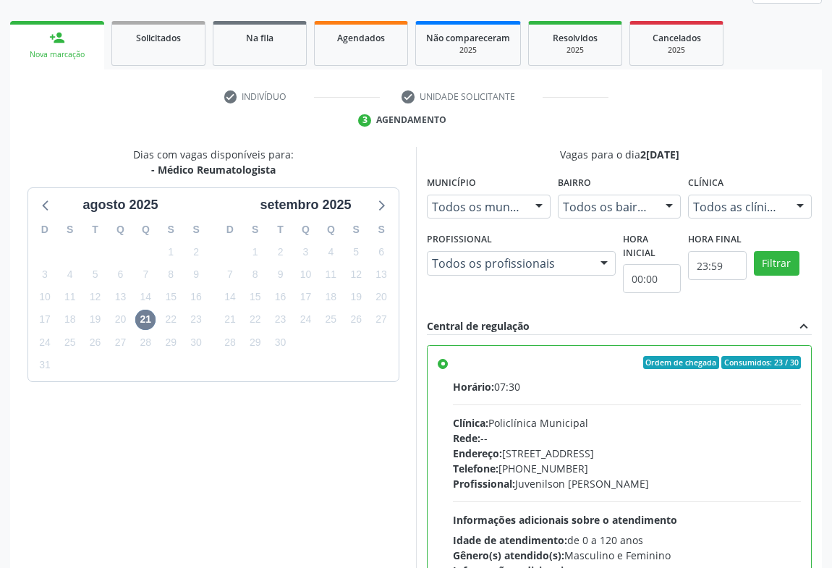
scroll to position [72, 0]
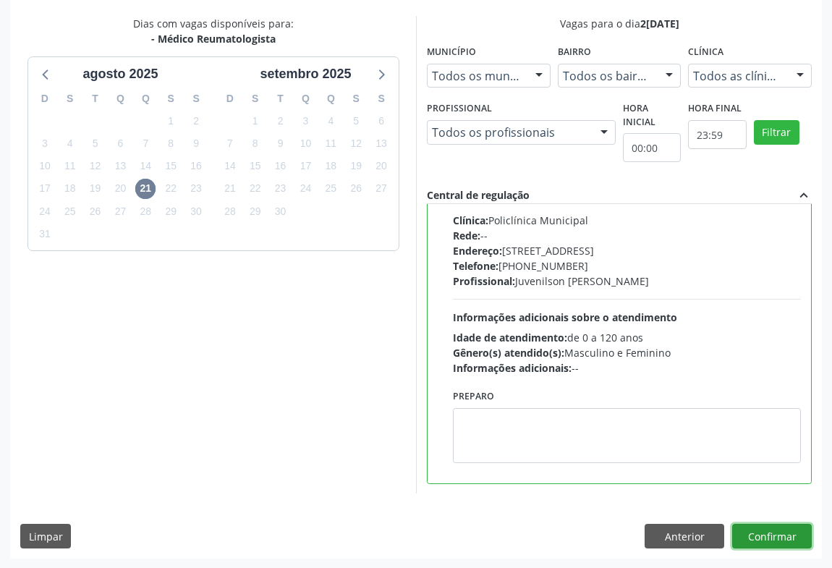
click at [767, 532] on button "Confirmar" at bounding box center [773, 536] width 80 height 25
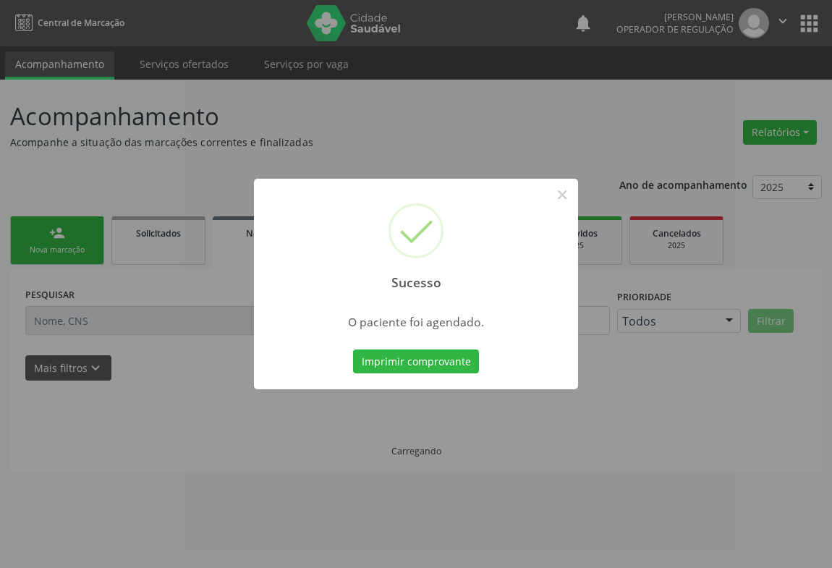
scroll to position [0, 0]
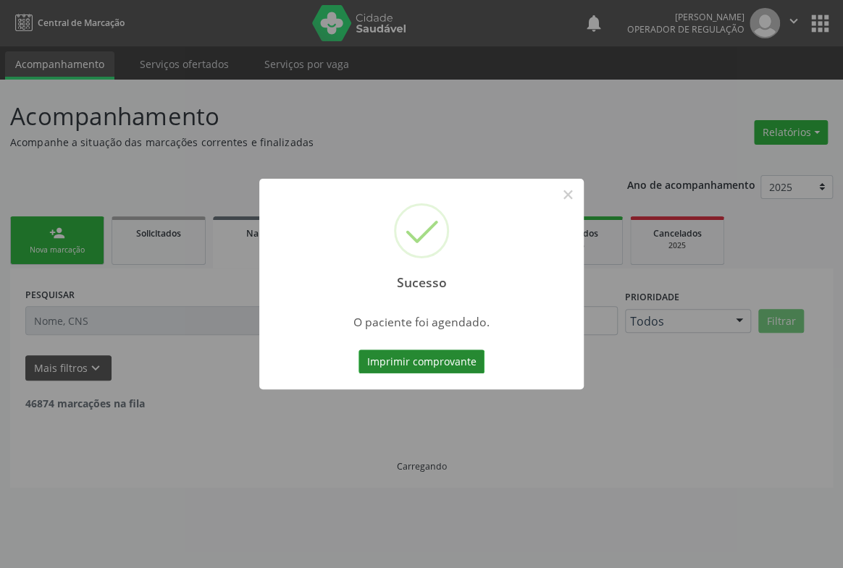
click at [419, 351] on button "Imprimir comprovante" at bounding box center [421, 362] width 126 height 25
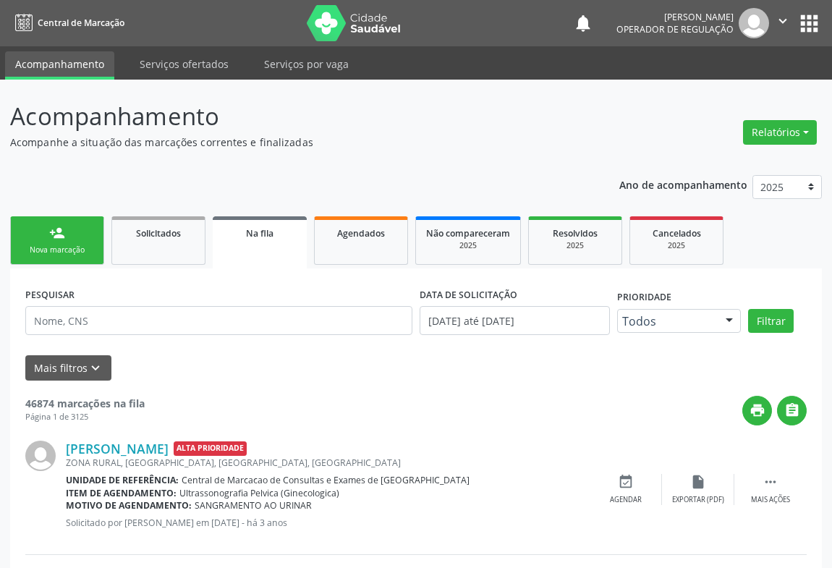
click at [53, 245] on div "Nova marcação" at bounding box center [57, 250] width 72 height 11
drag, startPoint x: 53, startPoint y: 244, endPoint x: 114, endPoint y: 190, distance: 81.0
click at [56, 243] on link "person_add Nova marcação" at bounding box center [57, 240] width 94 height 48
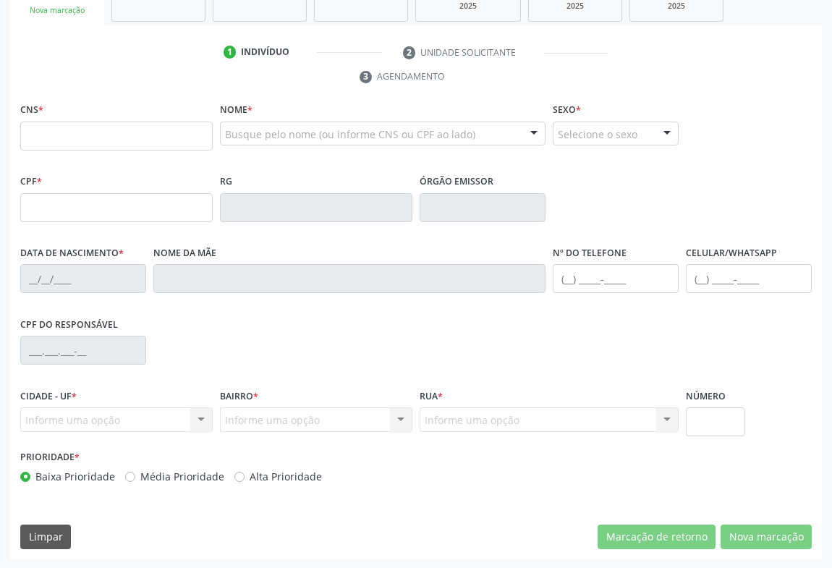
scroll to position [240, 0]
drag, startPoint x: 88, startPoint y: 135, endPoint x: 94, endPoint y: 122, distance: 13.9
click at [88, 135] on input "text" at bounding box center [116, 136] width 193 height 29
click at [0, 103] on div "Acompanhamento Acompanhe a situação das marcações correntes e finalizadas Relat…" at bounding box center [416, 205] width 832 height 730
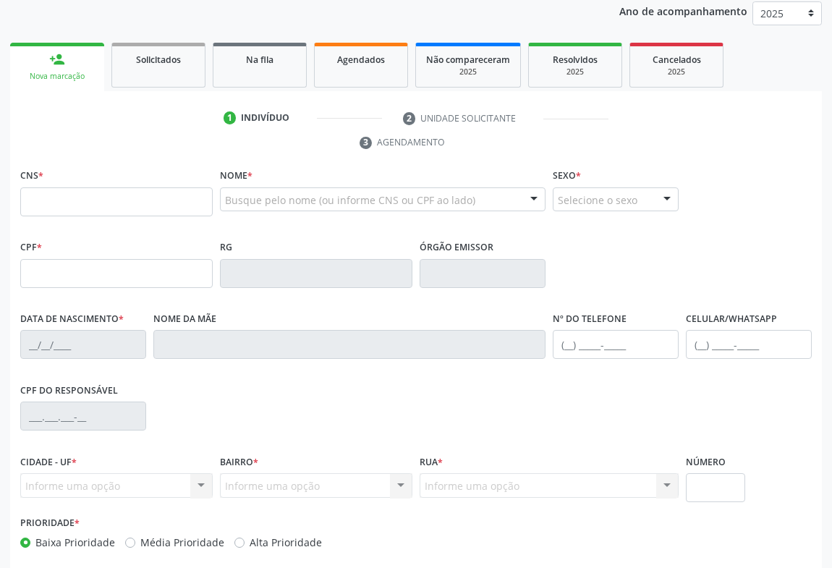
scroll to position [0, 0]
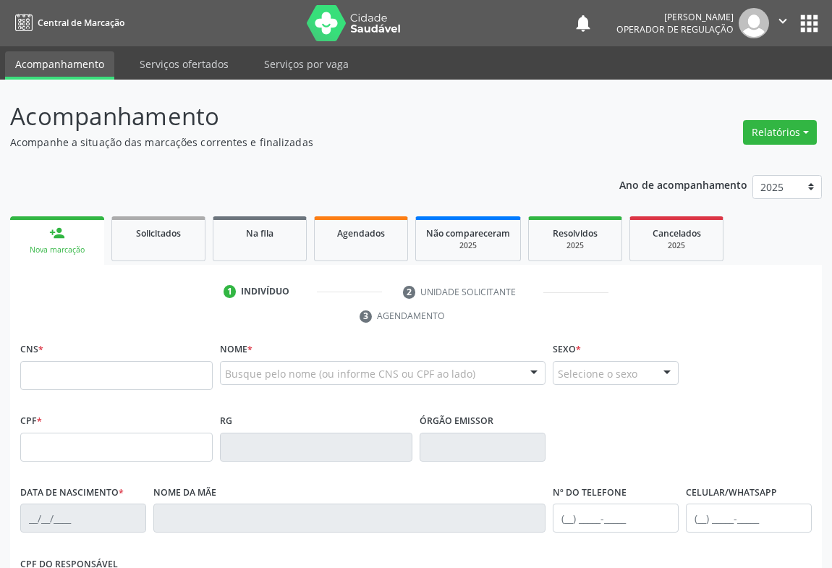
click at [0, 95] on div "Acompanhamento Acompanhe a situação das marcações correntes e finalizadas Relat…" at bounding box center [416, 445] width 832 height 730
click at [87, 354] on div "CNS *" at bounding box center [116, 364] width 193 height 51
click at [87, 372] on input "text" at bounding box center [116, 375] width 193 height 29
click at [116, 361] on input "text" at bounding box center [116, 375] width 193 height 29
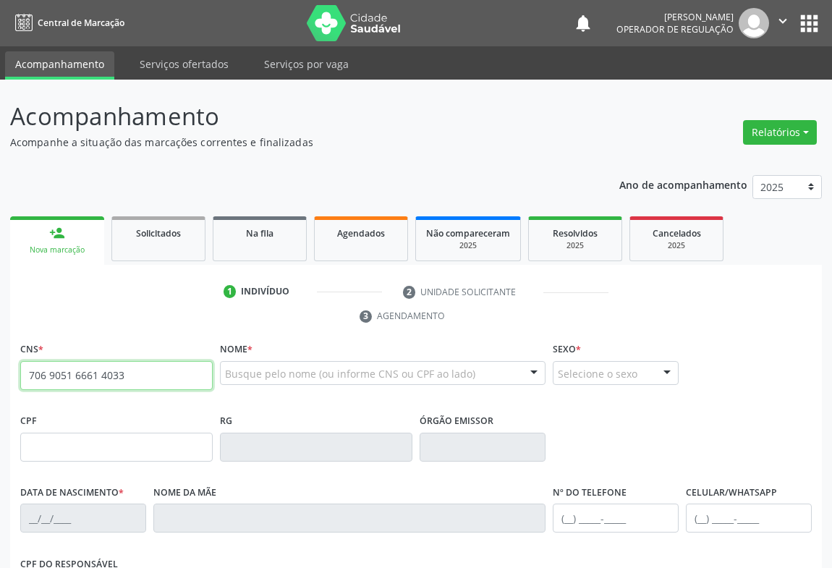
type input "706 9051 6661 4033"
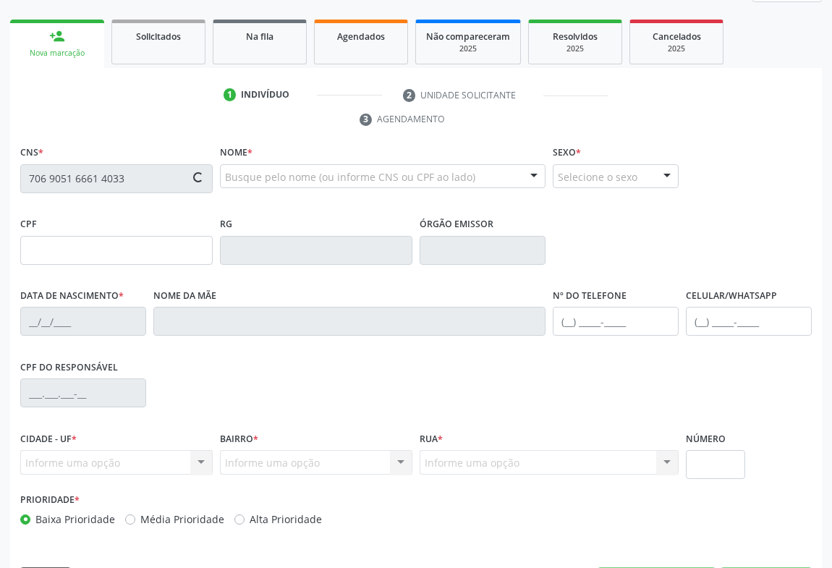
scroll to position [240, 0]
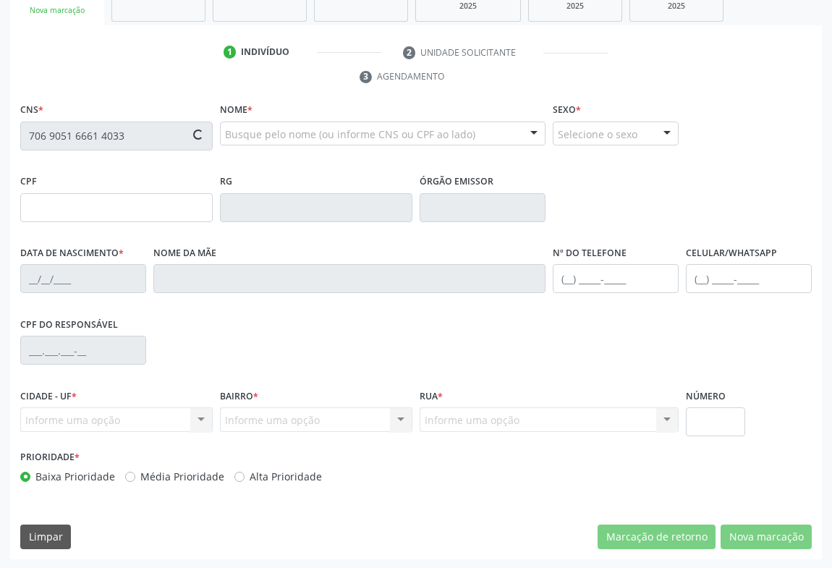
type input "14/07/2006"
type input "S/N"
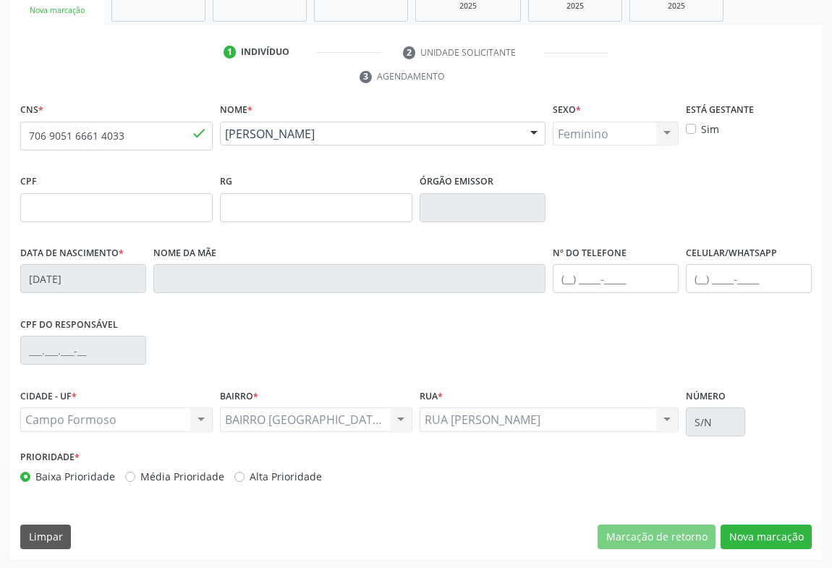
click at [749, 518] on div "CNS * 706 9051 6661 4033 done Nome * Jane Livia Nascimento da Silva Jane Livia …" at bounding box center [416, 329] width 812 height 460
click at [749, 531] on button "Nova marcação" at bounding box center [766, 537] width 91 height 25
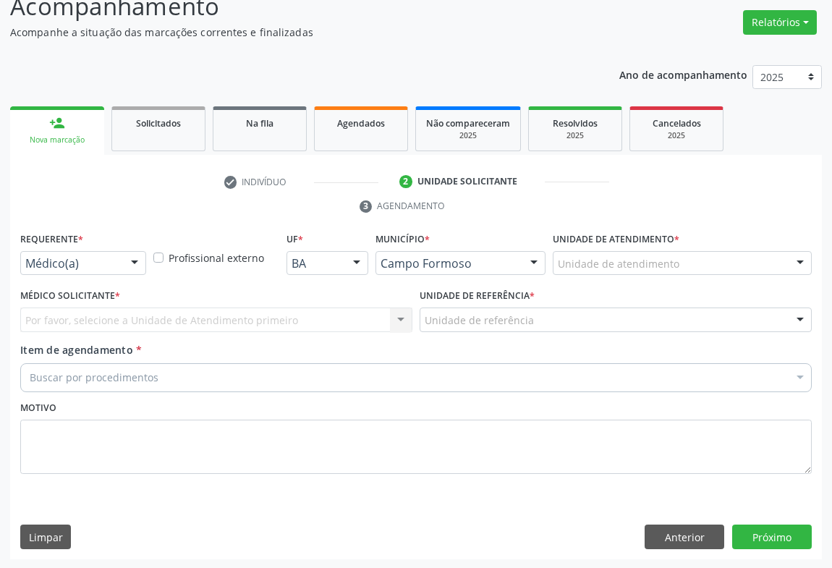
click at [127, 253] on div at bounding box center [135, 264] width 22 height 25
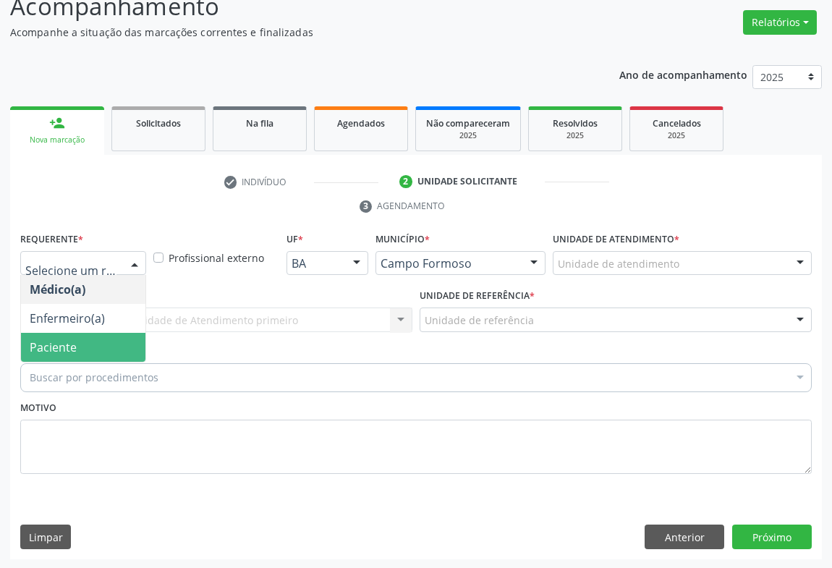
click at [85, 348] on span "Paciente" at bounding box center [83, 347] width 125 height 29
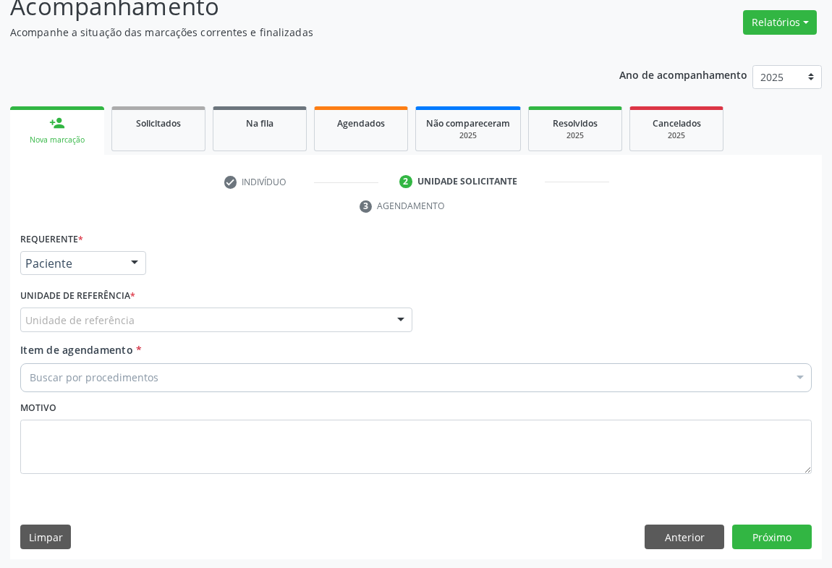
drag, startPoint x: 258, startPoint y: 326, endPoint x: 259, endPoint y: 387, distance: 61.5
click at [258, 326] on div "Unidade de referência" at bounding box center [216, 320] width 392 height 25
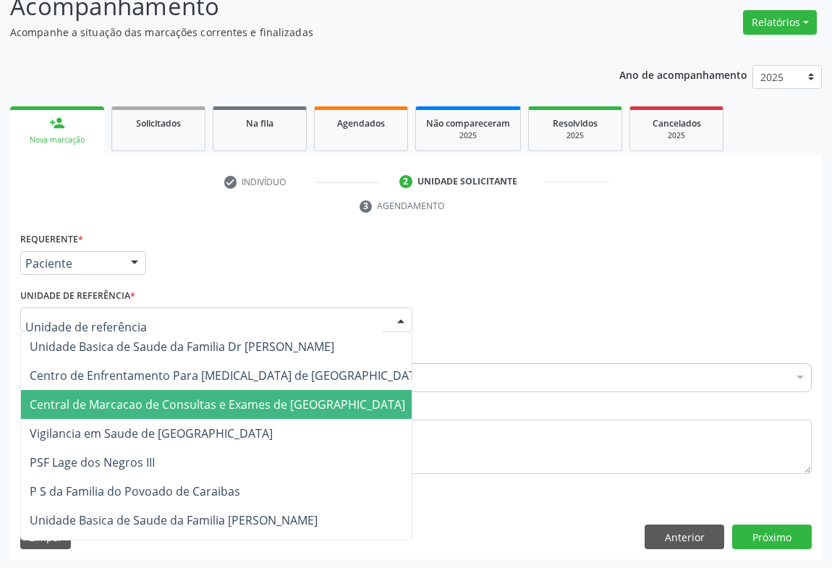
drag, startPoint x: 259, startPoint y: 412, endPoint x: 274, endPoint y: 392, distance: 24.9
click at [261, 405] on span "Central de Marcacao de Consultas e Exames de [GEOGRAPHIC_DATA]" at bounding box center [228, 404] width 414 height 29
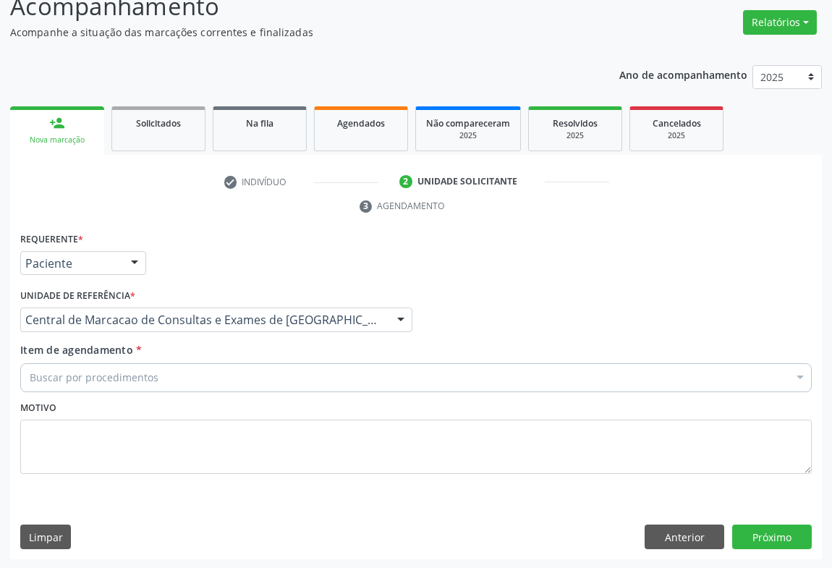
click at [300, 376] on div "Buscar por procedimentos" at bounding box center [416, 377] width 792 height 29
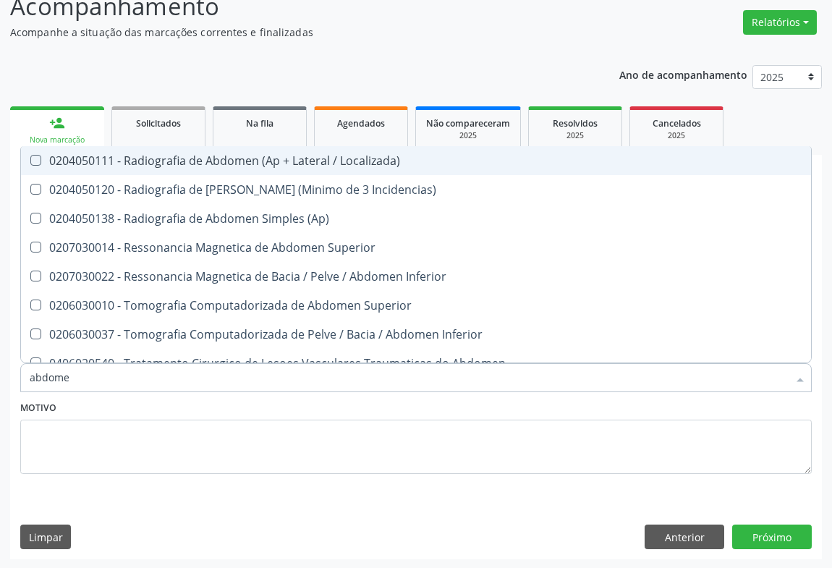
type input "abdomen"
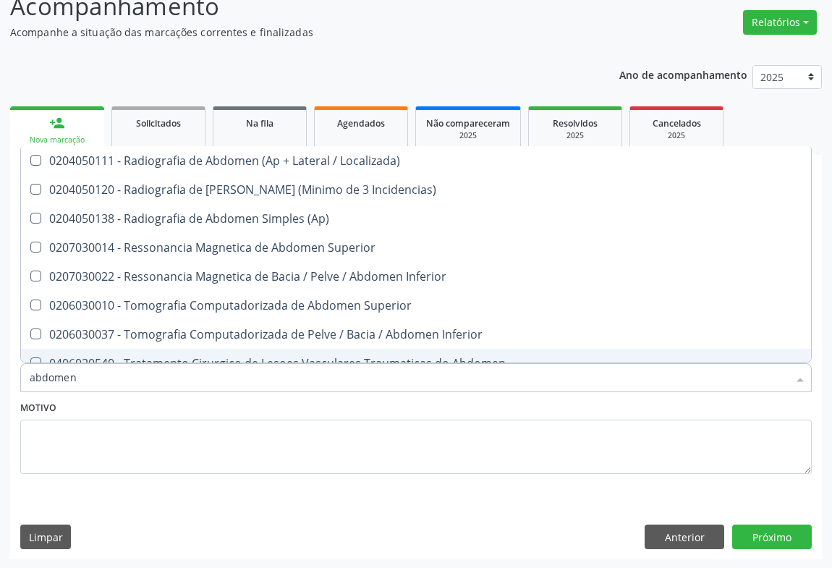
scroll to position [72, 0]
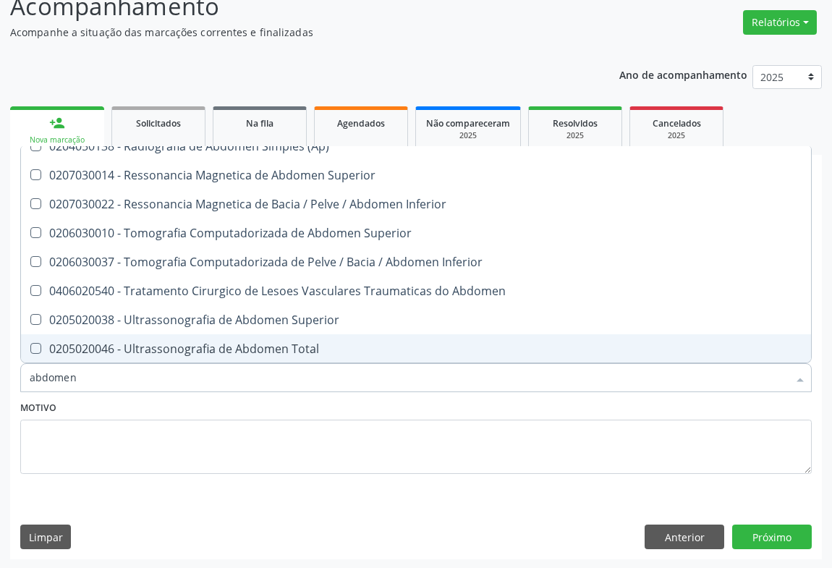
click at [213, 347] on div "0205020046 - Ultrassonografia de Abdomen Total" at bounding box center [416, 349] width 773 height 12
checkbox Total "true"
click at [751, 530] on button "Próximo" at bounding box center [773, 537] width 80 height 25
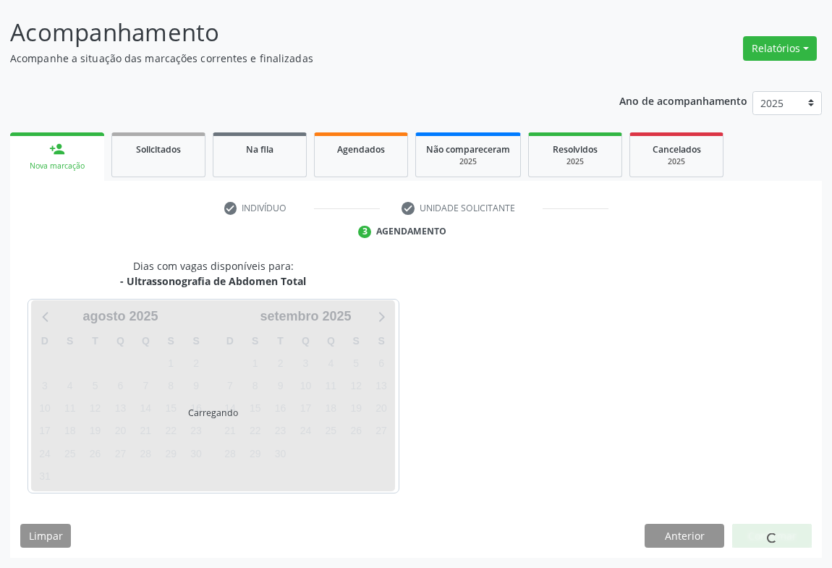
scroll to position [0, 0]
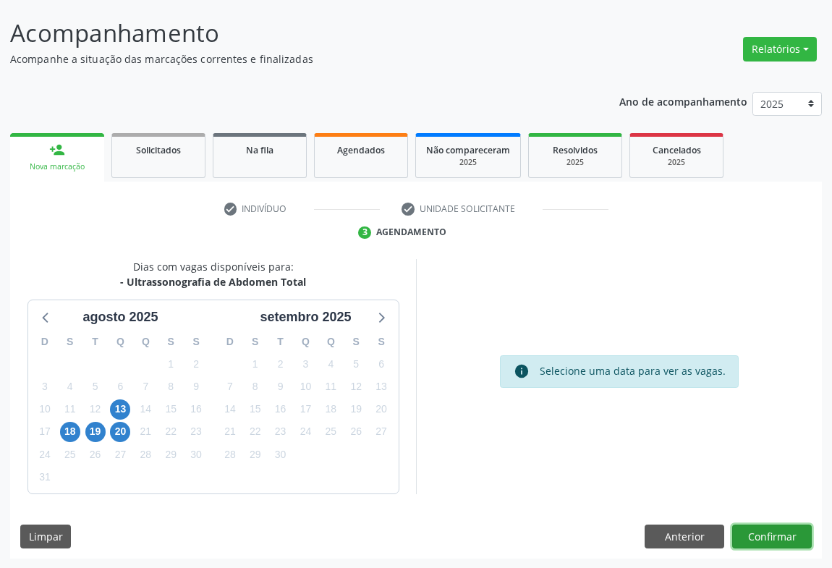
click at [758, 544] on button "Confirmar" at bounding box center [773, 537] width 80 height 25
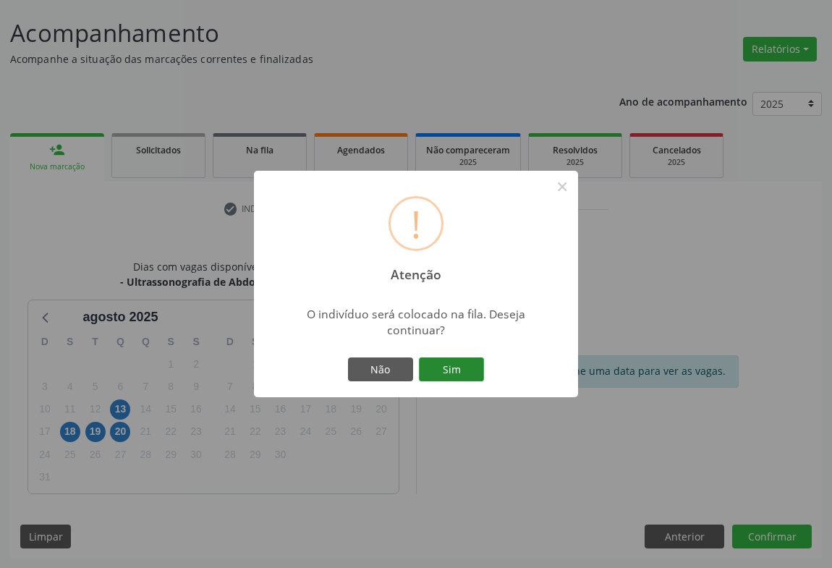
click at [464, 368] on button "Sim" at bounding box center [451, 370] width 65 height 25
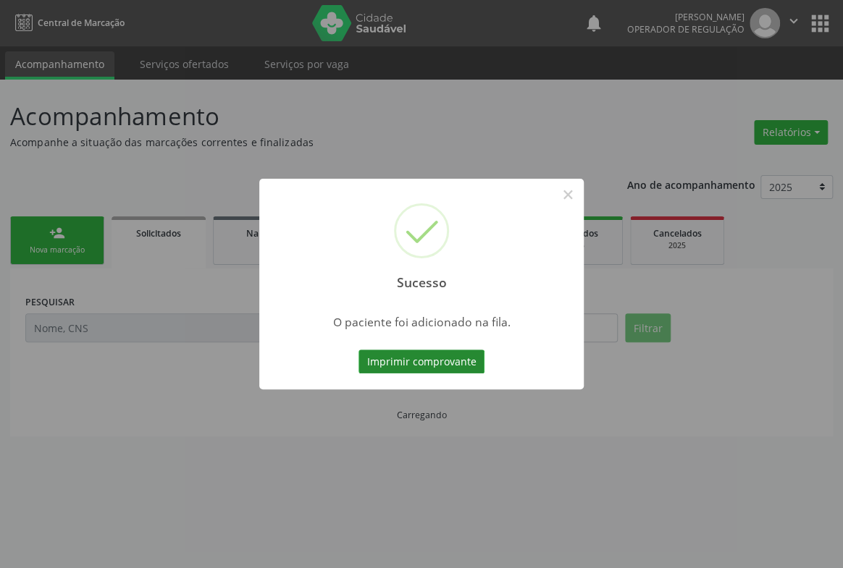
click at [447, 368] on button "Imprimir comprovante" at bounding box center [421, 362] width 126 height 25
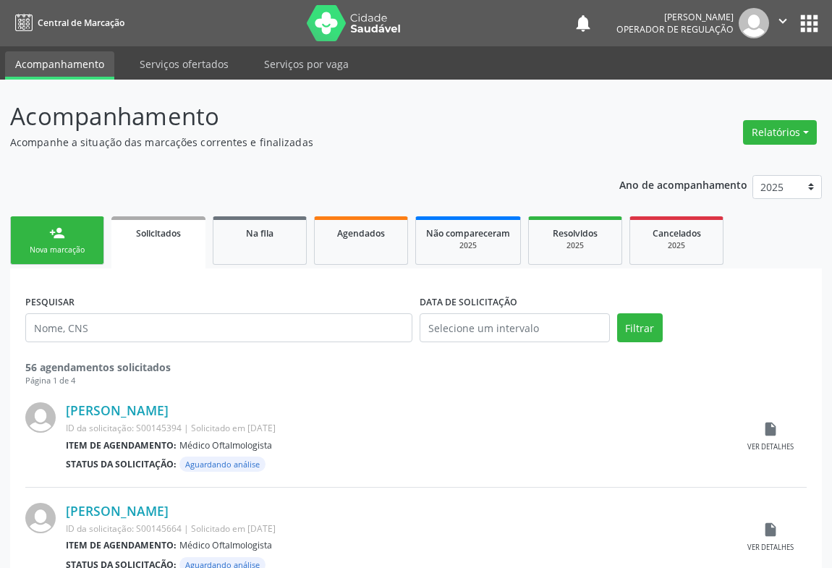
click at [63, 231] on div "person_add" at bounding box center [57, 233] width 16 height 16
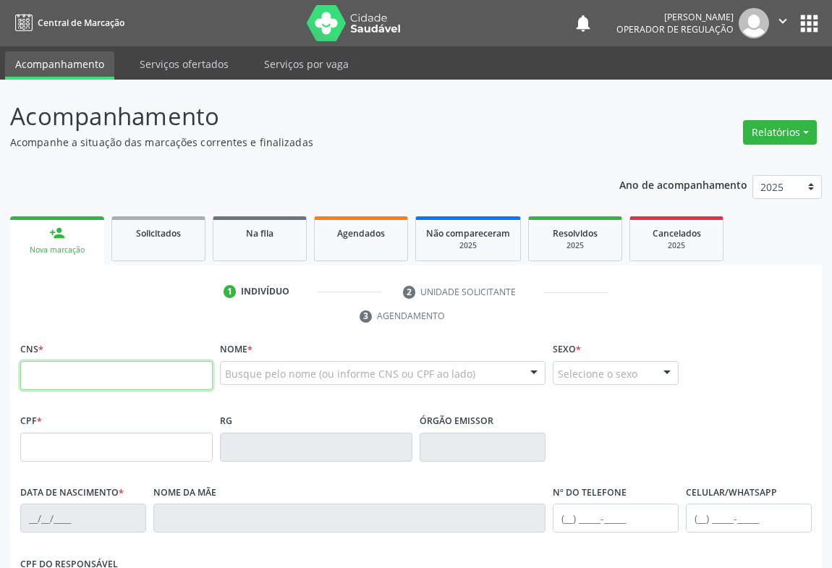
click at [109, 384] on input "text" at bounding box center [116, 375] width 193 height 29
type input "700 0070 0286 1306"
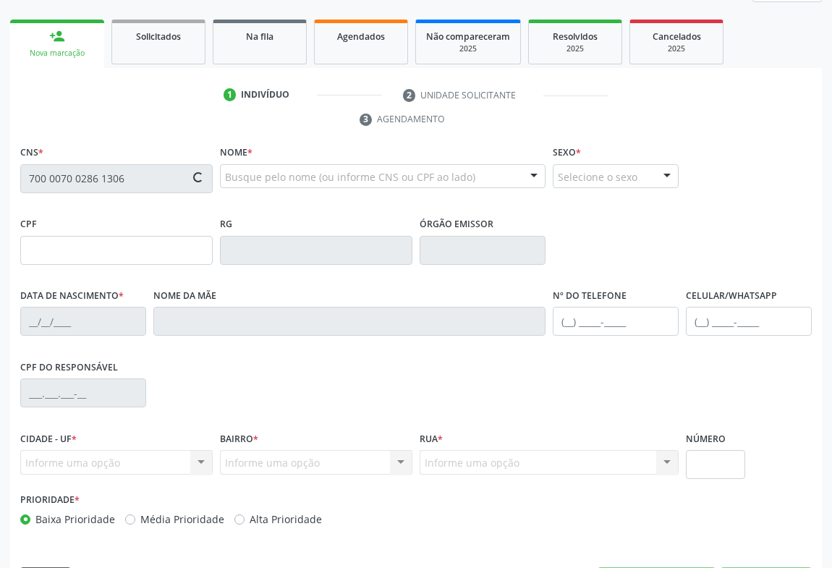
type input "418.543.731-53"
type input "0311963811"
type input "22/09/1951"
type input "(74) 98107-9224"
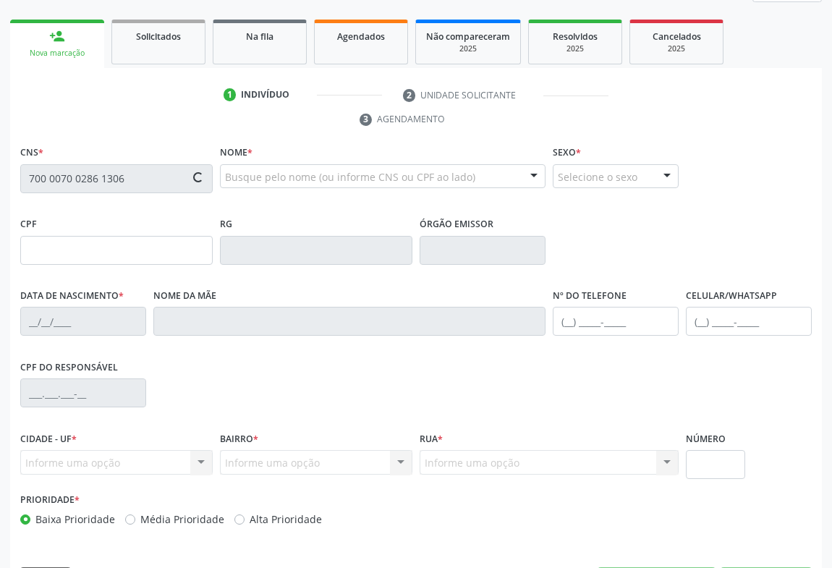
type input "418.543.731-53"
type input "634"
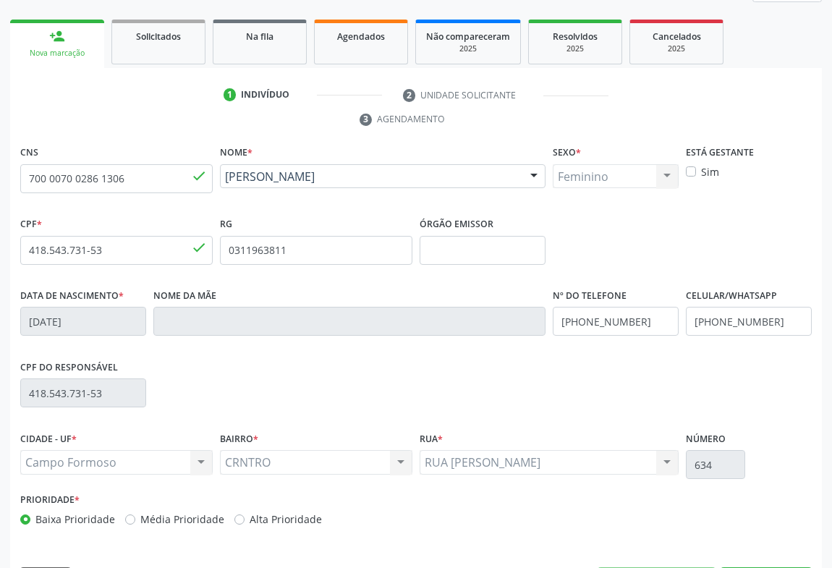
scroll to position [240, 0]
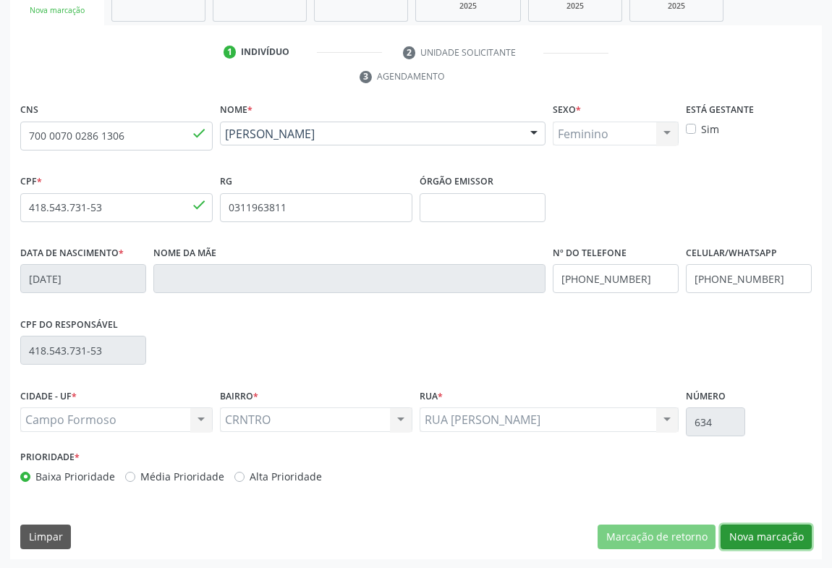
click at [764, 536] on button "Nova marcação" at bounding box center [766, 537] width 91 height 25
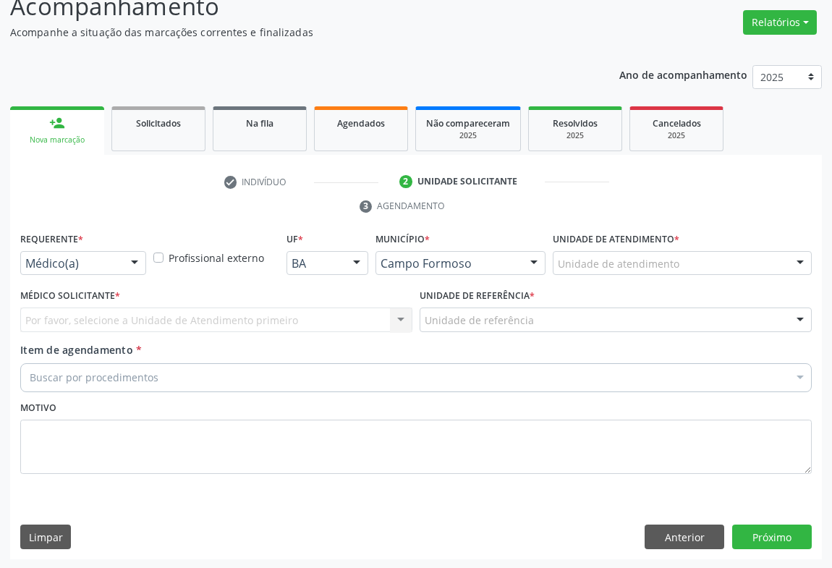
drag, startPoint x: 132, startPoint y: 256, endPoint x: 114, endPoint y: 318, distance: 64.1
click at [132, 257] on div at bounding box center [135, 264] width 22 height 25
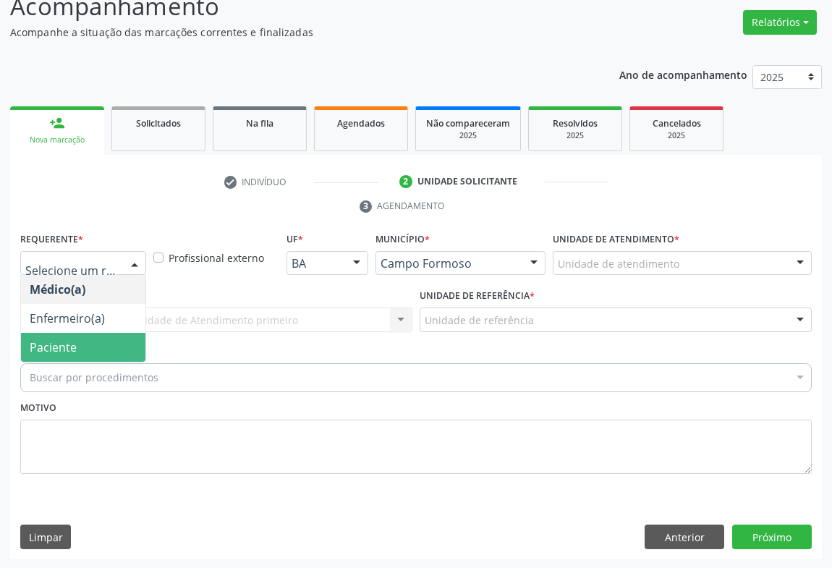
click at [90, 339] on span "Paciente" at bounding box center [83, 347] width 125 height 29
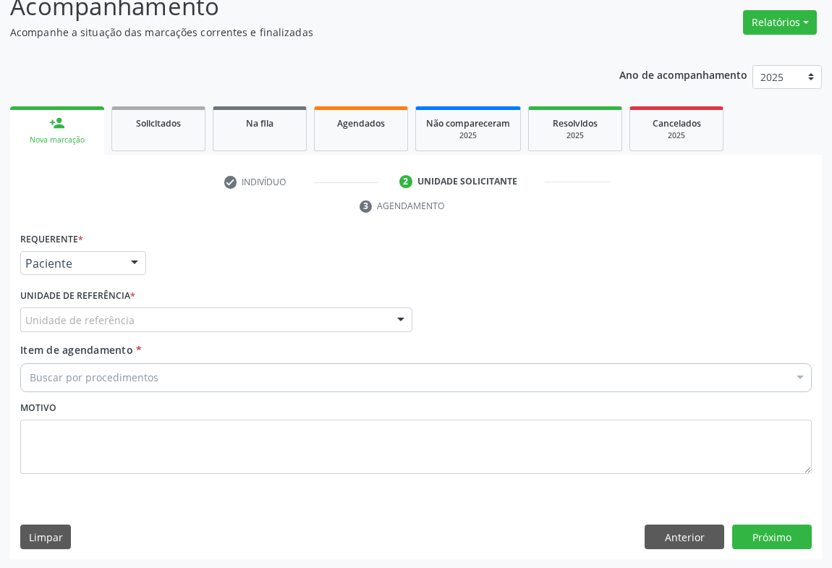
click at [159, 319] on div "Unidade de referência" at bounding box center [216, 320] width 392 height 25
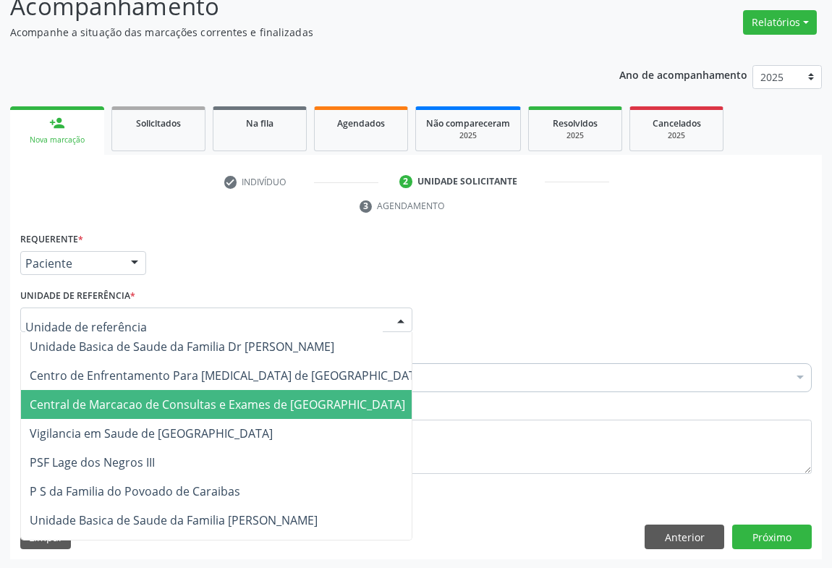
click at [156, 390] on span "Central de Marcacao de Consultas e Exames de [GEOGRAPHIC_DATA]" at bounding box center [228, 404] width 414 height 29
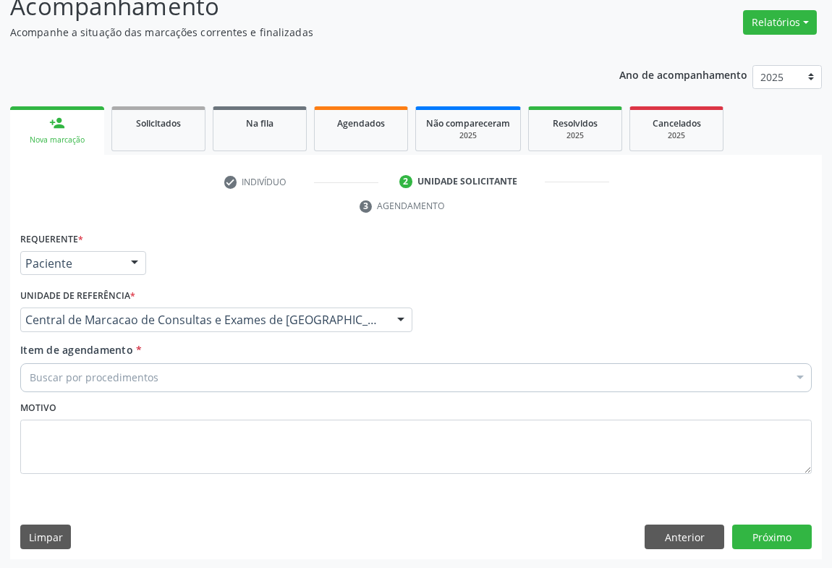
click at [181, 382] on div "Buscar por procedimentos" at bounding box center [416, 377] width 792 height 29
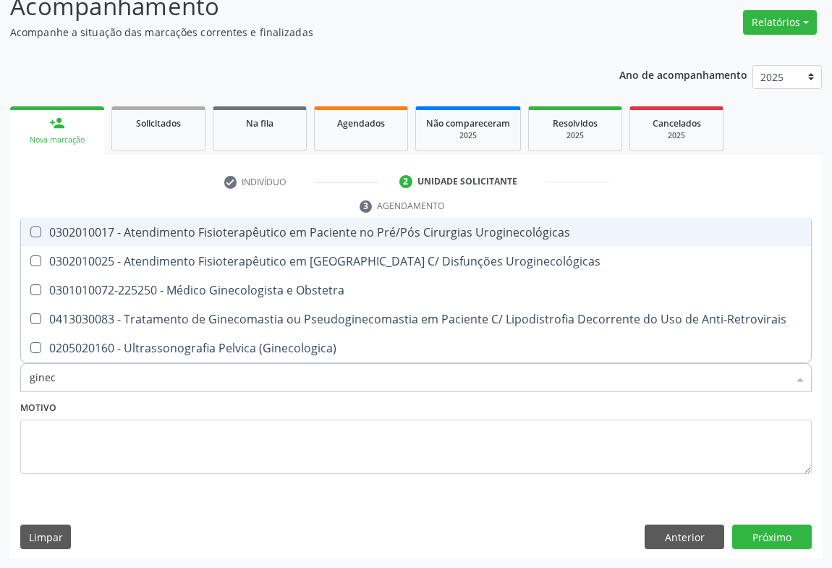
type input "gineco"
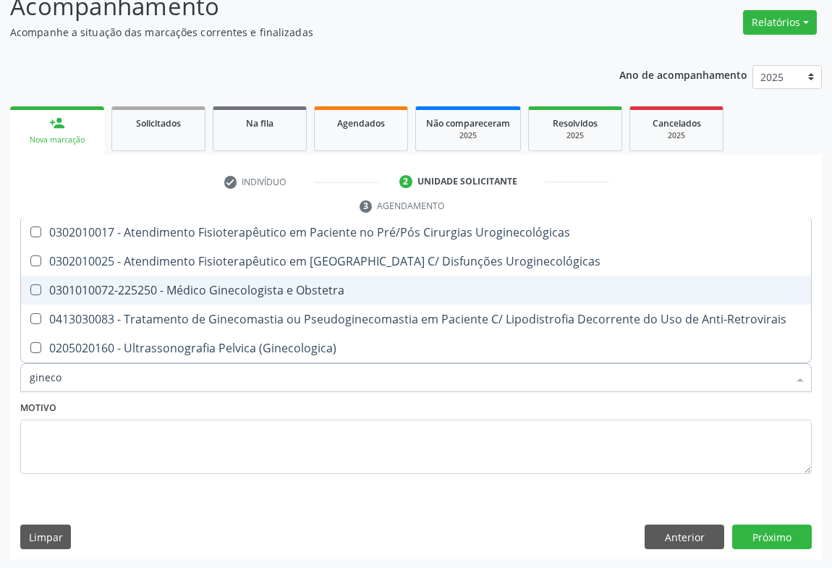
drag, startPoint x: 235, startPoint y: 292, endPoint x: 0, endPoint y: 218, distance: 246.8
click at [235, 292] on div "0301010072-225250 - Médico Ginecologista e Obstetra" at bounding box center [416, 290] width 773 height 12
checkbox Obstetra "true"
click at [761, 533] on button "Próximo" at bounding box center [773, 537] width 80 height 25
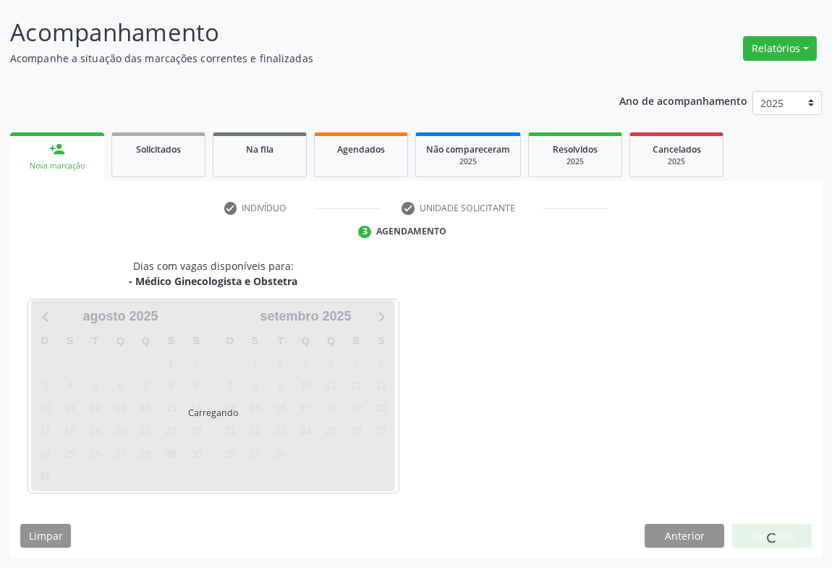
scroll to position [83, 0]
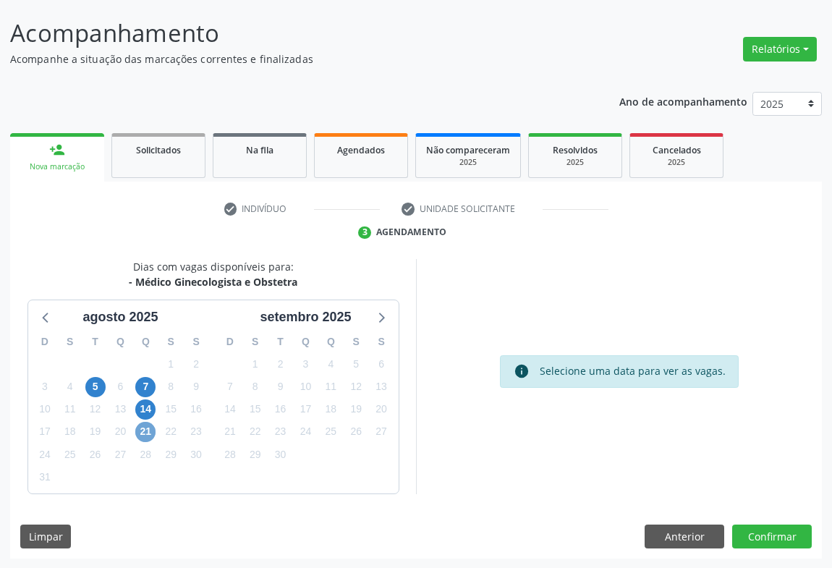
click at [142, 426] on span "21" at bounding box center [145, 432] width 20 height 20
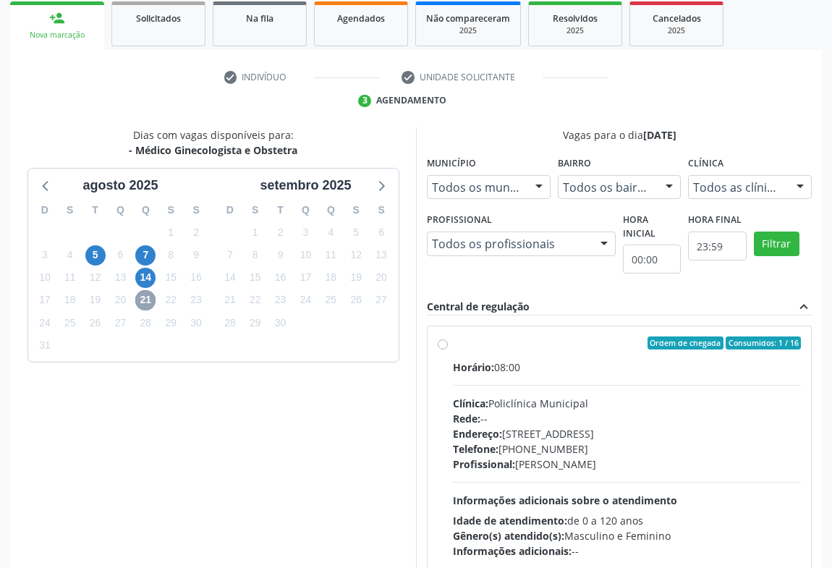
scroll to position [300, 0]
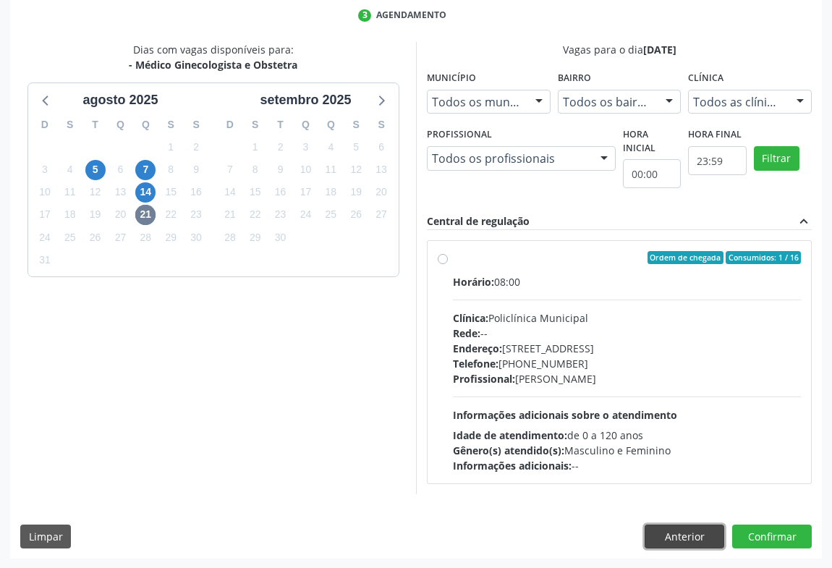
click at [655, 530] on button "Anterior" at bounding box center [685, 537] width 80 height 25
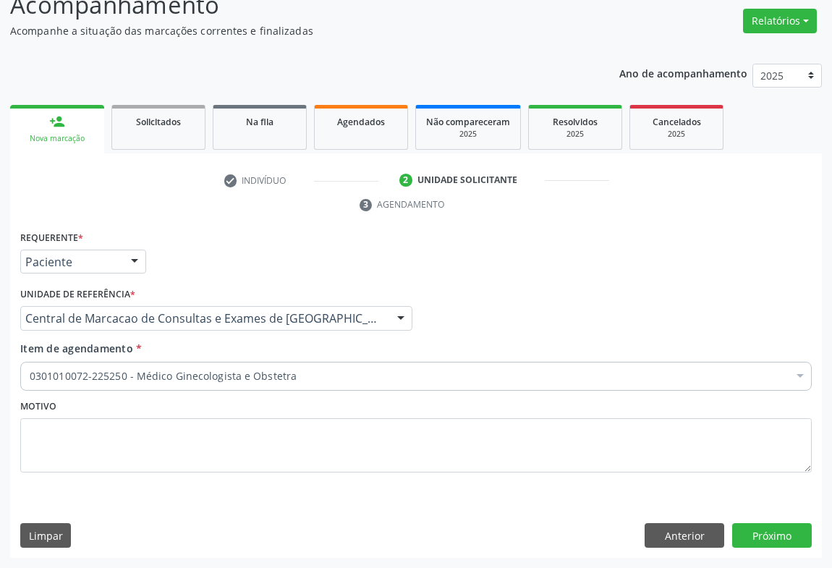
scroll to position [110, 0]
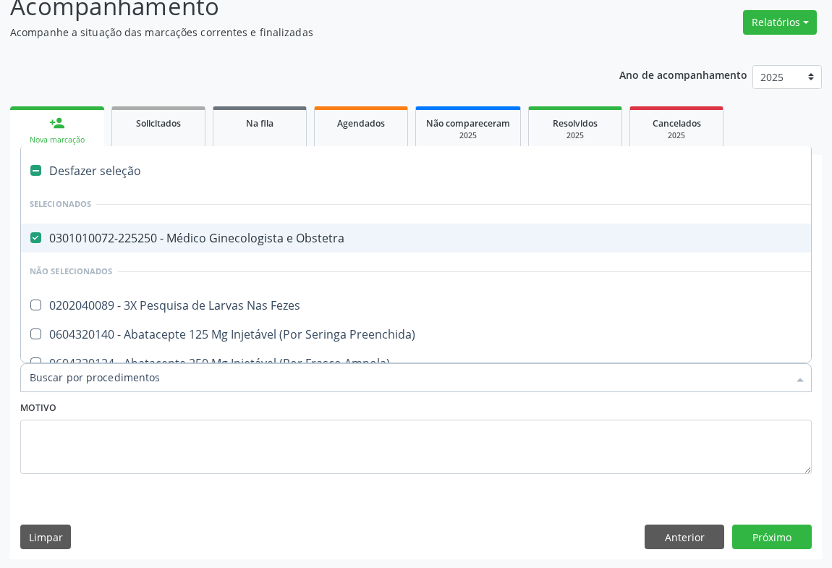
click at [304, 232] on div "0301010072-225250 - Médico Ginecologista e Obstetra" at bounding box center [593, 238] width 1127 height 12
checkbox Obstetra "false"
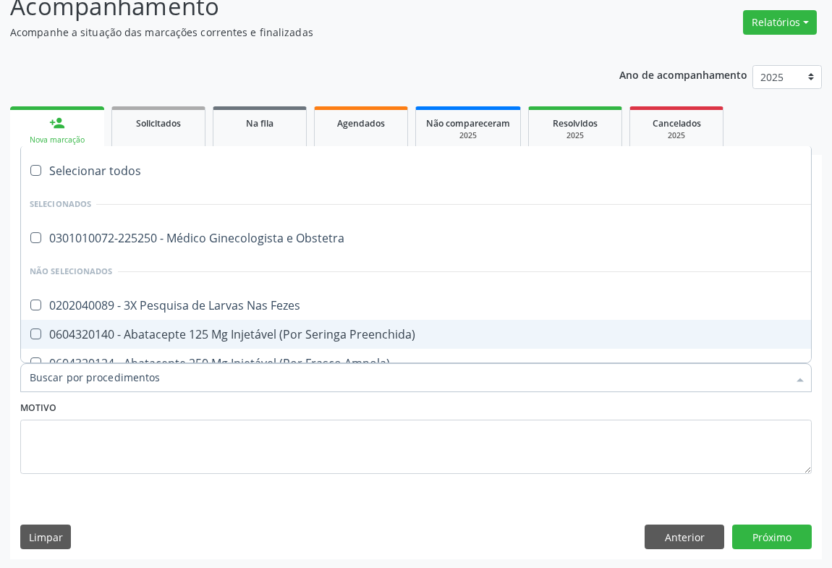
click at [302, 376] on input "Item de agendamento *" at bounding box center [409, 377] width 759 height 29
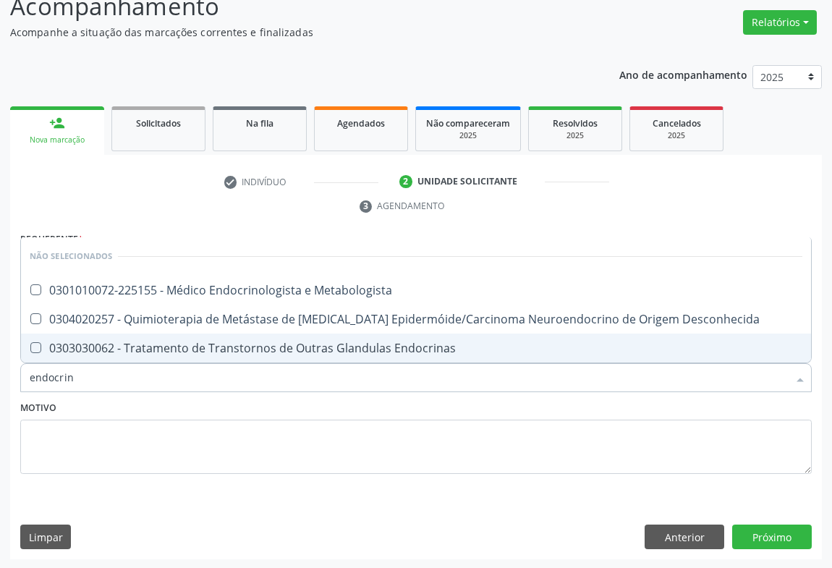
type input "endocrino"
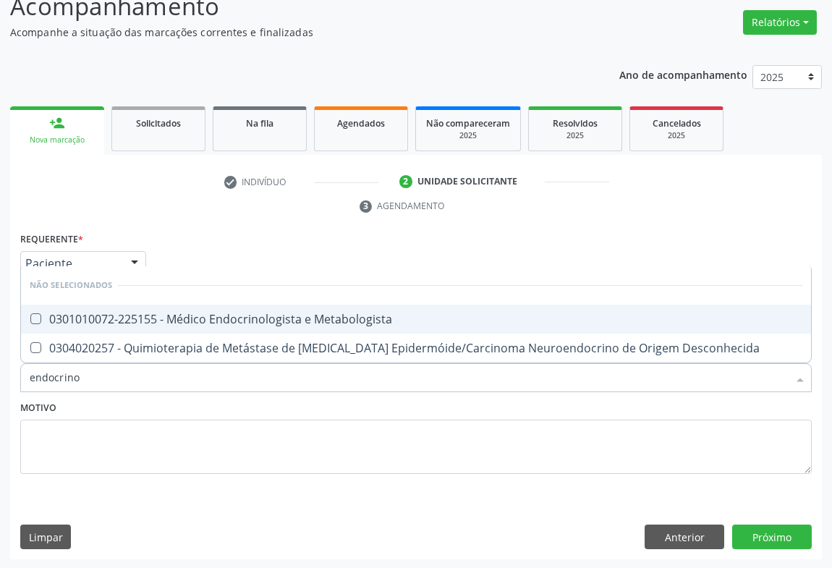
drag, startPoint x: 267, startPoint y: 306, endPoint x: 381, endPoint y: 329, distance: 116.7
click at [267, 305] on span "0301010072-225155 - Médico Endocrinologista e Metabologista" at bounding box center [416, 319] width 790 height 29
checkbox Metabologista "true"
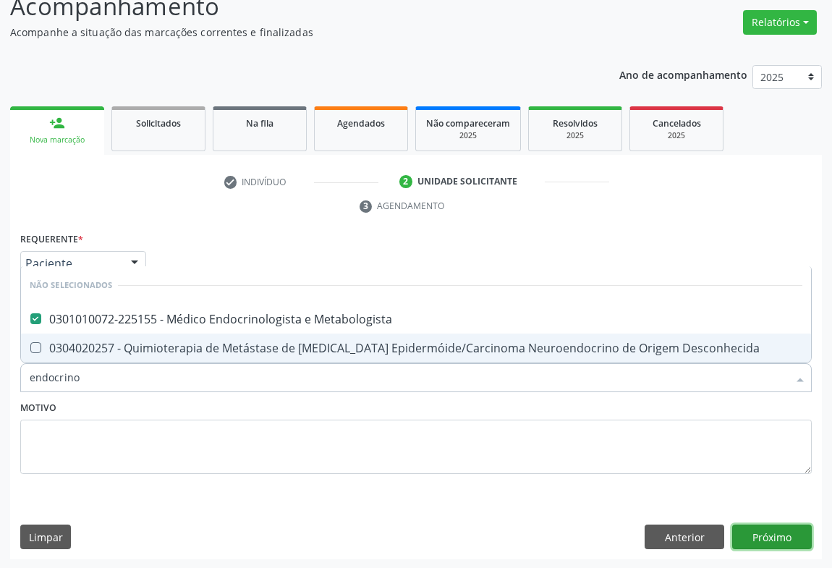
click at [757, 539] on button "Próximo" at bounding box center [773, 537] width 80 height 25
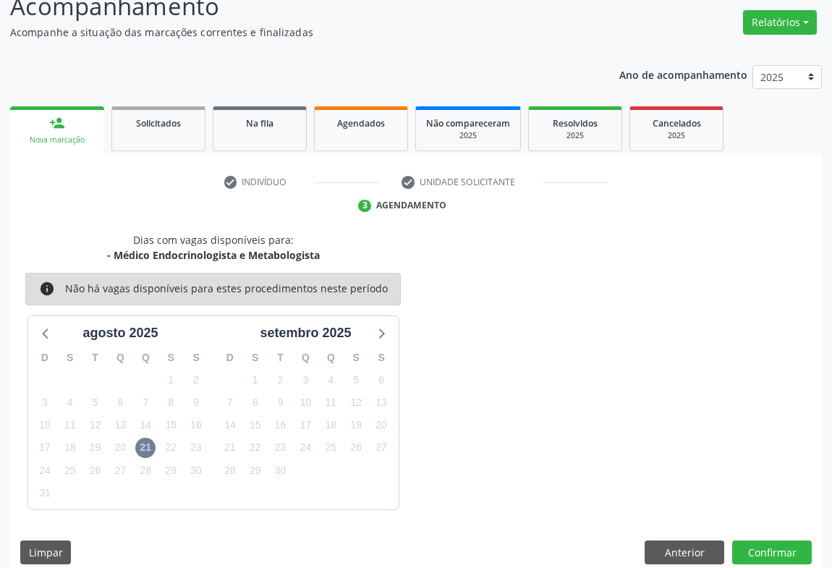
scroll to position [126, 0]
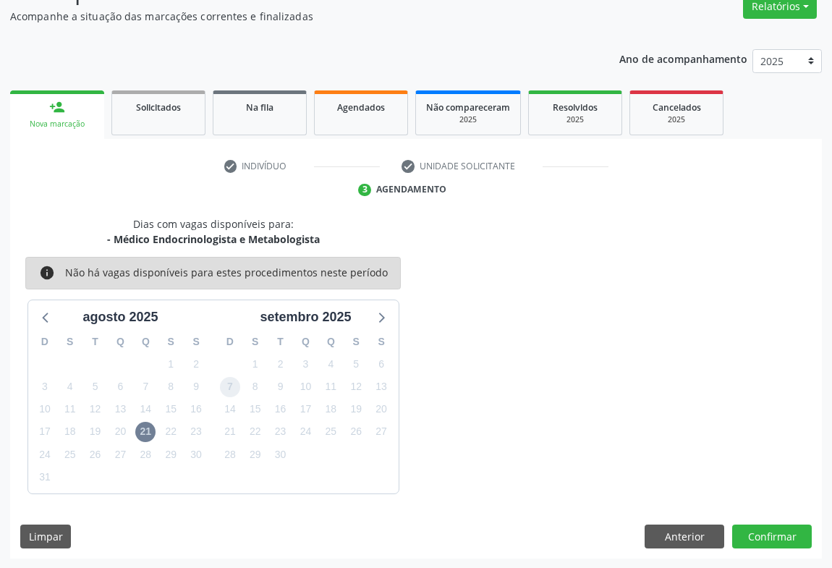
click at [230, 386] on span "7" at bounding box center [230, 387] width 20 height 20
click at [182, 423] on div "22" at bounding box center [171, 432] width 25 height 22
click at [169, 433] on span "22" at bounding box center [171, 432] width 20 height 20
click at [148, 439] on span "21" at bounding box center [145, 432] width 20 height 20
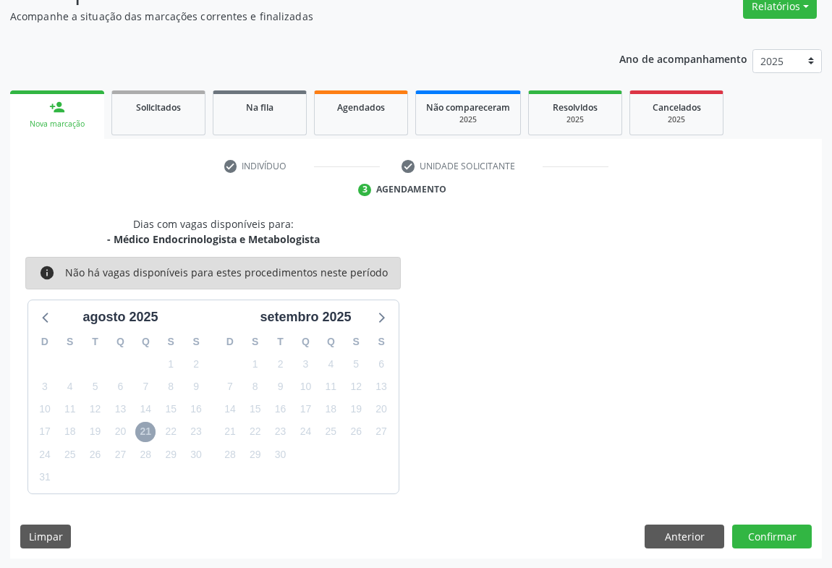
click at [148, 439] on span "21" at bounding box center [145, 432] width 20 height 20
click at [723, 541] on button "Anterior" at bounding box center [685, 537] width 80 height 25
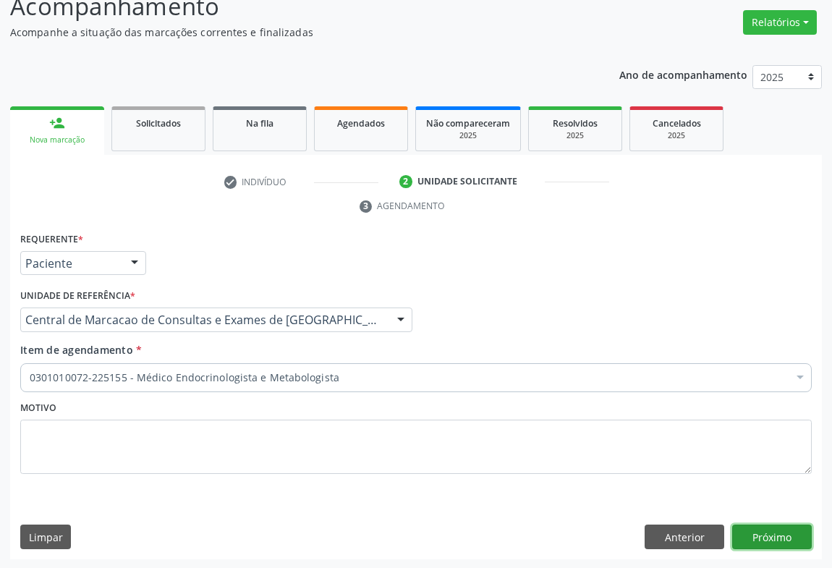
click at [751, 530] on button "Próximo" at bounding box center [773, 537] width 80 height 25
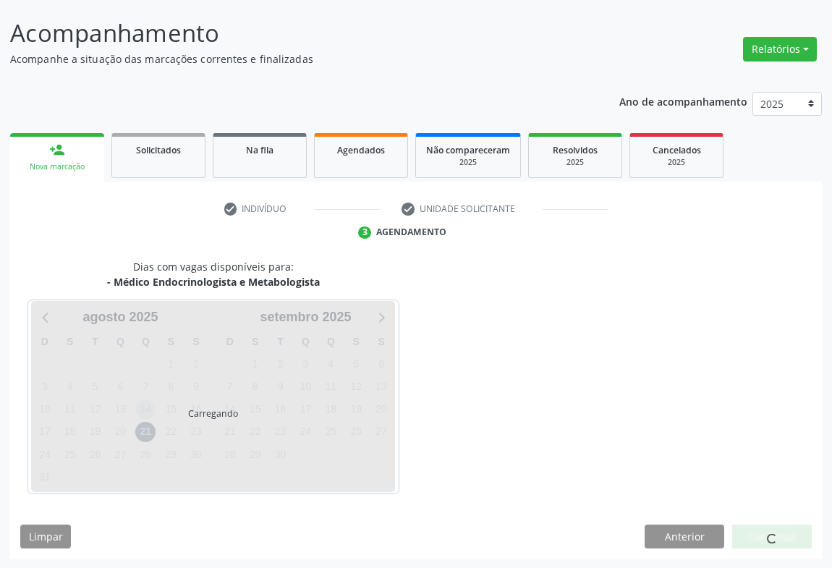
scroll to position [110, 0]
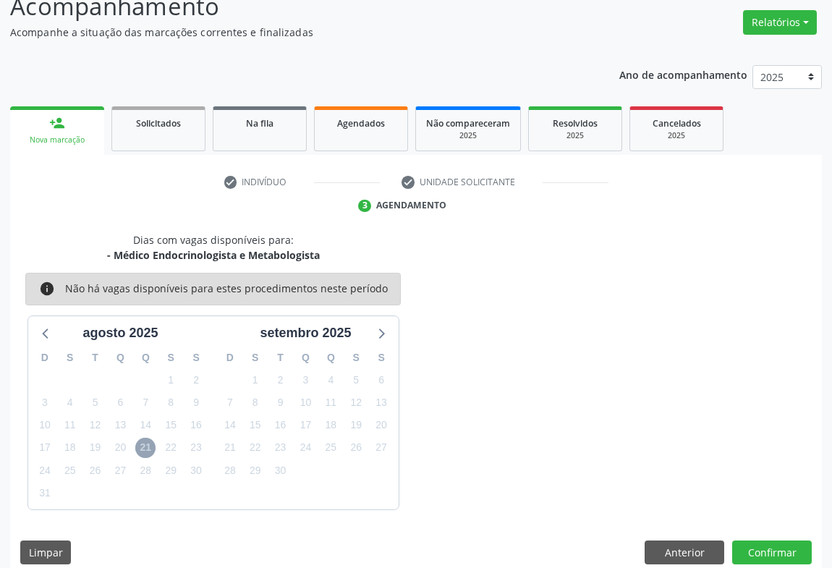
click at [145, 449] on span "21" at bounding box center [145, 448] width 20 height 20
drag, startPoint x: 680, startPoint y: 541, endPoint x: 666, endPoint y: 531, distance: 17.5
click at [680, 541] on button "Anterior" at bounding box center [685, 553] width 80 height 25
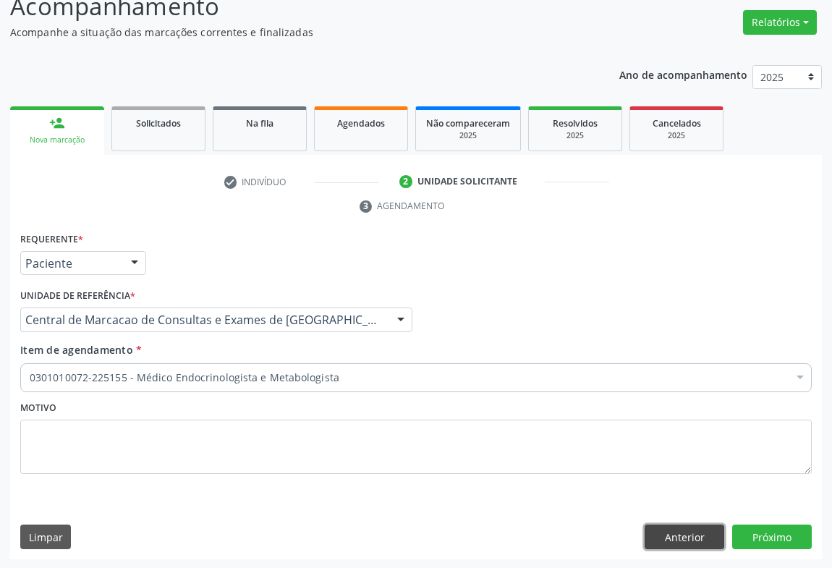
drag, startPoint x: 675, startPoint y: 526, endPoint x: 473, endPoint y: 494, distance: 204.4
click at [667, 522] on div "Requerente * Paciente Médico(a) Enfermeiro(a) Paciente Nenhum resultado encontr…" at bounding box center [416, 394] width 812 height 331
